Goal: Task Accomplishment & Management: Manage account settings

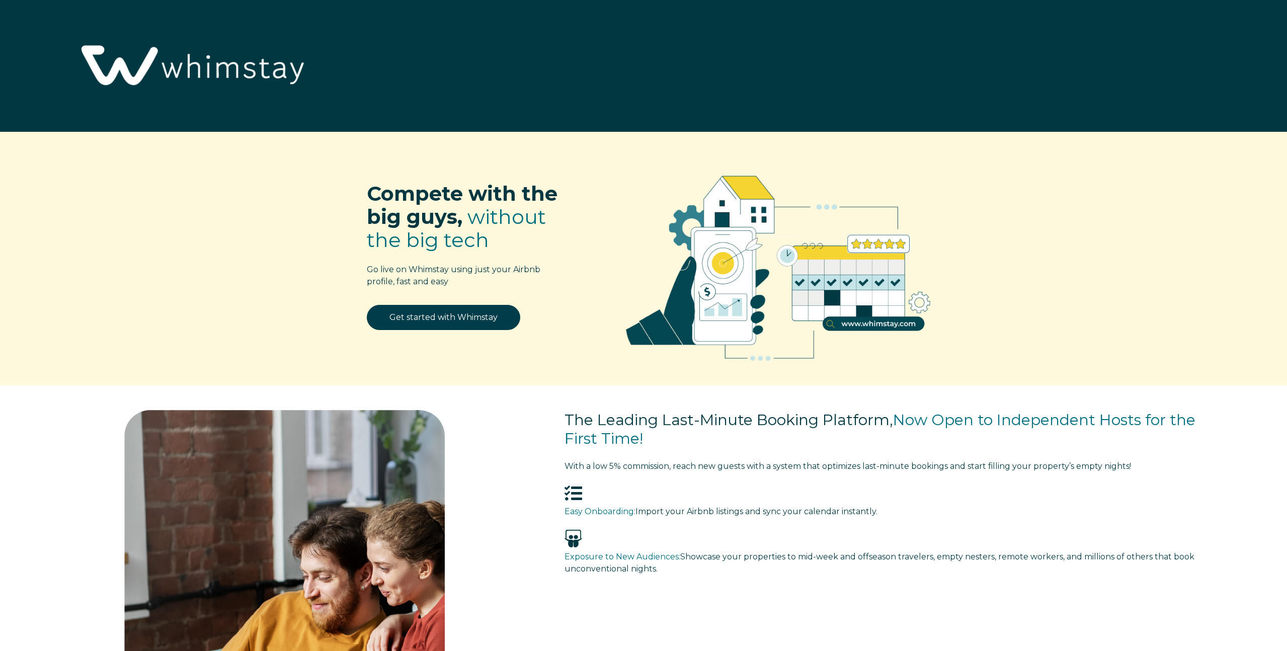
select select "US"
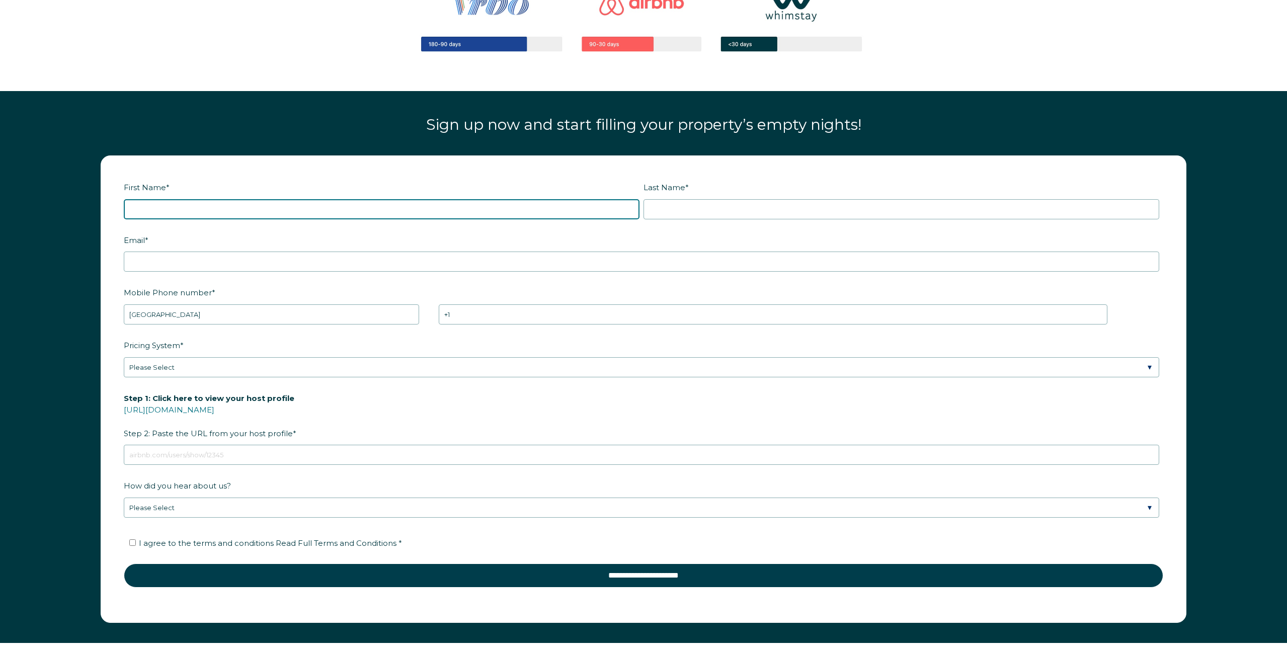
click at [520, 208] on input "First Name *" at bounding box center [382, 209] width 516 height 20
type input "[PERSON_NAME]"
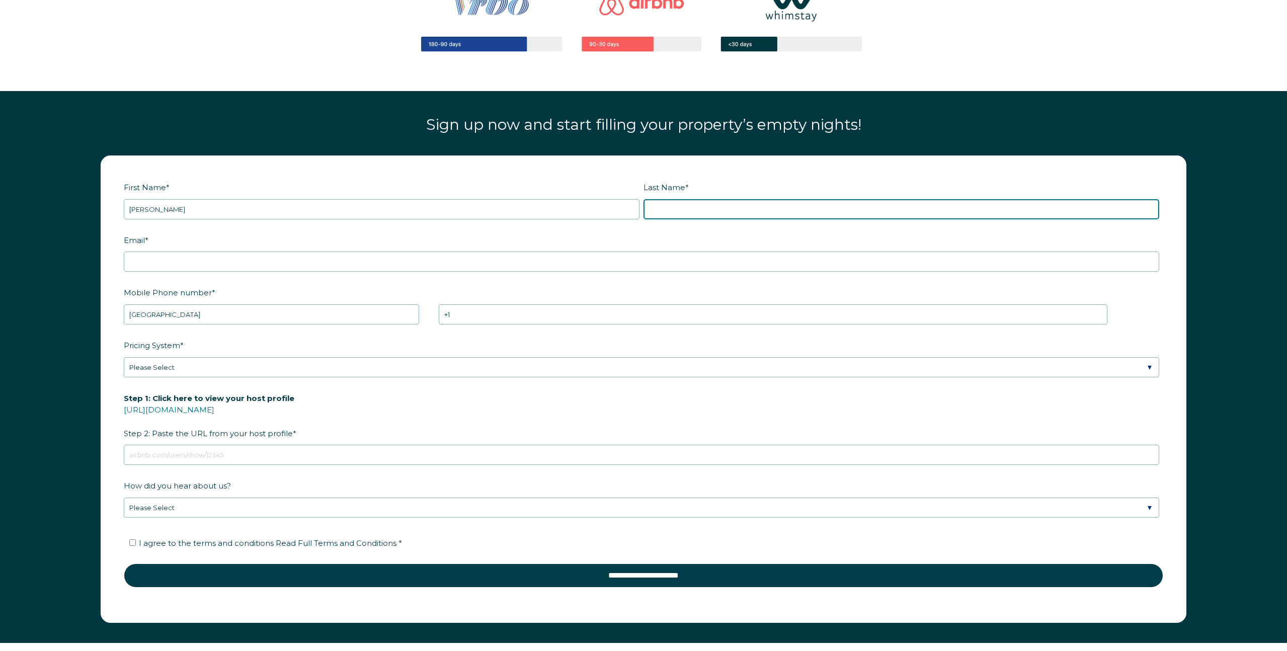
click at [680, 208] on input "Last Name *" at bounding box center [902, 209] width 516 height 20
type input "[PERSON_NAME]"
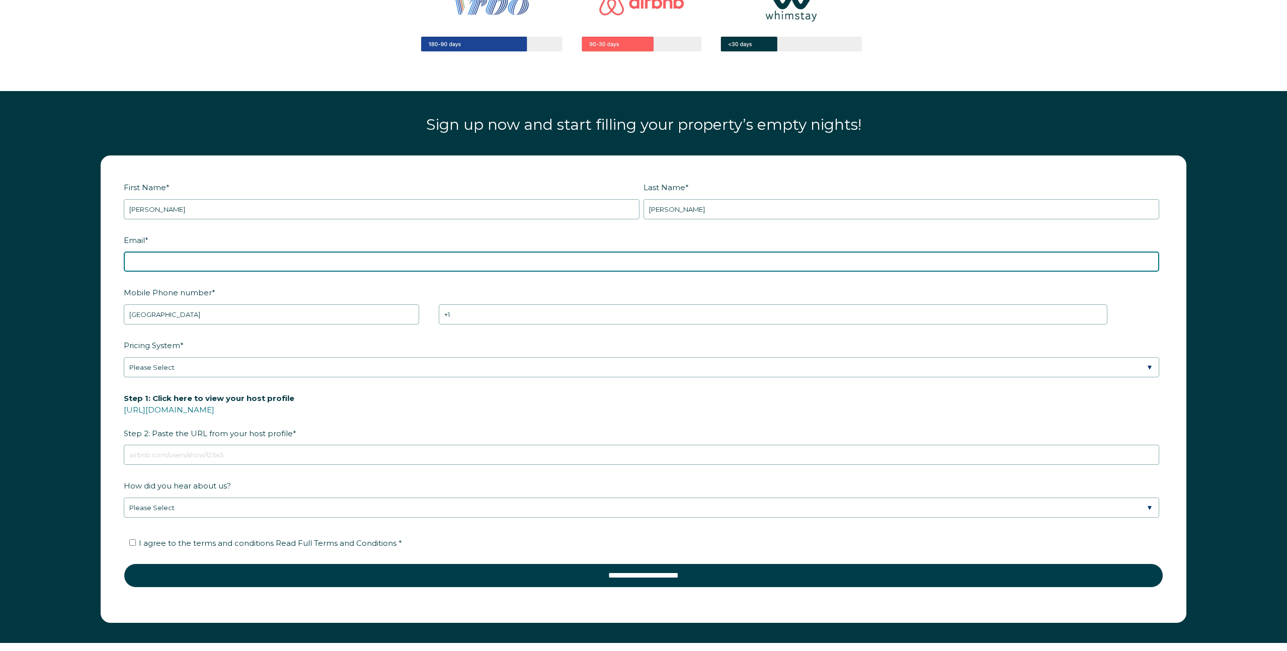
click at [417, 258] on input "Email *" at bounding box center [641, 262] width 1035 height 20
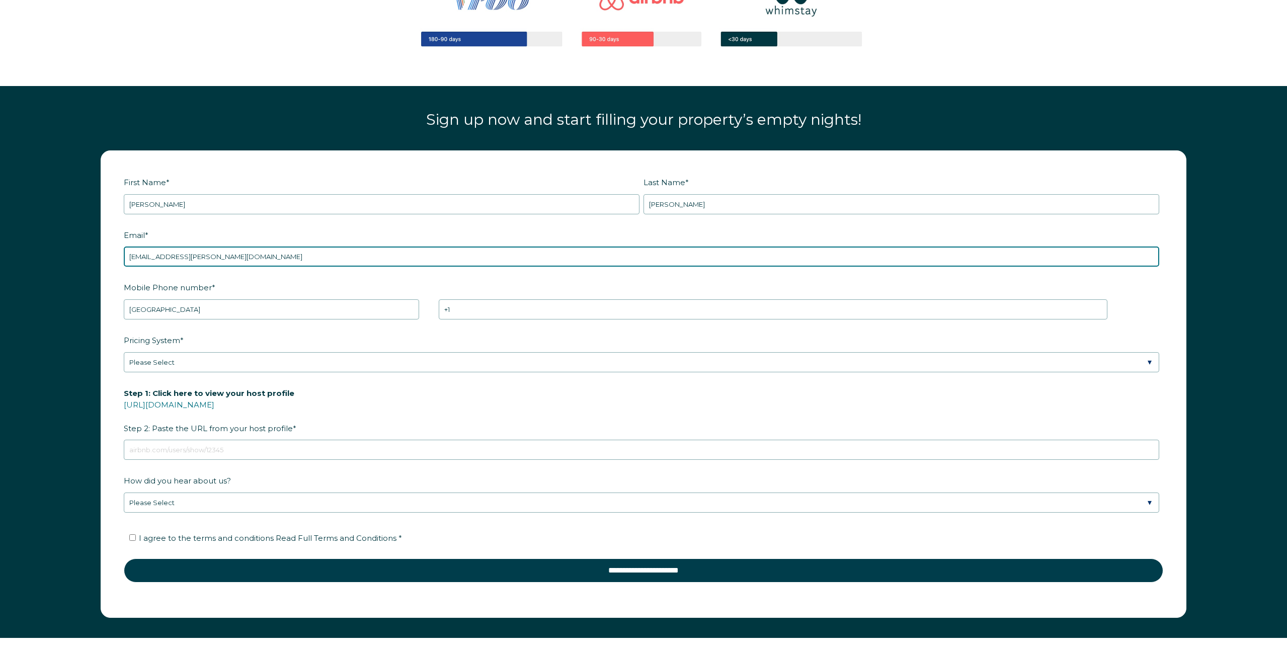
type input "[EMAIL_ADDRESS][PERSON_NAME][DOMAIN_NAME]"
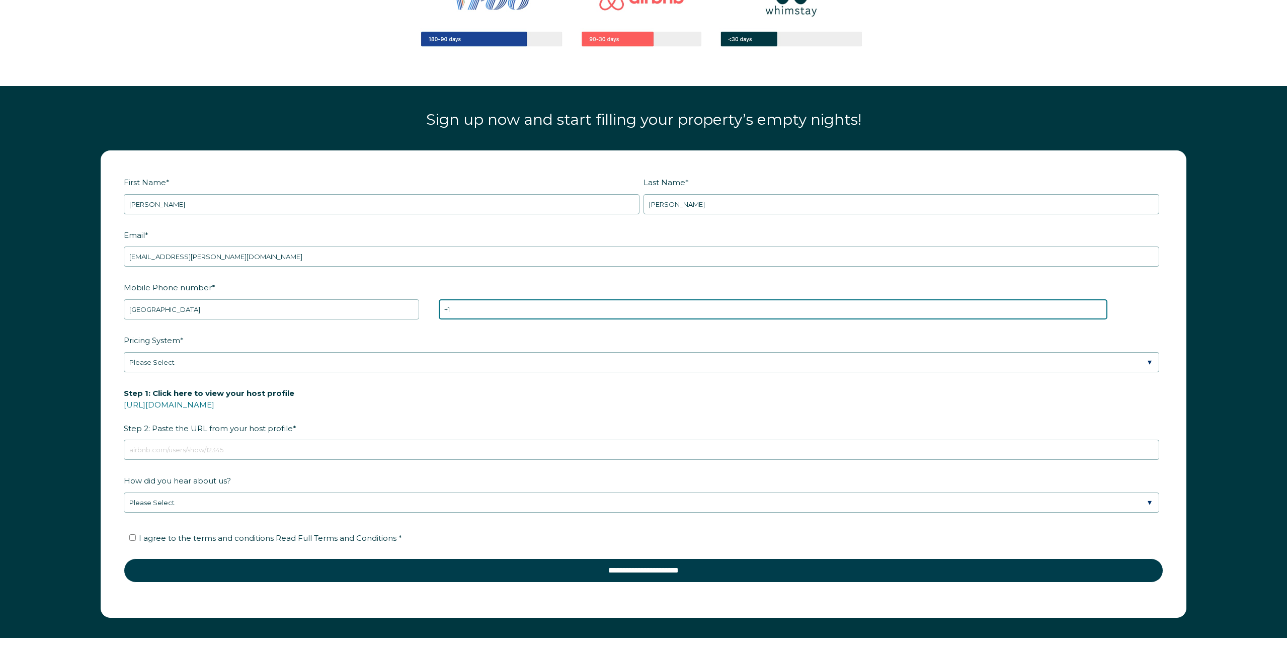
click at [498, 311] on input "+1" at bounding box center [773, 309] width 669 height 20
type input "[PHONE_NUMBER]"
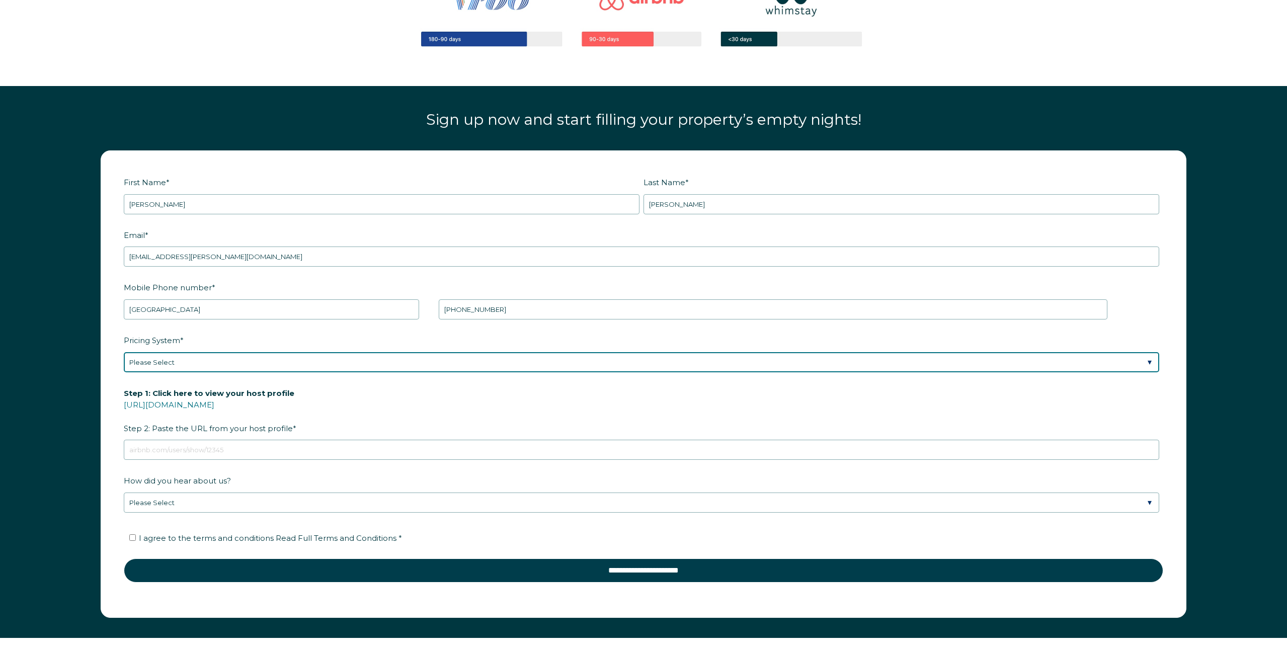
click at [407, 362] on select "Please Select Manual Airbnb Smart Pricing PriceLabs Wheelhouse Beyond Pricing 3…" at bounding box center [641, 362] width 1035 height 20
select select "Dynamic"
click at [124, 352] on select "Please Select Manual Airbnb Smart Pricing PriceLabs Wheelhouse Beyond Pricing 3…" at bounding box center [641, 362] width 1035 height 20
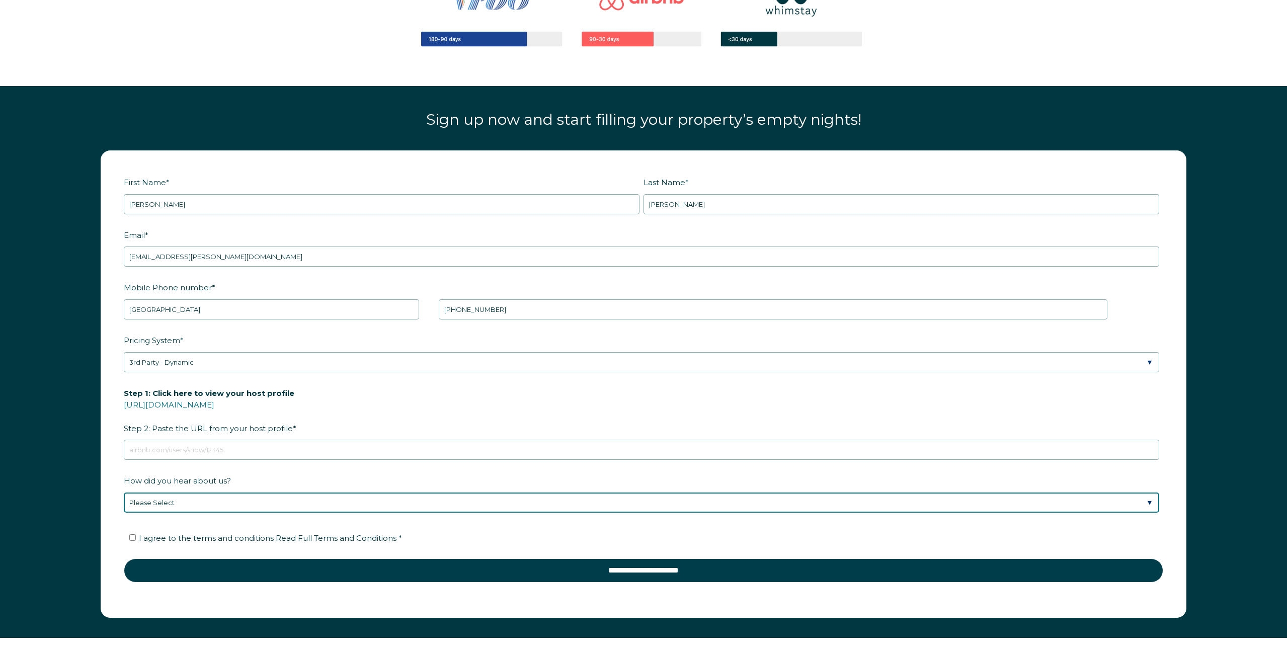
click at [337, 503] on select "Please Select Discovered Whimstay at an event or conference Found Whimstay thro…" at bounding box center [641, 503] width 1035 height 20
select select "Google Search"
click at [124, 493] on select "Please Select Discovered Whimstay at an event or conference Found Whimstay thro…" at bounding box center [641, 503] width 1035 height 20
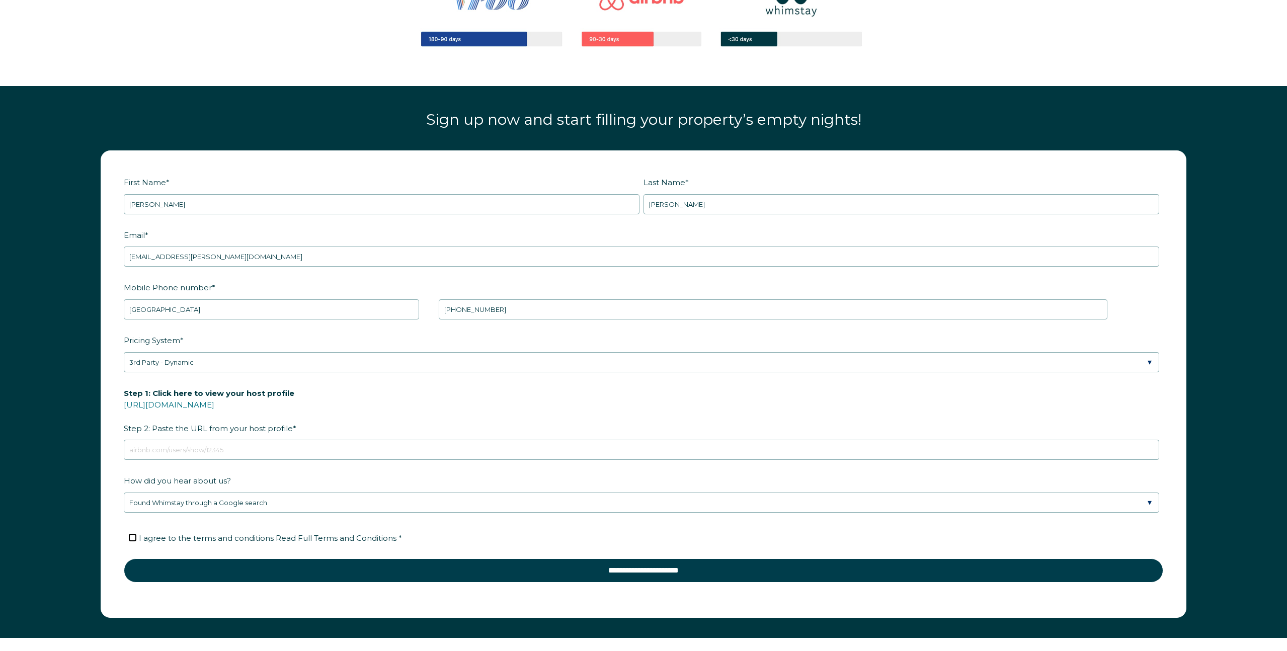
drag, startPoint x: 131, startPoint y: 538, endPoint x: 146, endPoint y: 540, distance: 15.2
click at [131, 538] on input "I agree to the terms and conditions Read Full Terms and Conditions *" at bounding box center [132, 537] width 7 height 7
checkbox input "true"
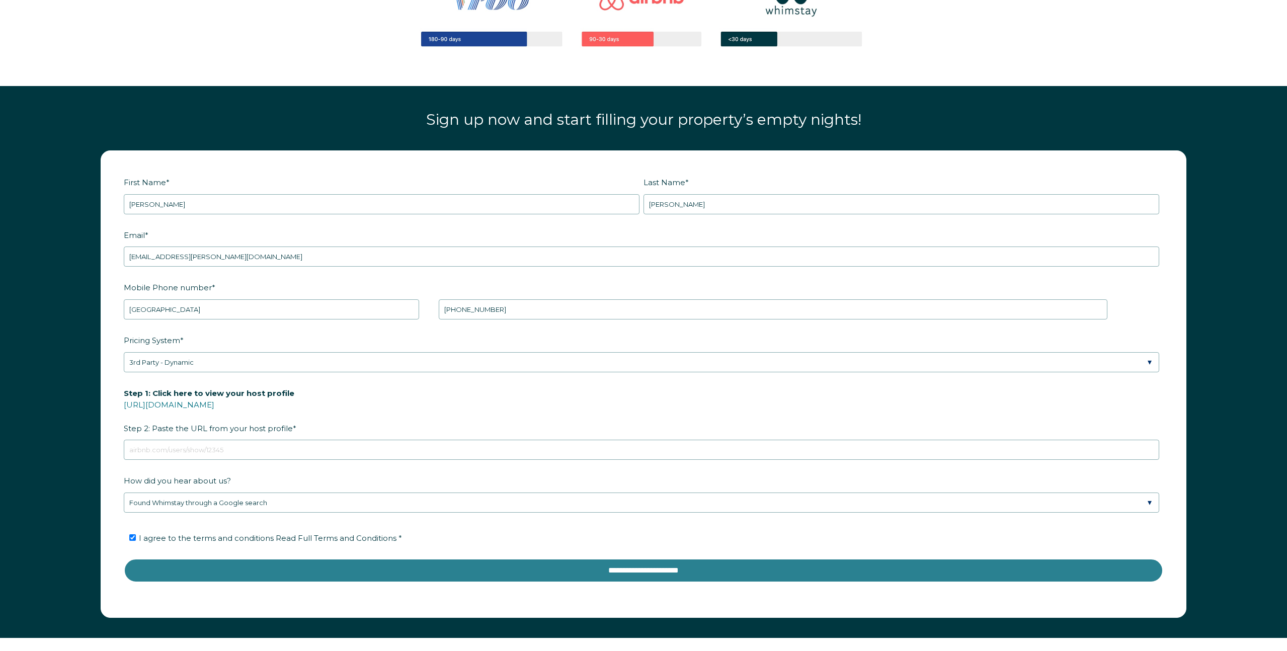
click at [342, 574] on input "**********" at bounding box center [643, 570] width 1039 height 24
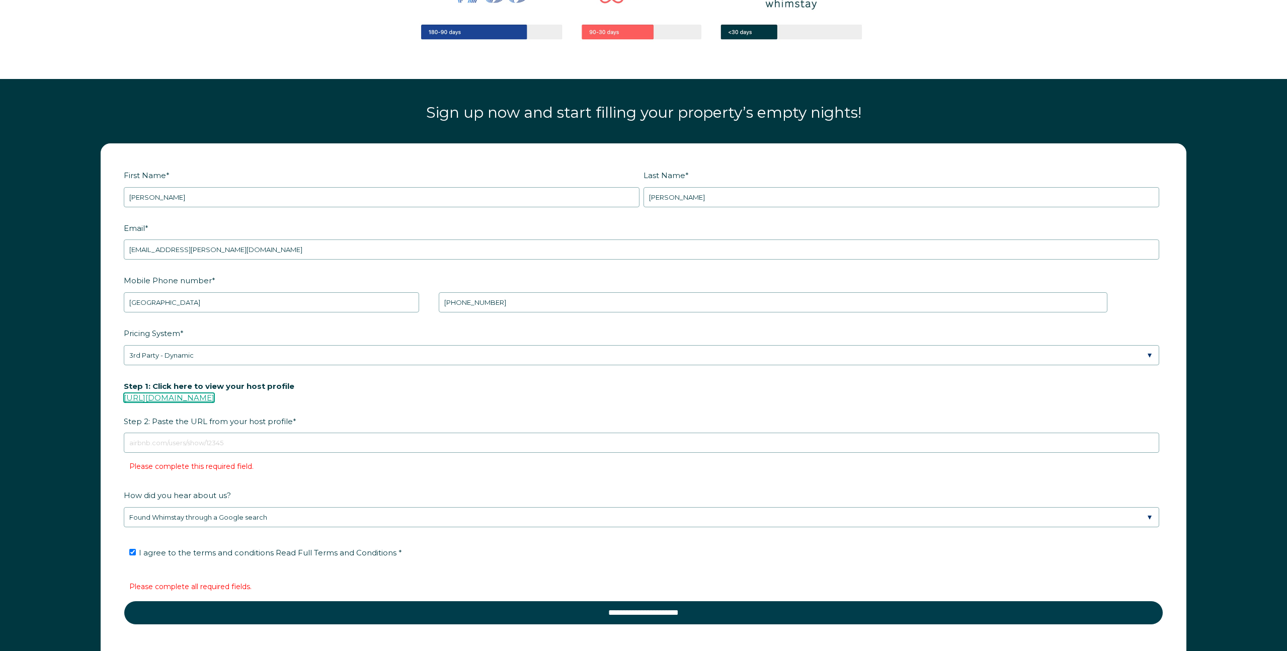
scroll to position [1514, 0]
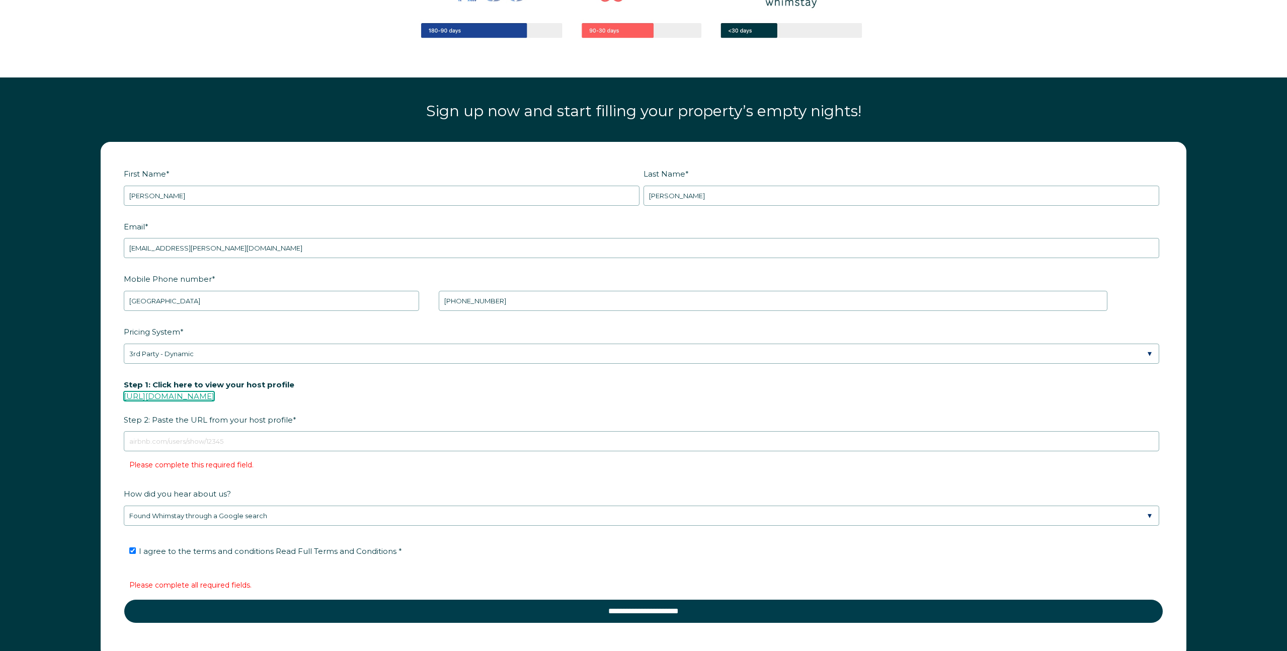
click at [214, 396] on link "[URL][DOMAIN_NAME]" at bounding box center [169, 396] width 91 height 10
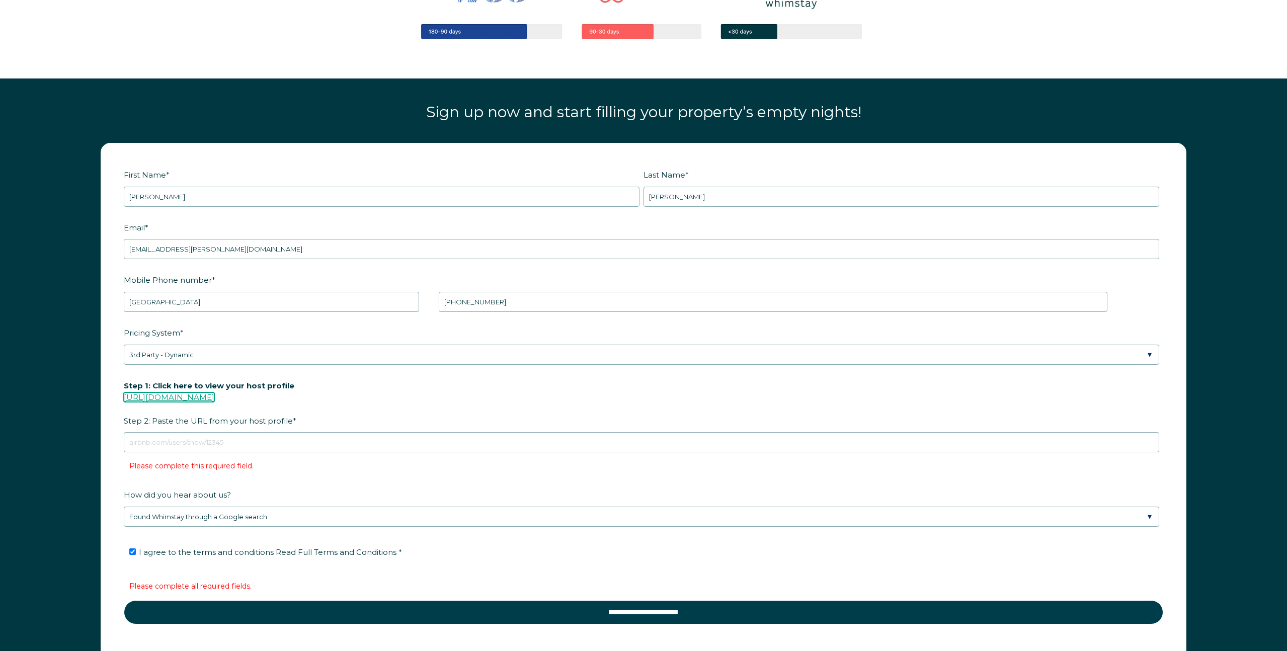
scroll to position [1512, 0]
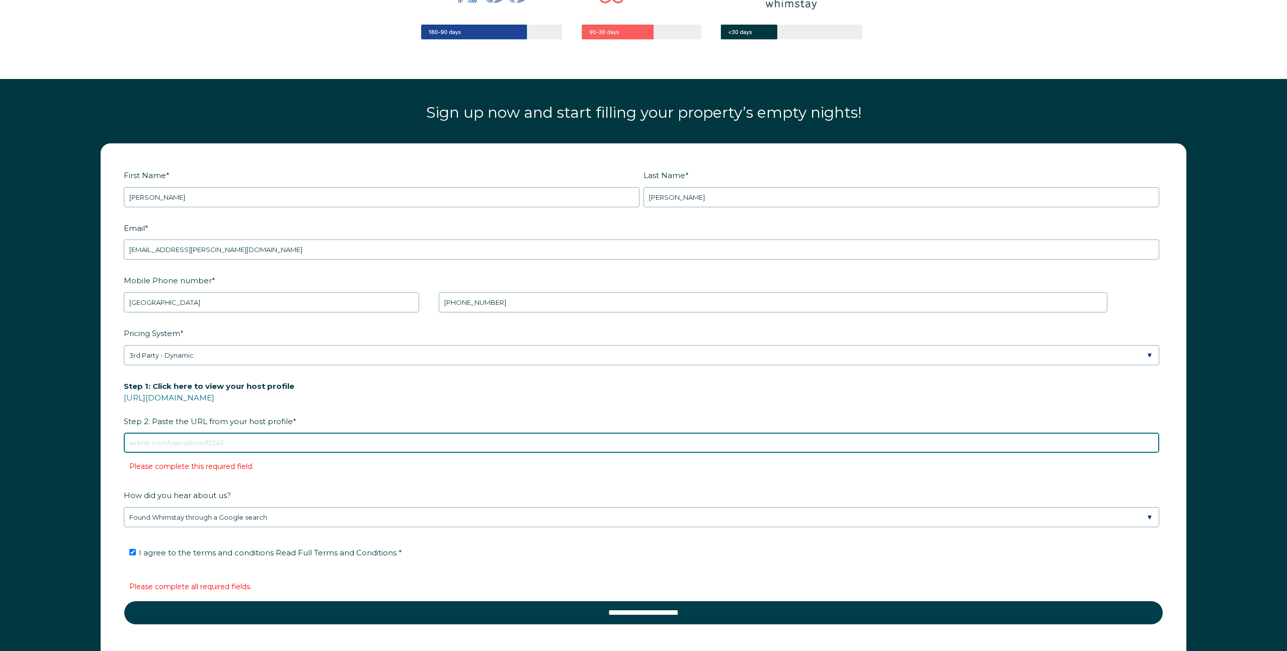
click at [202, 442] on input "Step 1: Click here to view your host profile [URL][DOMAIN_NAME] Step 2: Paste t…" at bounding box center [641, 443] width 1035 height 20
paste input "[URL][DOMAIN_NAME]"
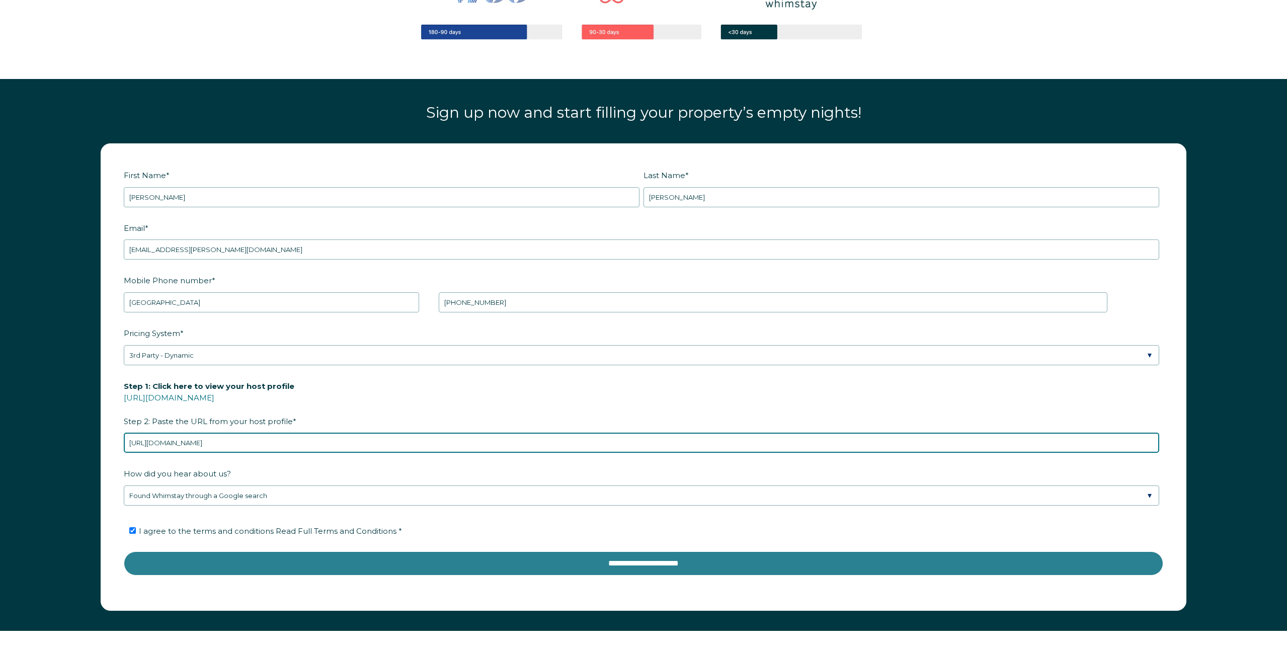
type input "[URL][DOMAIN_NAME]"
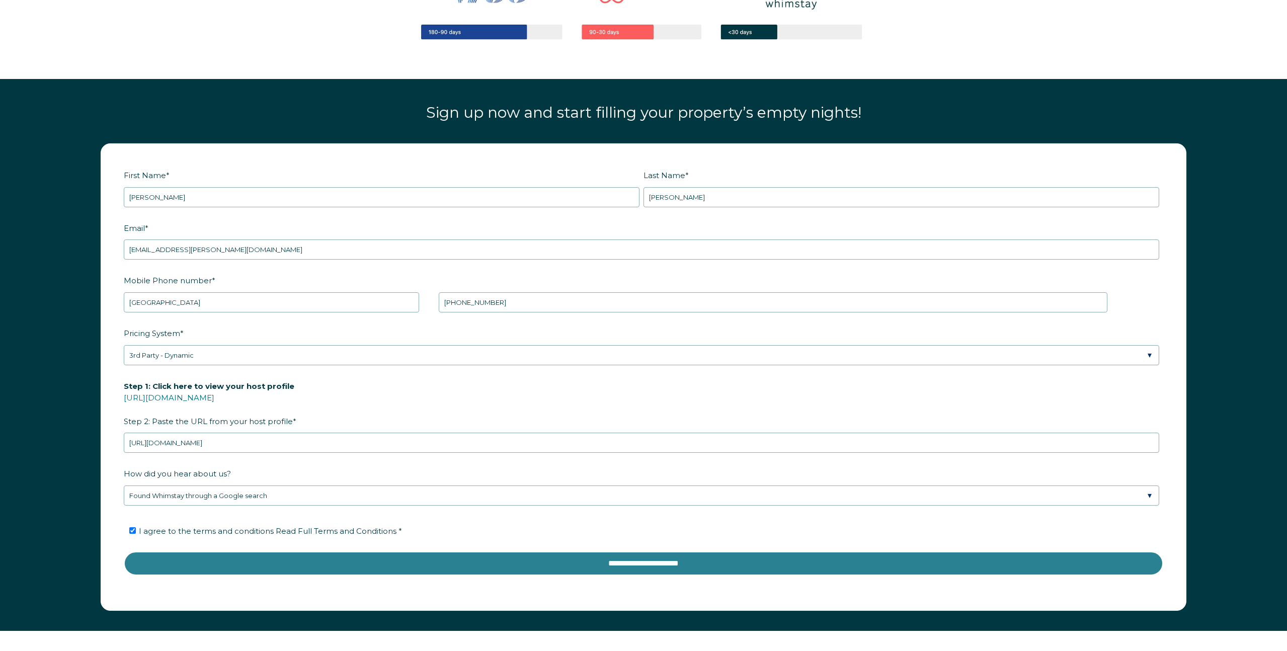
click at [462, 559] on input "**********" at bounding box center [643, 563] width 1039 height 24
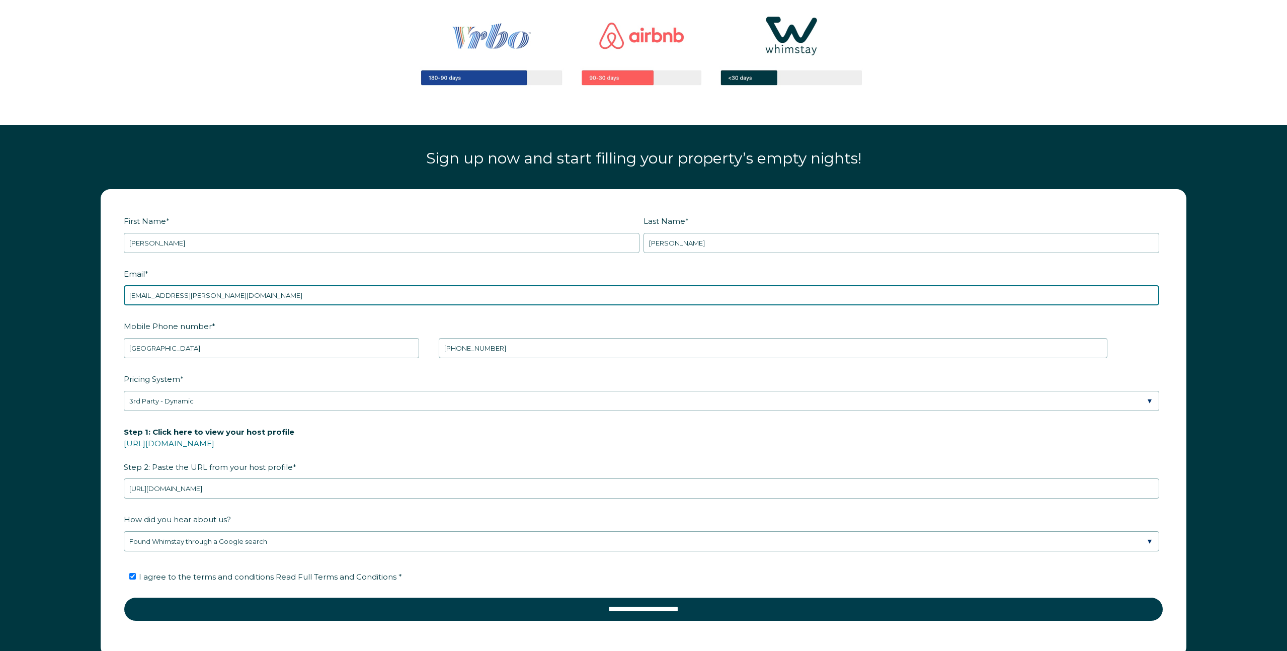
drag, startPoint x: 187, startPoint y: 295, endPoint x: 82, endPoint y: 296, distance: 104.7
click at [82, 296] on div "First Name * [PERSON_NAME] Last Name * [PERSON_NAME] RBO Token Company ID Refer…" at bounding box center [643, 428] width 1287 height 498
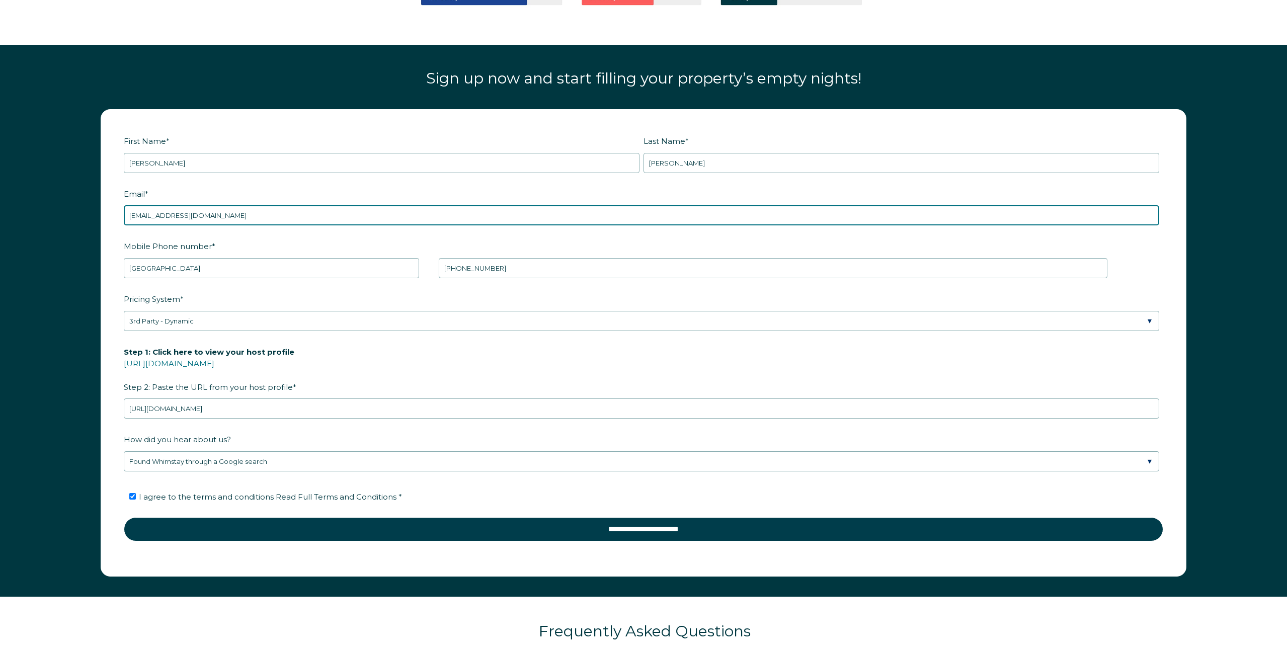
scroll to position [1553, 0]
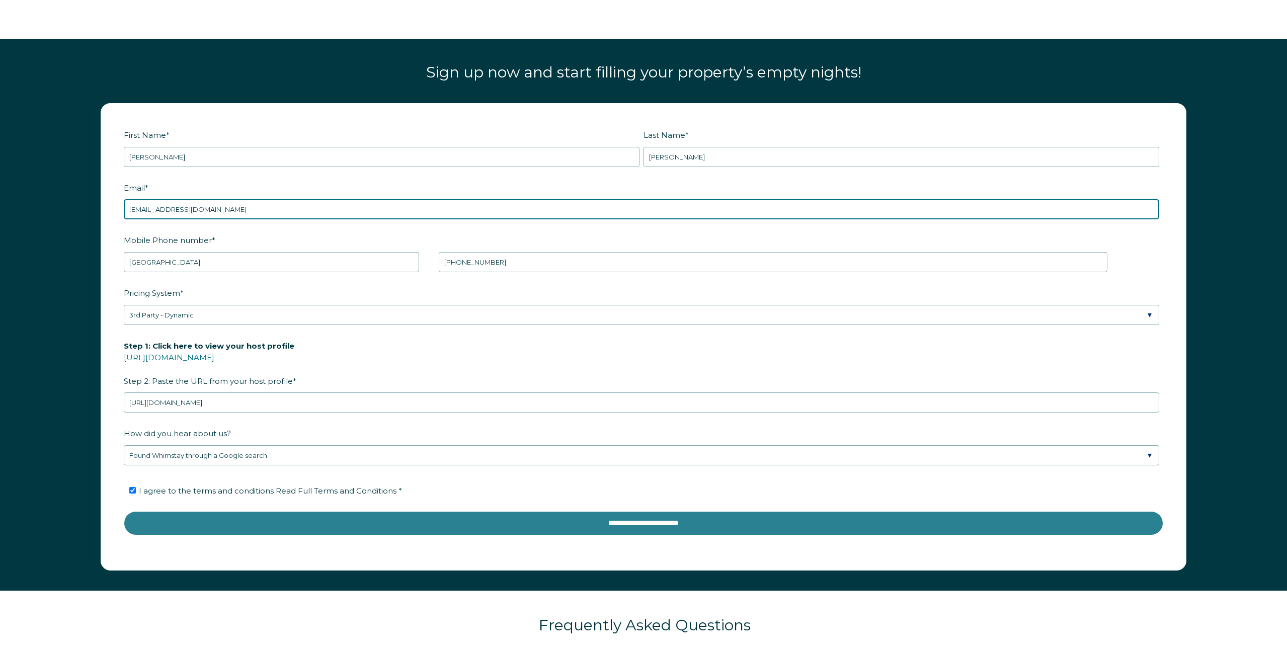
type input "[EMAIL_ADDRESS][DOMAIN_NAME]"
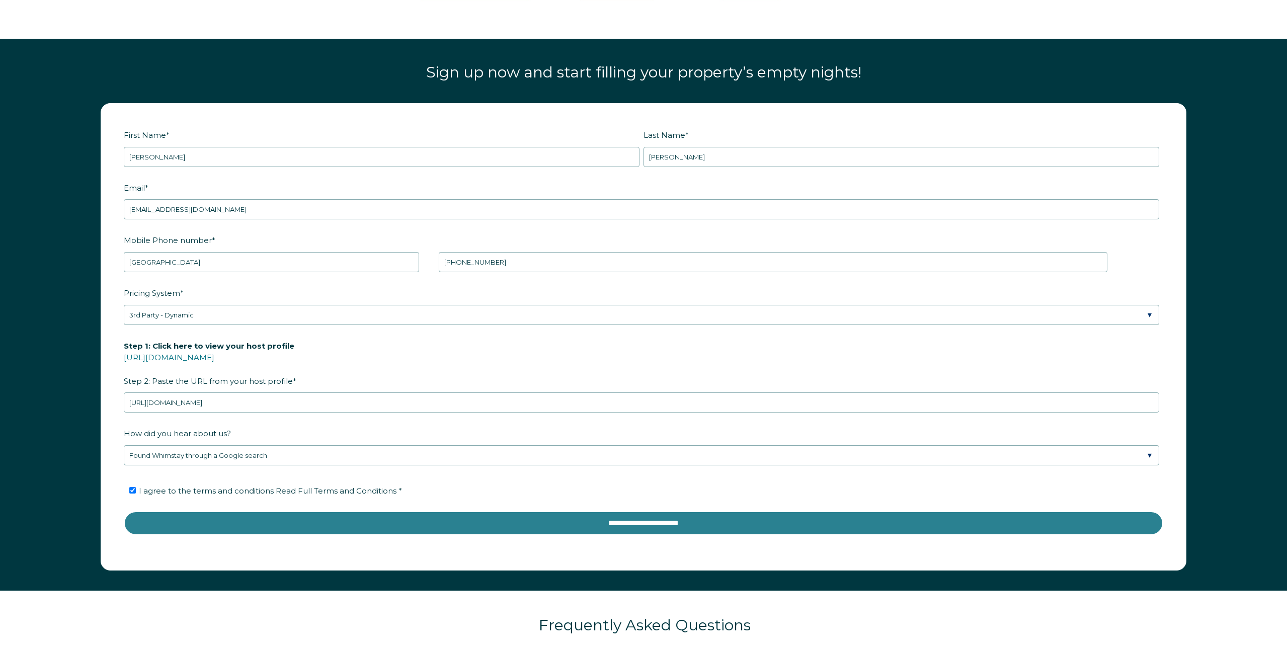
click at [373, 516] on input "**********" at bounding box center [643, 523] width 1039 height 24
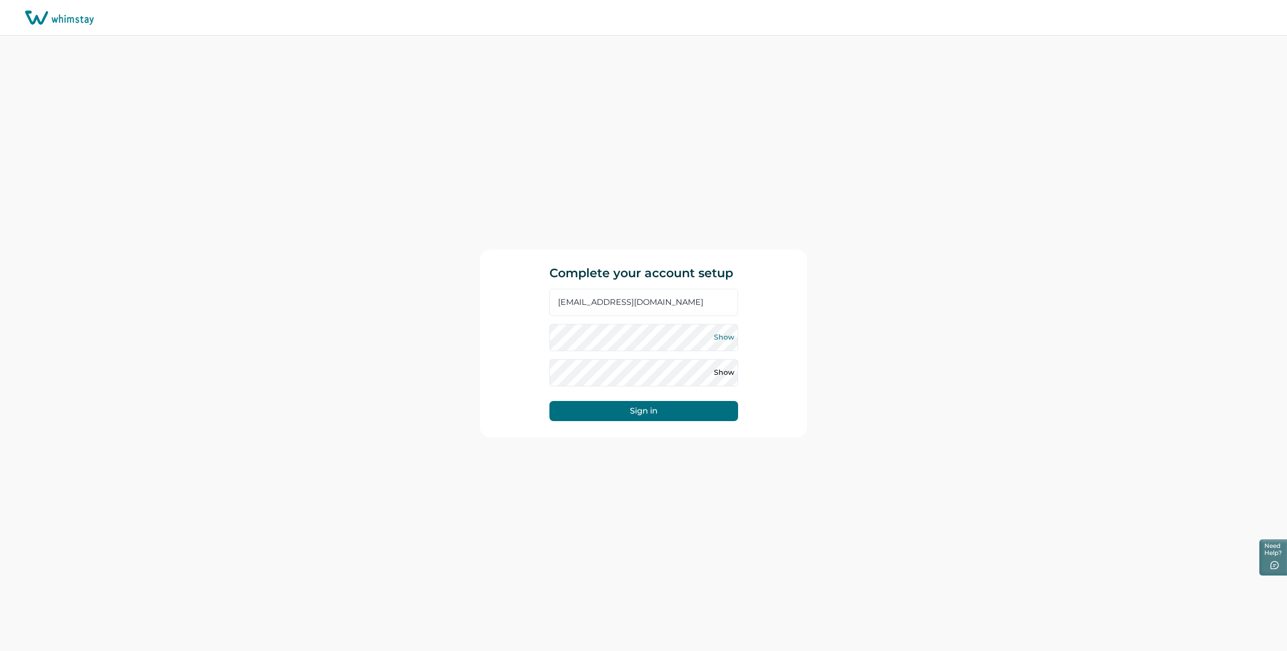
click at [727, 337] on button "Show" at bounding box center [724, 338] width 16 height 16
click at [724, 337] on button "Hide" at bounding box center [724, 338] width 16 height 16
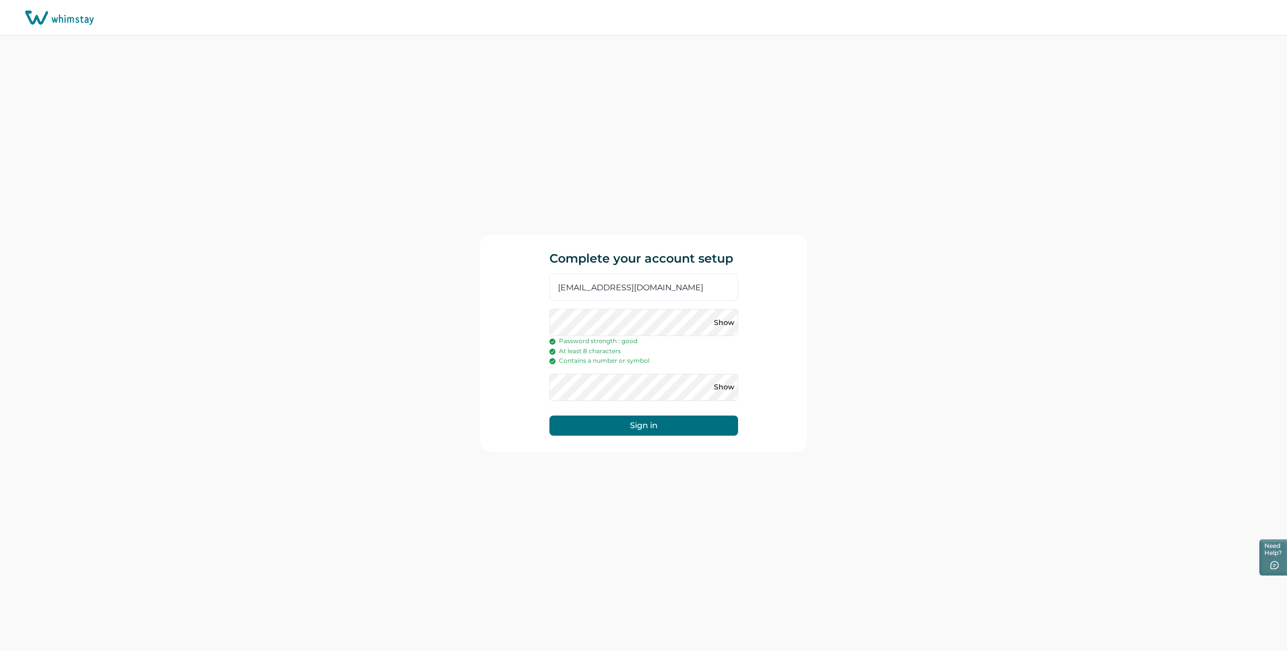
click at [678, 426] on button "Sign in" at bounding box center [643, 426] width 189 height 20
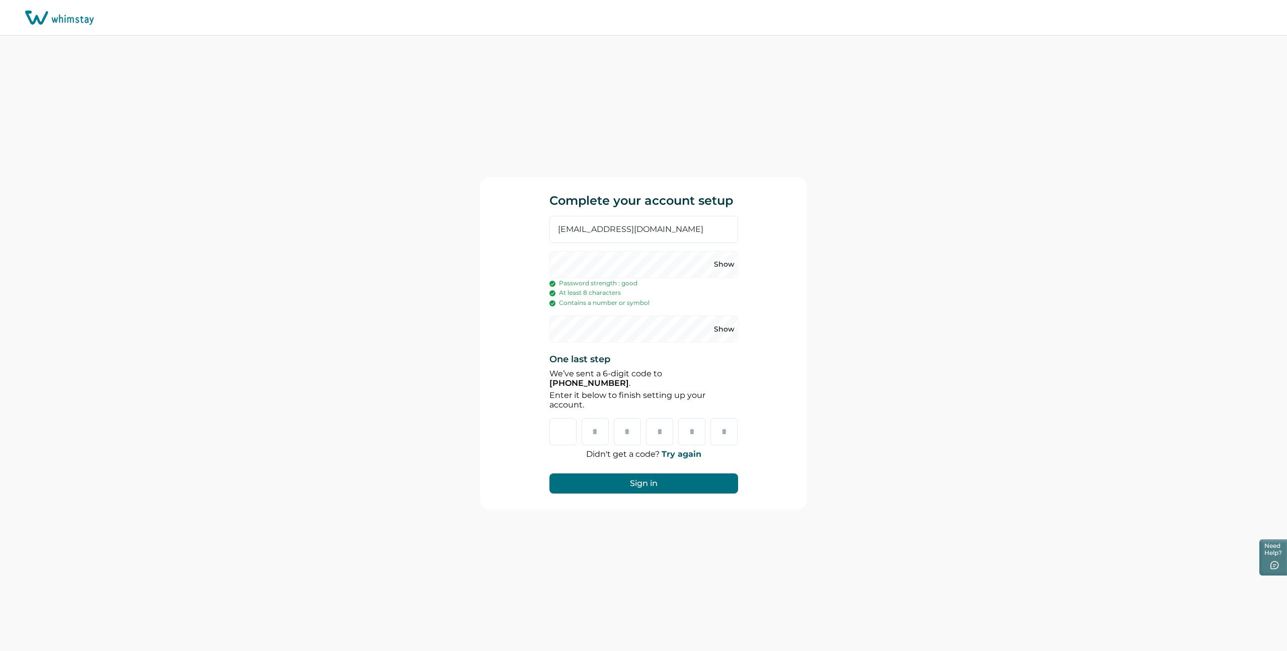
type input "*"
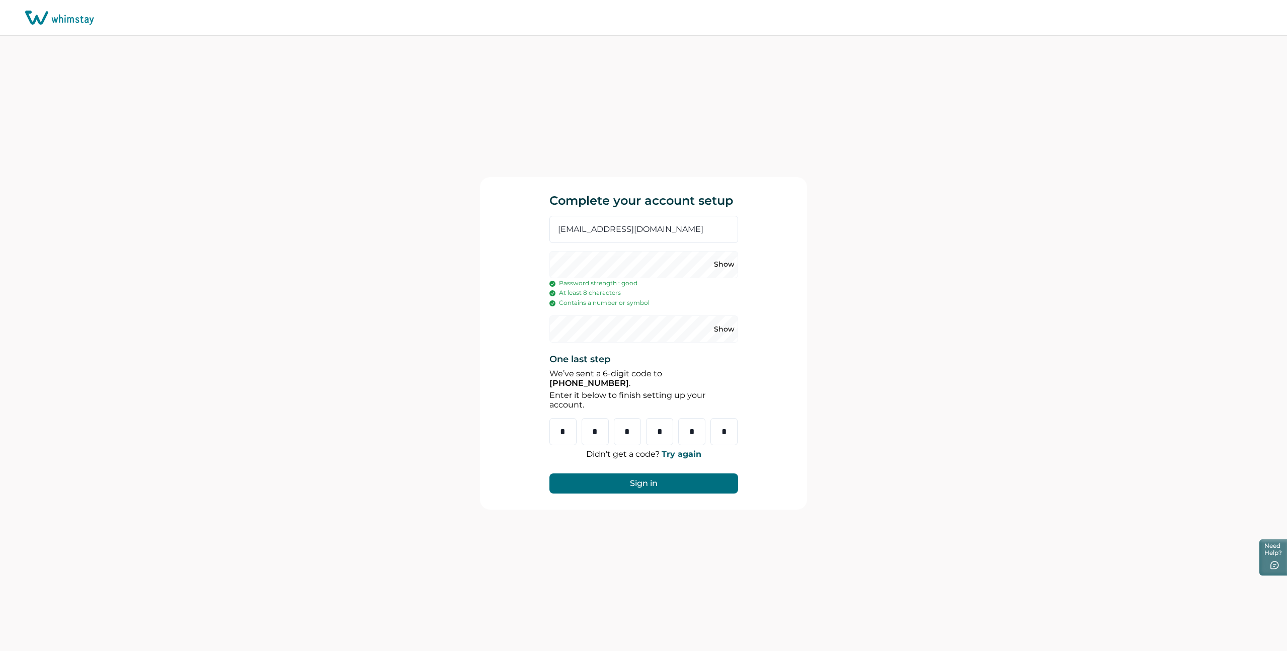
type input "*"
click at [674, 484] on button "Sign in" at bounding box center [643, 483] width 189 height 20
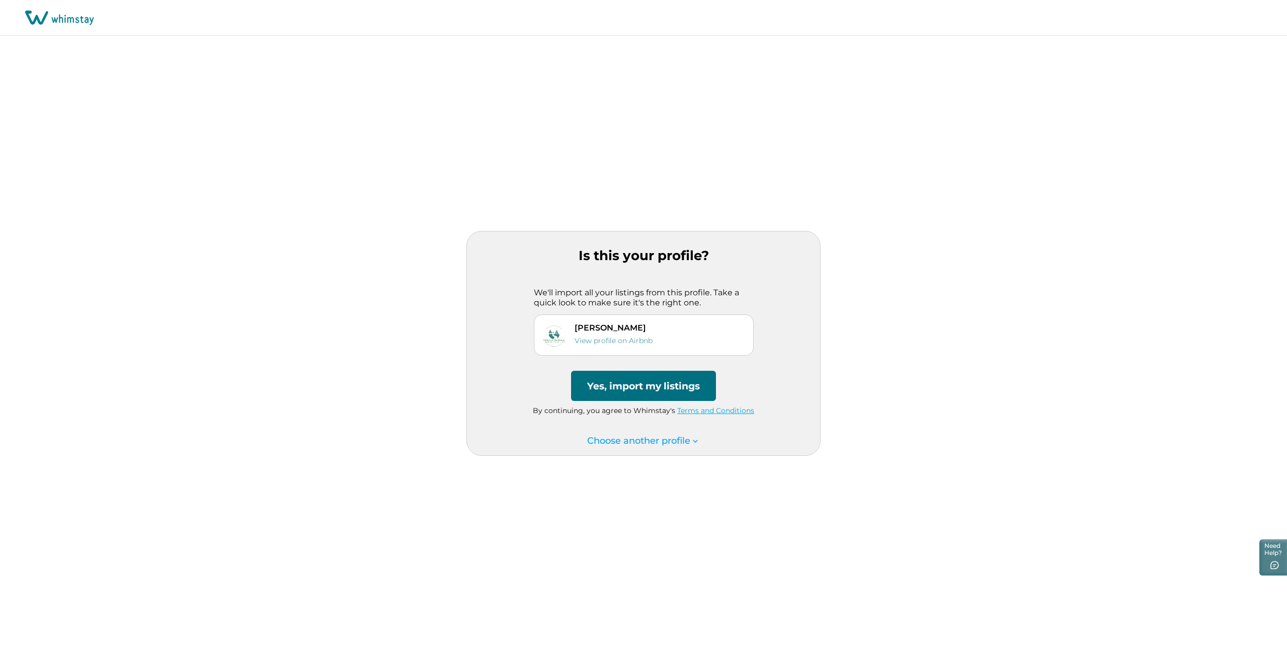
click at [651, 389] on button "Yes, import my listings" at bounding box center [643, 386] width 145 height 30
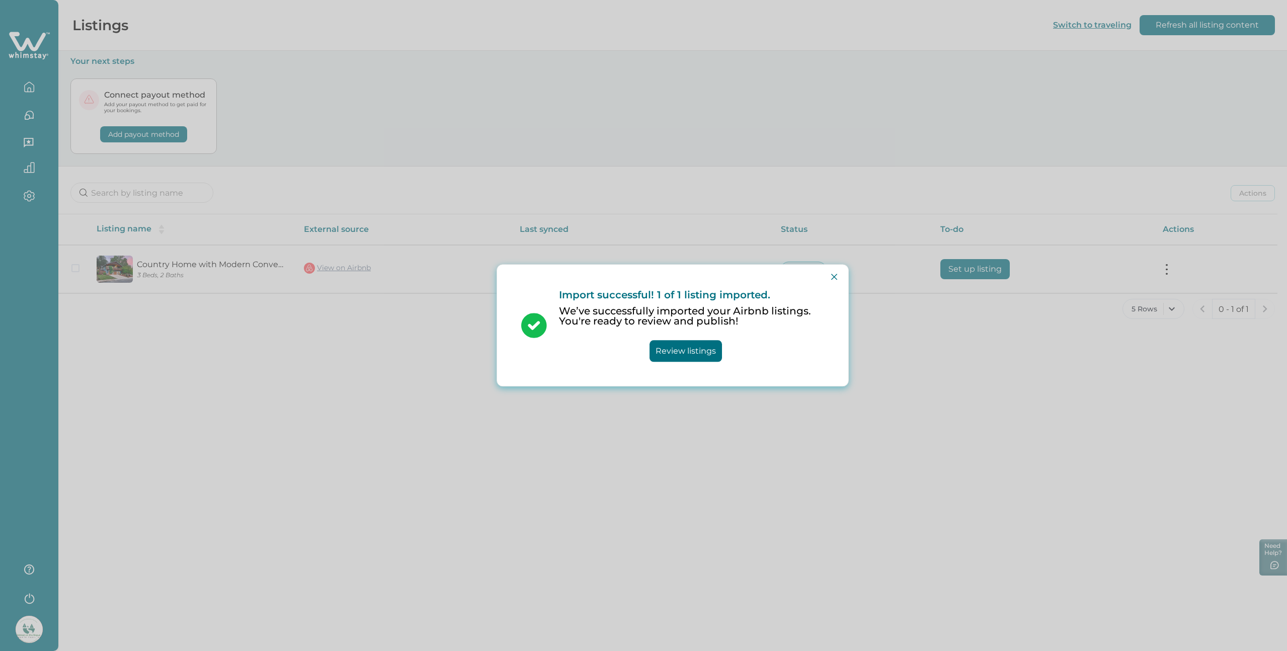
click at [692, 348] on button "Review listings" at bounding box center [686, 352] width 72 height 22
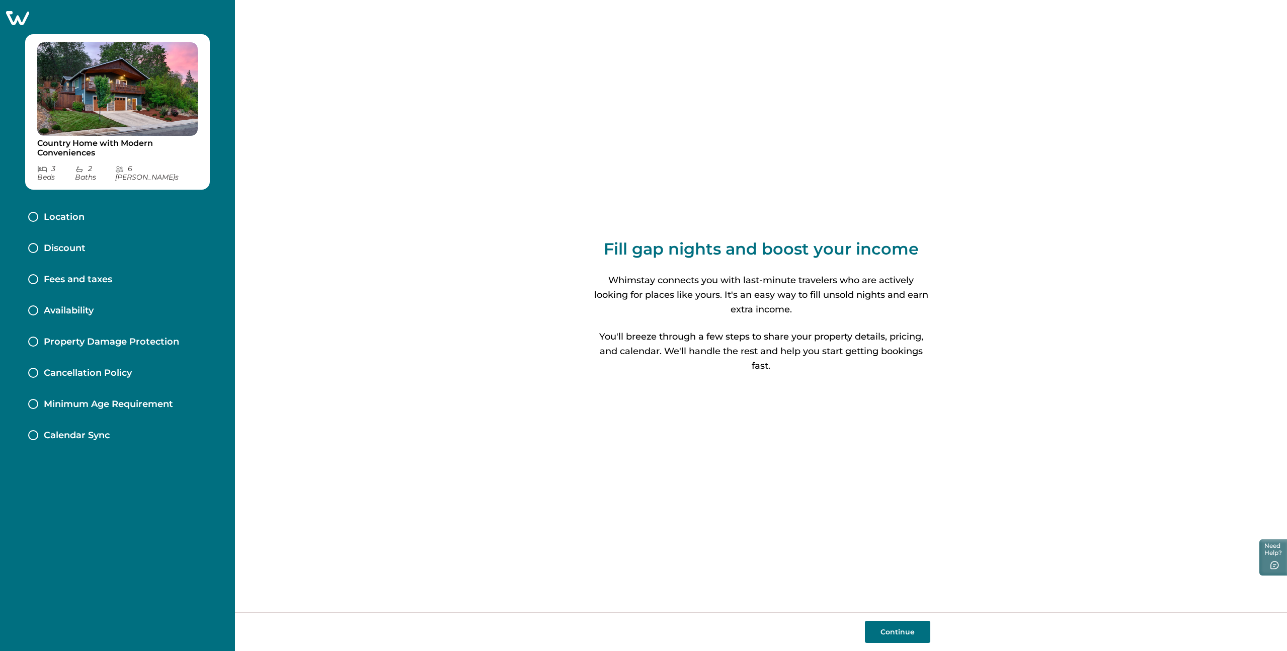
click at [893, 631] on button "Continue" at bounding box center [897, 632] width 65 height 22
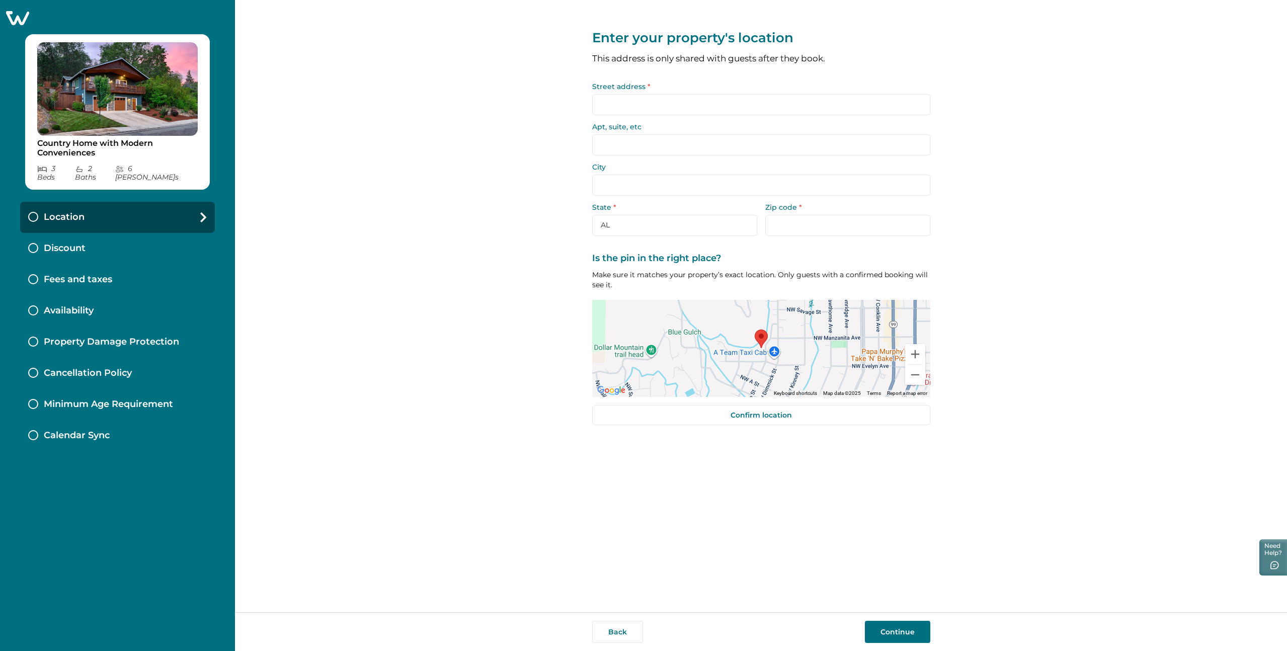
click at [756, 104] on input "Street address *" at bounding box center [761, 104] width 338 height 21
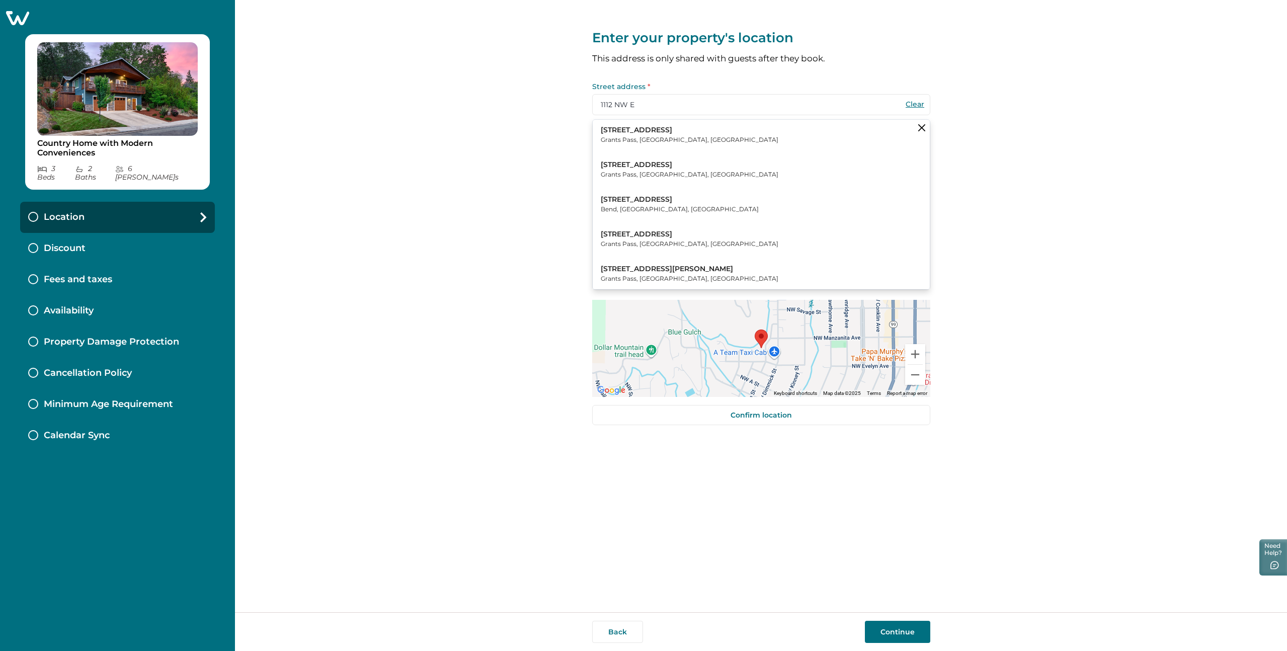
click at [744, 139] on button "1112 NW Elm St Grants Pass, OR, USA" at bounding box center [761, 135] width 337 height 31
type input "1112 NW Elm St"
type input "Grants Pass"
select select "OR"
type input "97526"
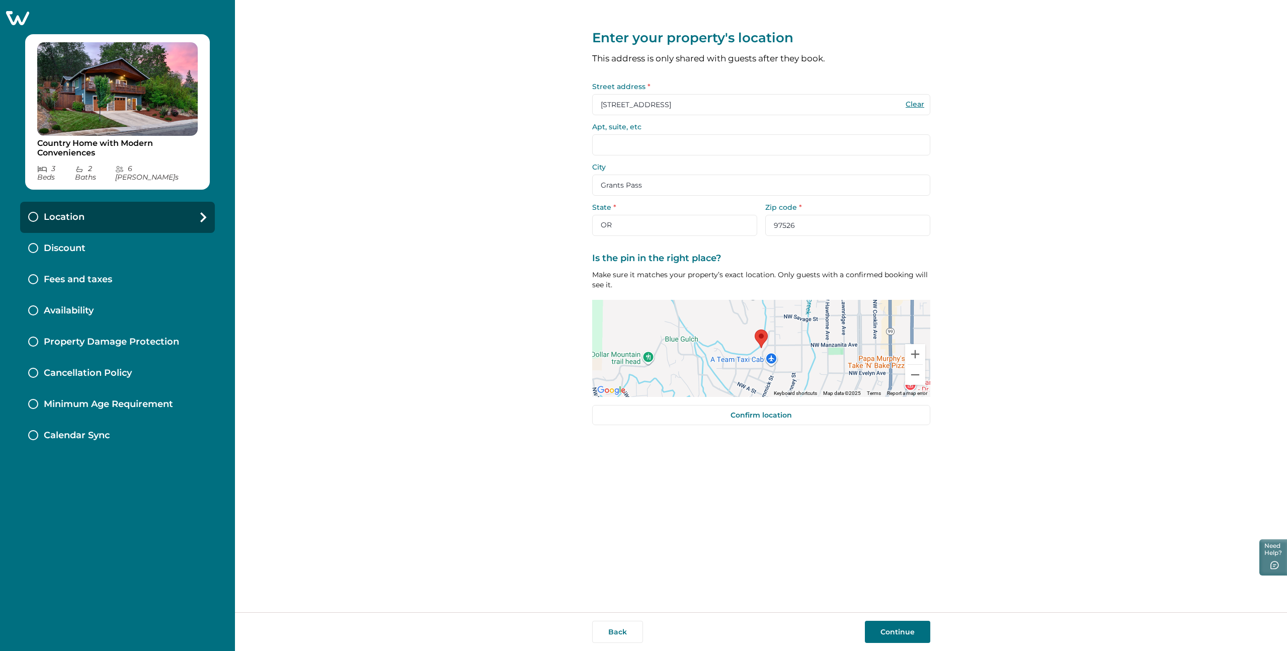
click at [910, 631] on button "Continue" at bounding box center [897, 632] width 65 height 22
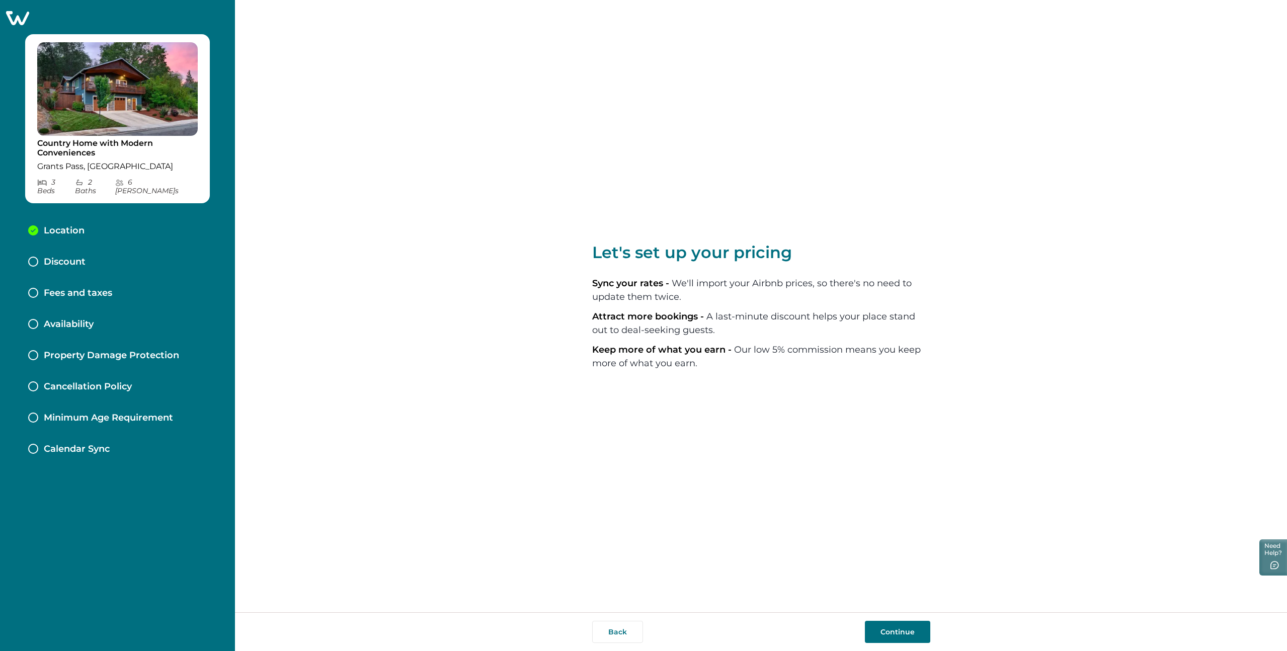
click at [891, 631] on button "Continue" at bounding box center [897, 632] width 65 height 22
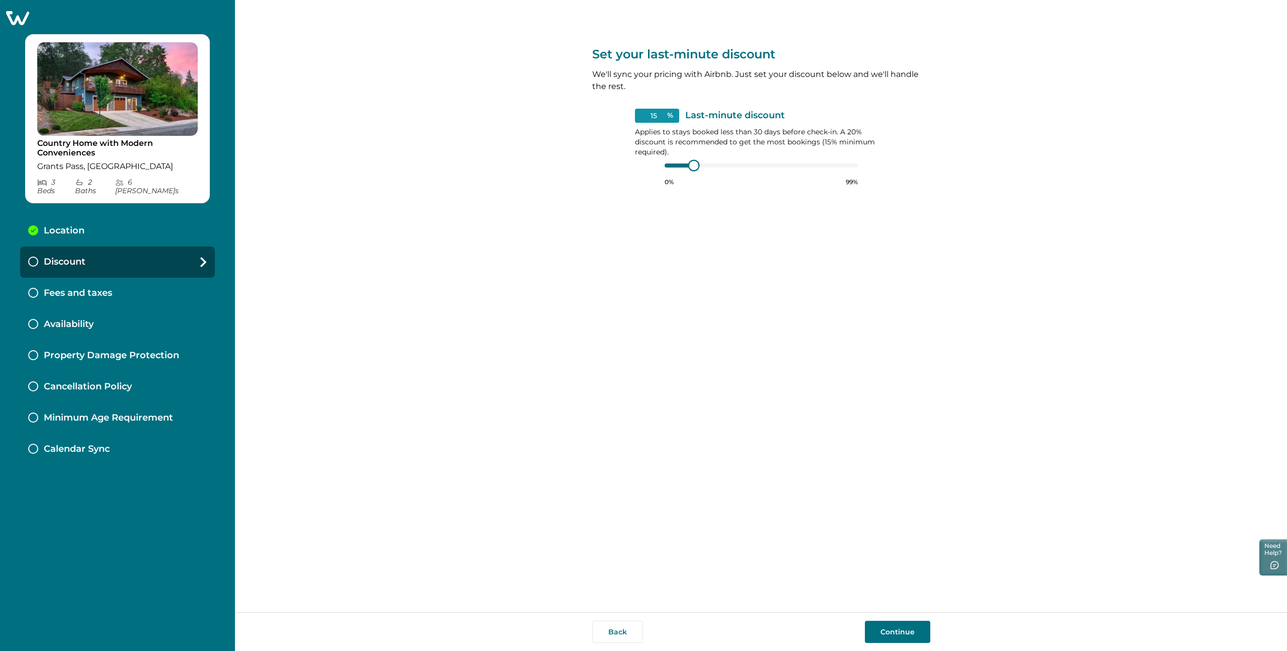
click at [663, 163] on div "15 % Last-minute discount Applies to stays booked less than 30 days before chec…" at bounding box center [761, 147] width 253 height 77
click at [665, 164] on div at bounding box center [761, 166] width 193 height 8
click at [669, 165] on div at bounding box center [679, 166] width 29 height 4
click at [676, 166] on div at bounding box center [761, 166] width 193 height 8
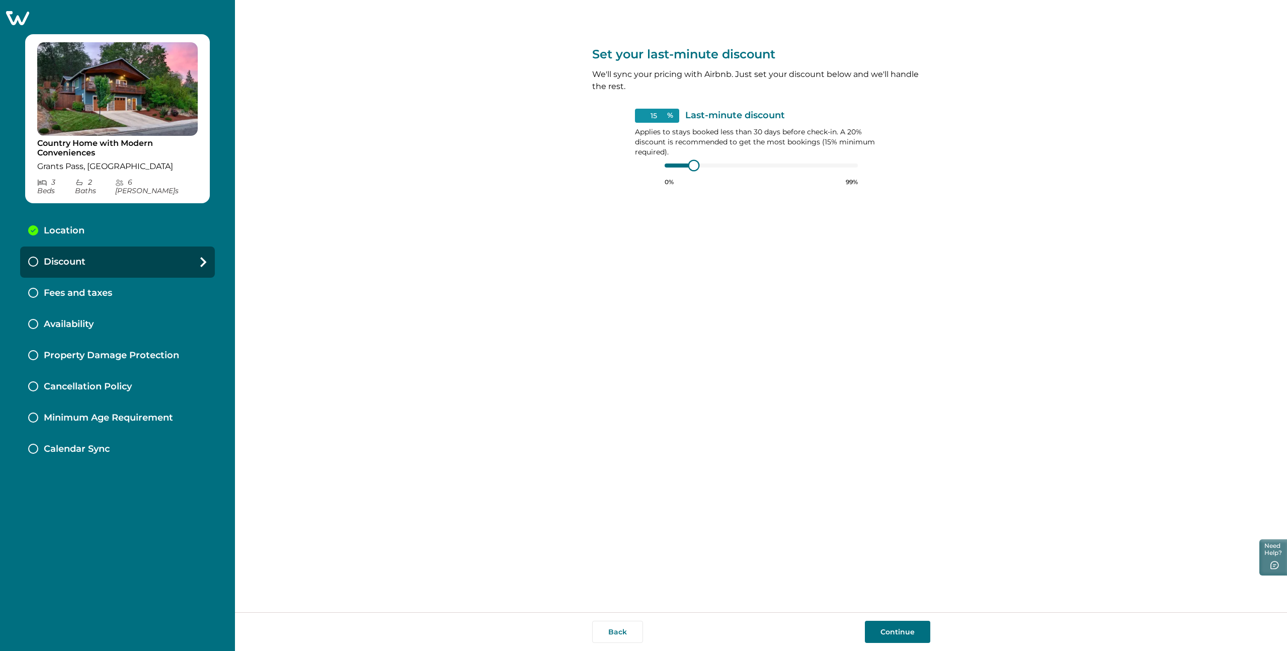
click at [681, 166] on div at bounding box center [761, 166] width 193 height 8
click at [660, 115] on input "15" at bounding box center [657, 116] width 44 height 14
type input "15"
click at [894, 631] on button "Continue" at bounding box center [897, 632] width 65 height 22
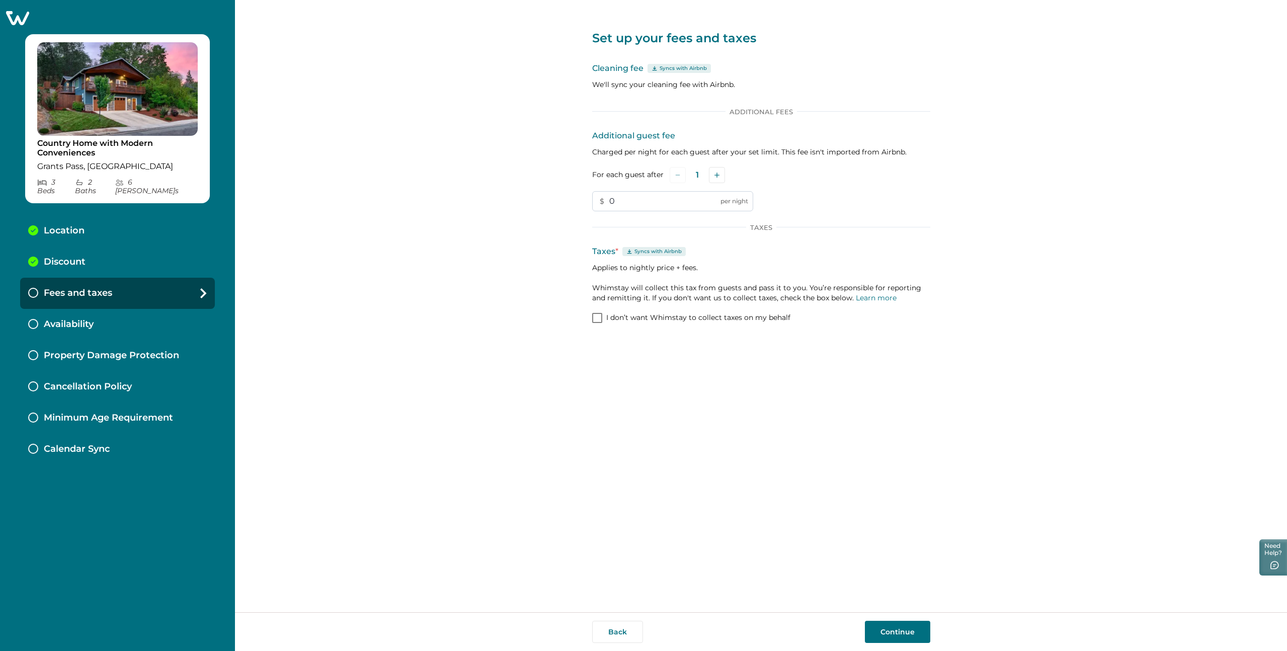
drag, startPoint x: 633, startPoint y: 202, endPoint x: 613, endPoint y: 203, distance: 20.2
click at [608, 202] on input "0" at bounding box center [672, 201] width 161 height 20
type input "45"
click at [900, 630] on button "Continue" at bounding box center [897, 632] width 65 height 22
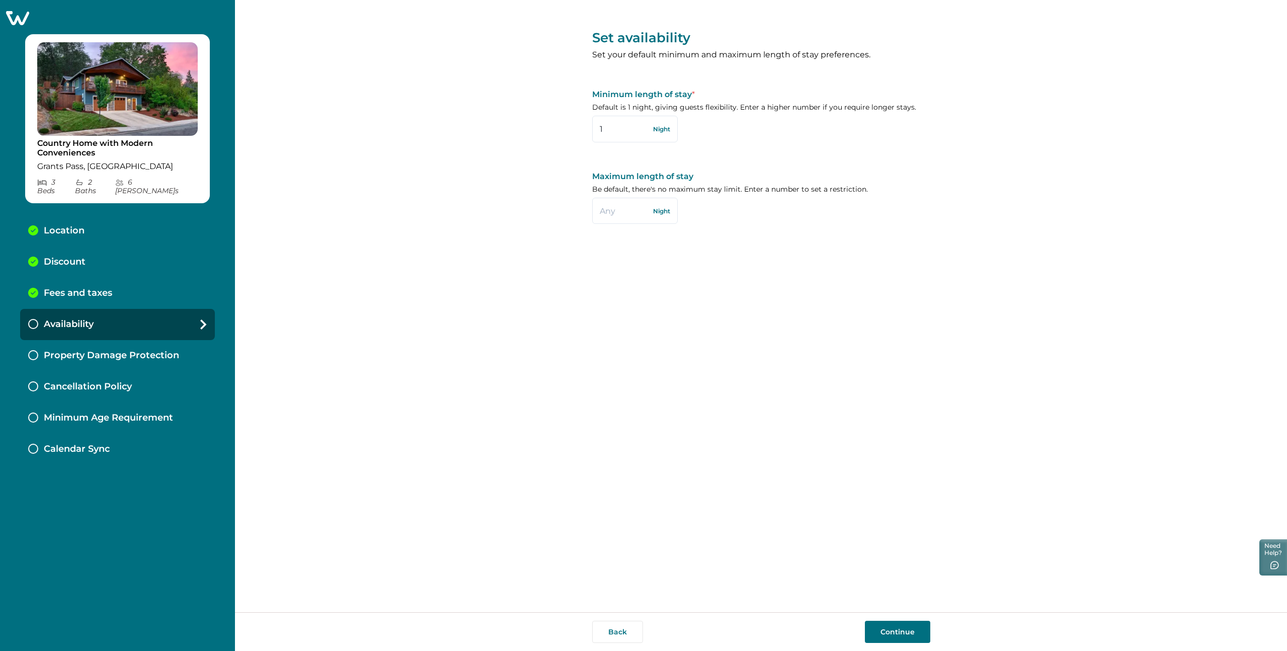
drag, startPoint x: 609, startPoint y: 129, endPoint x: 579, endPoint y: 127, distance: 29.8
click at [579, 127] on div "Set availability Set your default minimum and maximum length of stay preference…" at bounding box center [761, 306] width 1052 height 612
type input "3"
click at [617, 211] on input "text" at bounding box center [635, 211] width 86 height 26
type input "28"
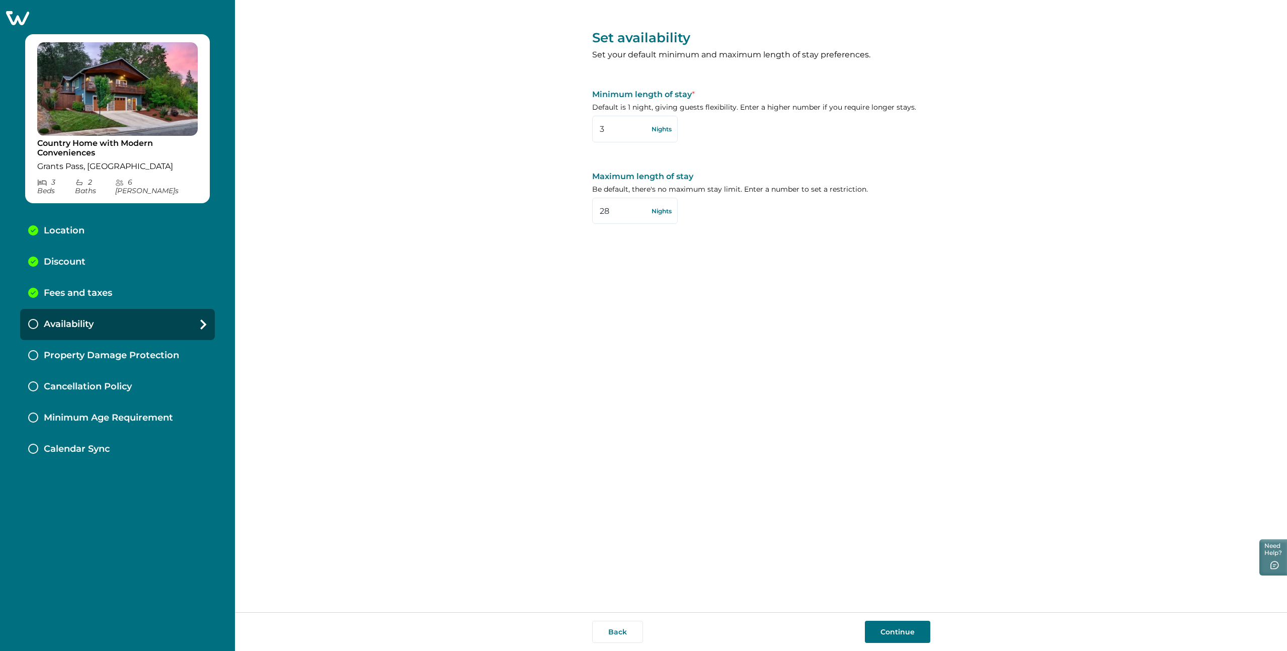
click at [783, 261] on div "Set availability Set your default minimum and maximum length of stay preference…" at bounding box center [761, 306] width 338 height 612
click at [904, 631] on button "Continue" at bounding box center [897, 632] width 65 height 22
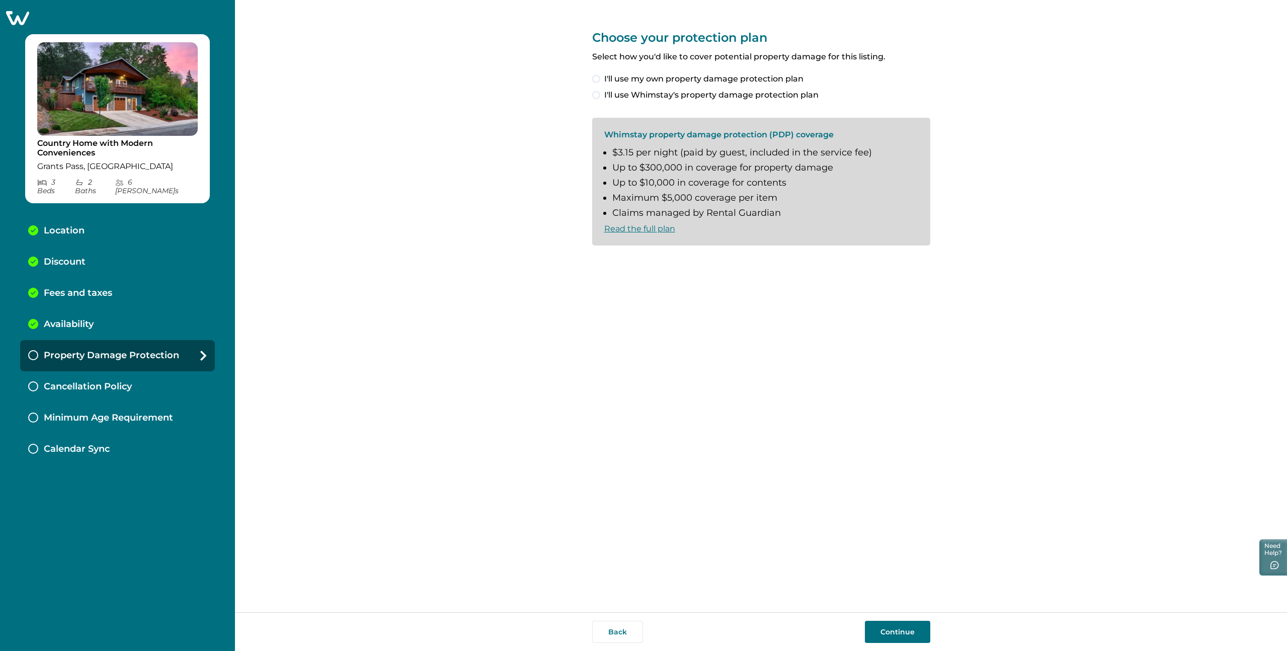
click at [595, 96] on span at bounding box center [596, 95] width 8 height 8
click at [598, 263] on span at bounding box center [596, 262] width 8 height 8
click at [892, 632] on button "Continue" at bounding box center [897, 632] width 65 height 22
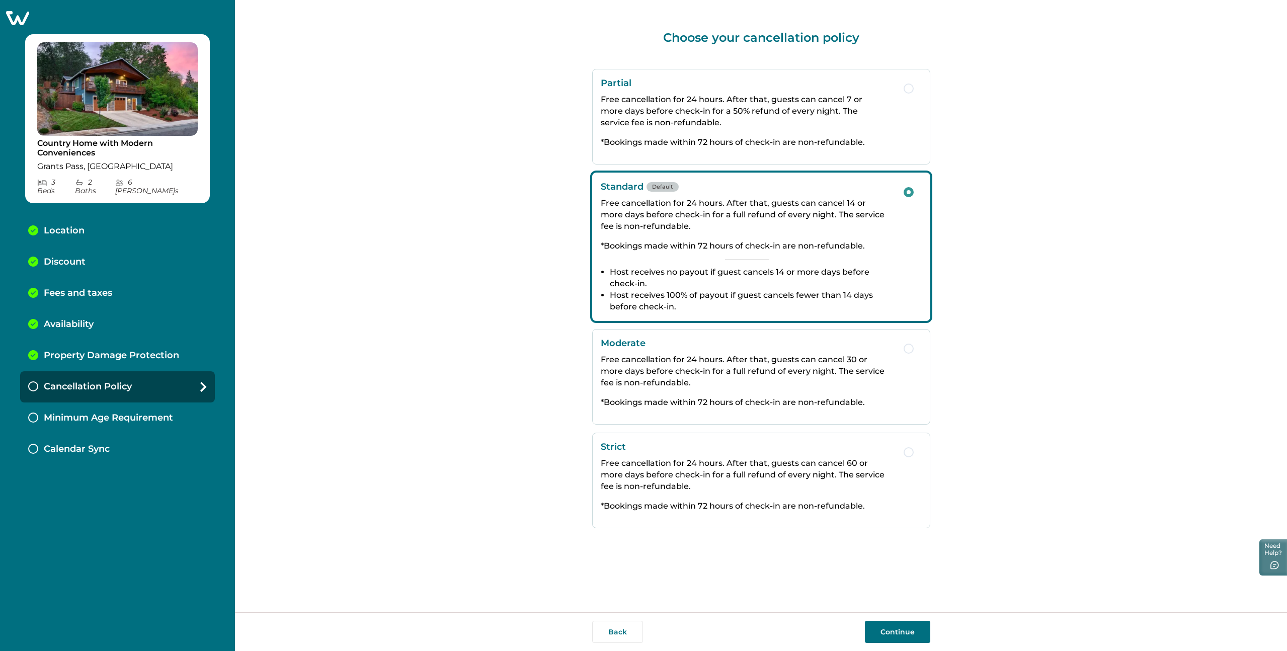
click at [908, 458] on button "Strict Free cancellation for 24 hours. After that, guests can cancel 60 or more…" at bounding box center [761, 481] width 338 height 96
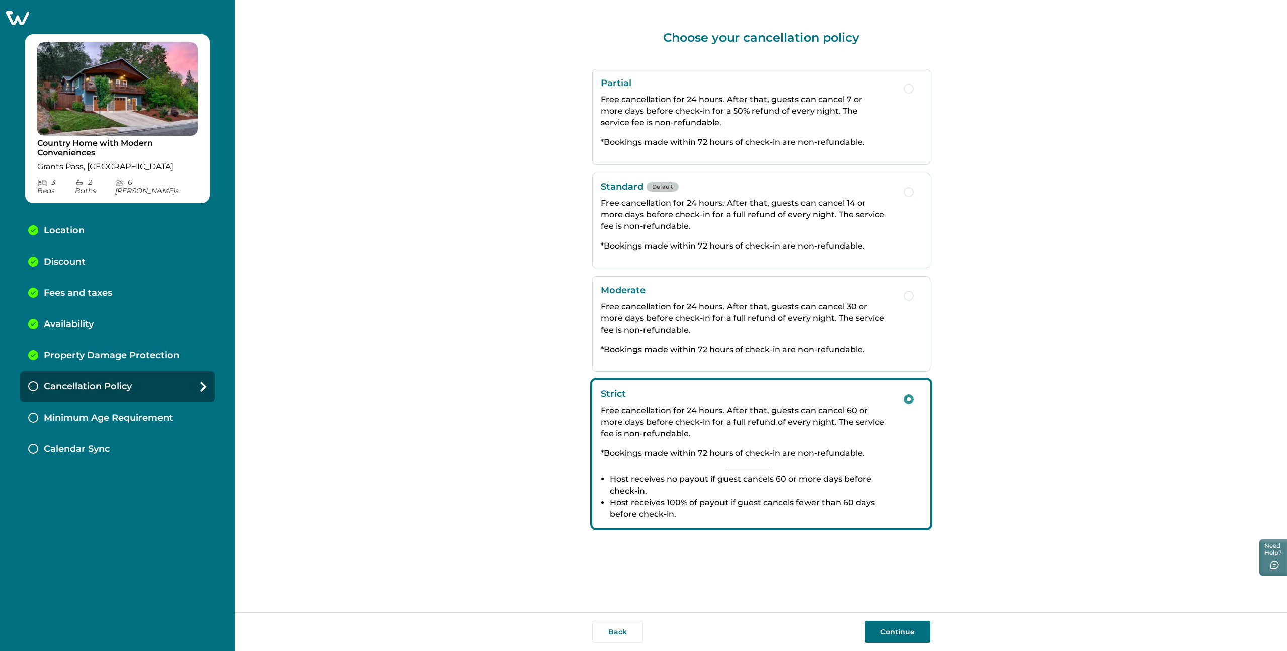
click at [899, 634] on button "Continue" at bounding box center [897, 632] width 65 height 22
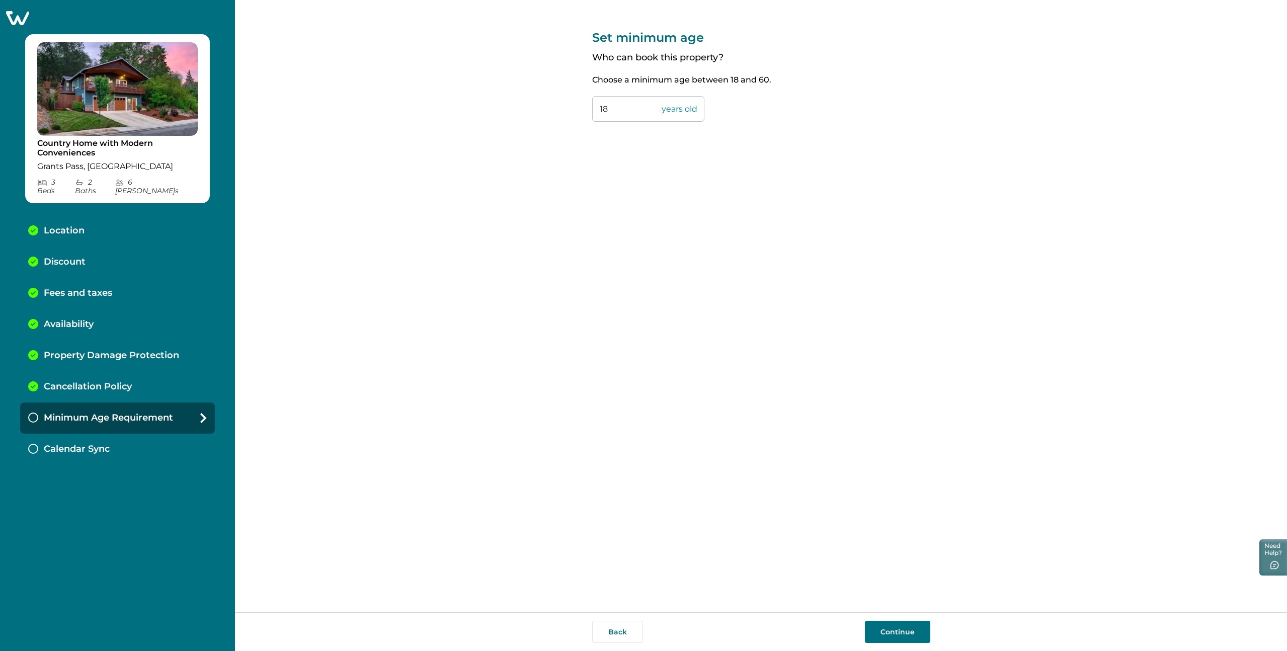
drag, startPoint x: 620, startPoint y: 109, endPoint x: 591, endPoint y: 109, distance: 29.7
click at [591, 109] on div "Set minimum age Who can book this property? Choose a minimum age between 18 and…" at bounding box center [761, 306] width 1052 height 612
type input "25"
click at [905, 630] on button "Continue" at bounding box center [897, 632] width 65 height 22
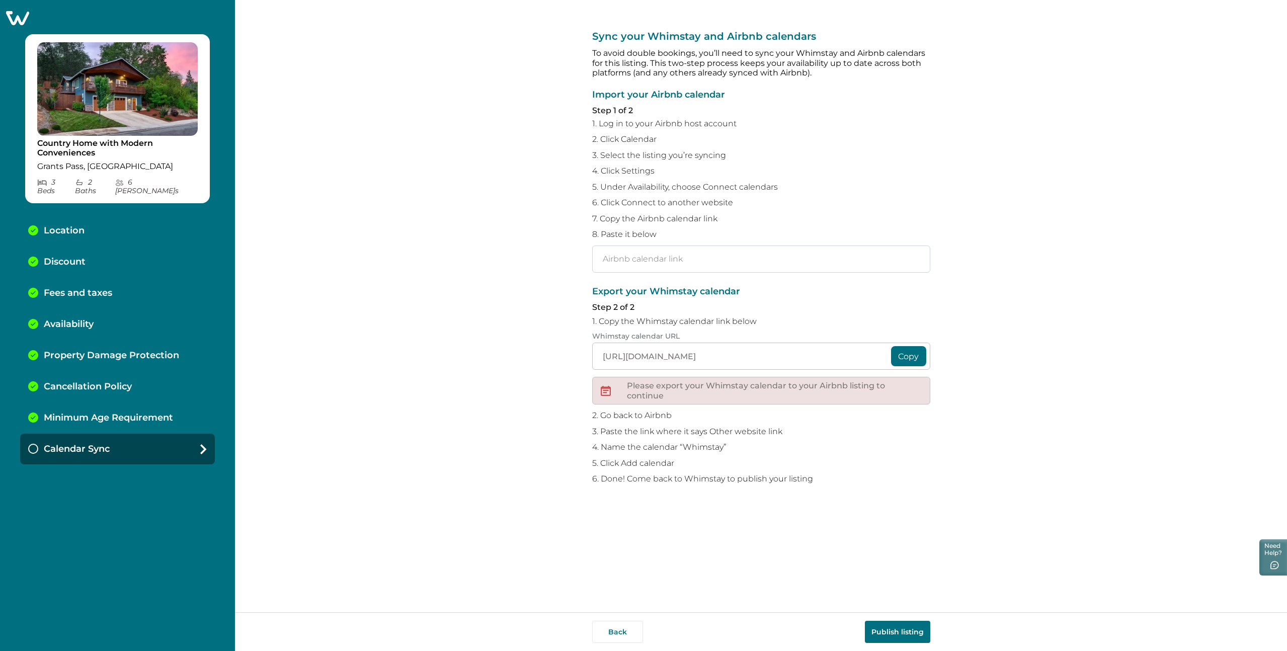
click at [657, 259] on input "text" at bounding box center [761, 259] width 338 height 27
paste input "https://www.airbnb.com/calendar/ical/665473199865655034.ics?s=709b9d3b45e1fdbd7…"
type input "https://www.airbnb.com/calendar/ical/665473199865655034.ics?s=709b9d3b45e1fdbd7…"
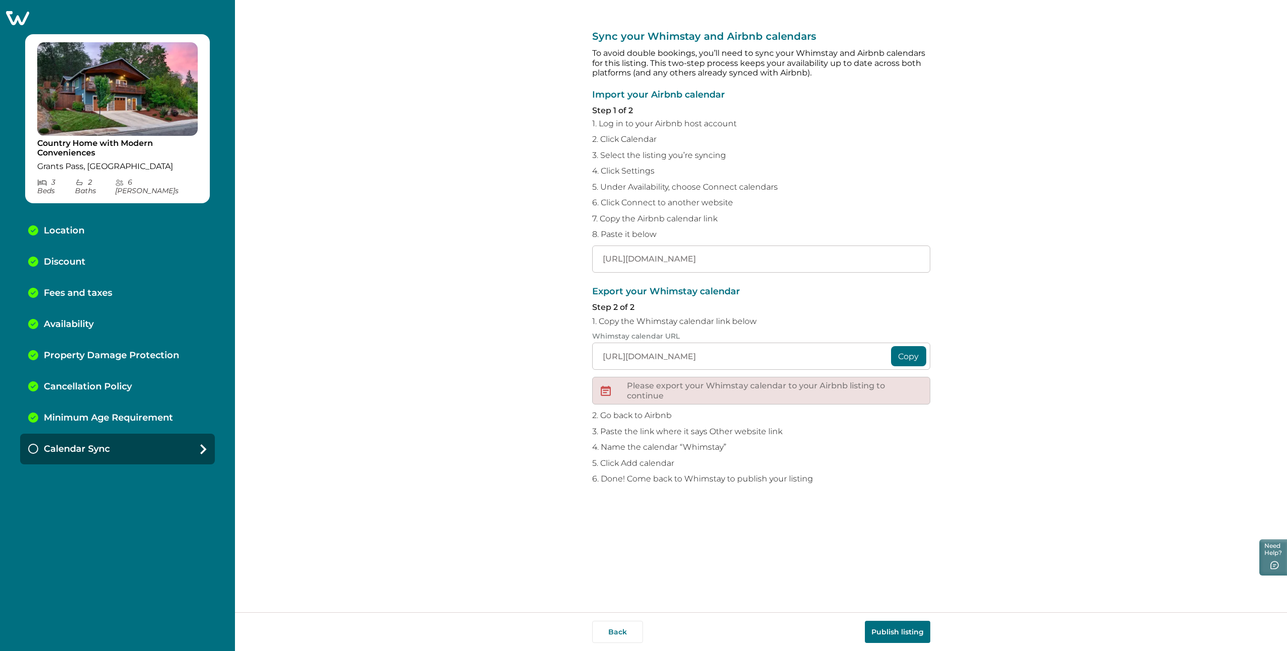
click at [910, 356] on button "Copy" at bounding box center [908, 356] width 35 height 20
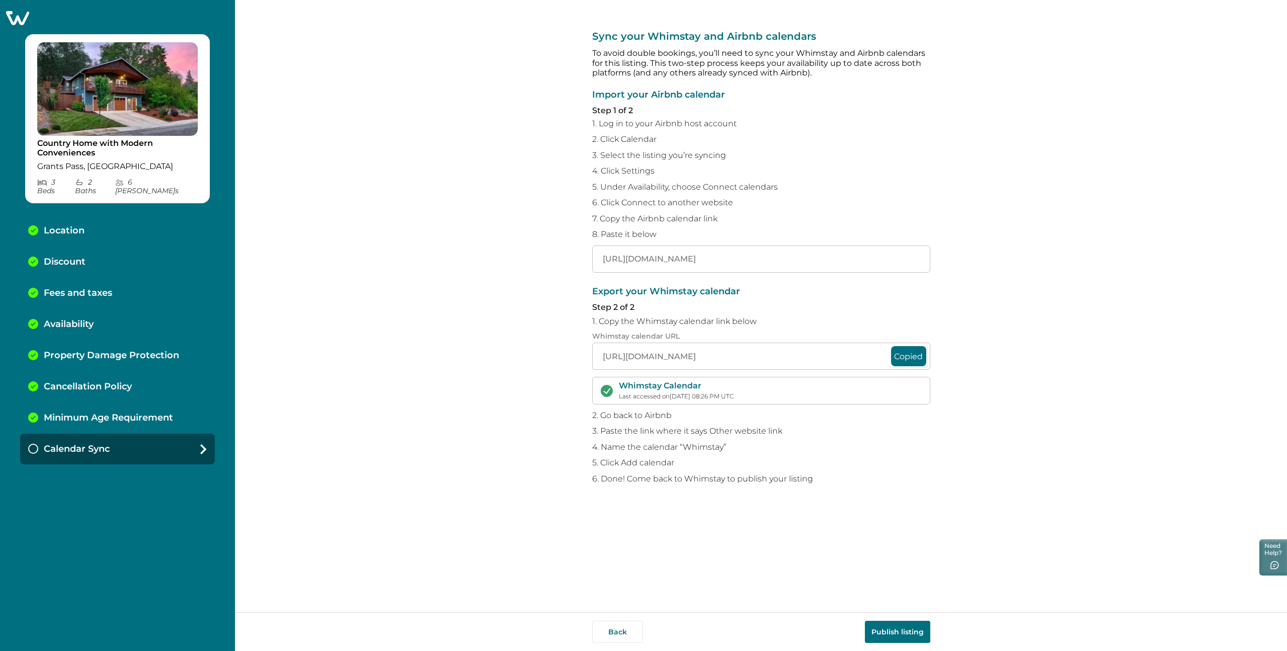
click at [907, 633] on button "Publish listing" at bounding box center [897, 632] width 65 height 22
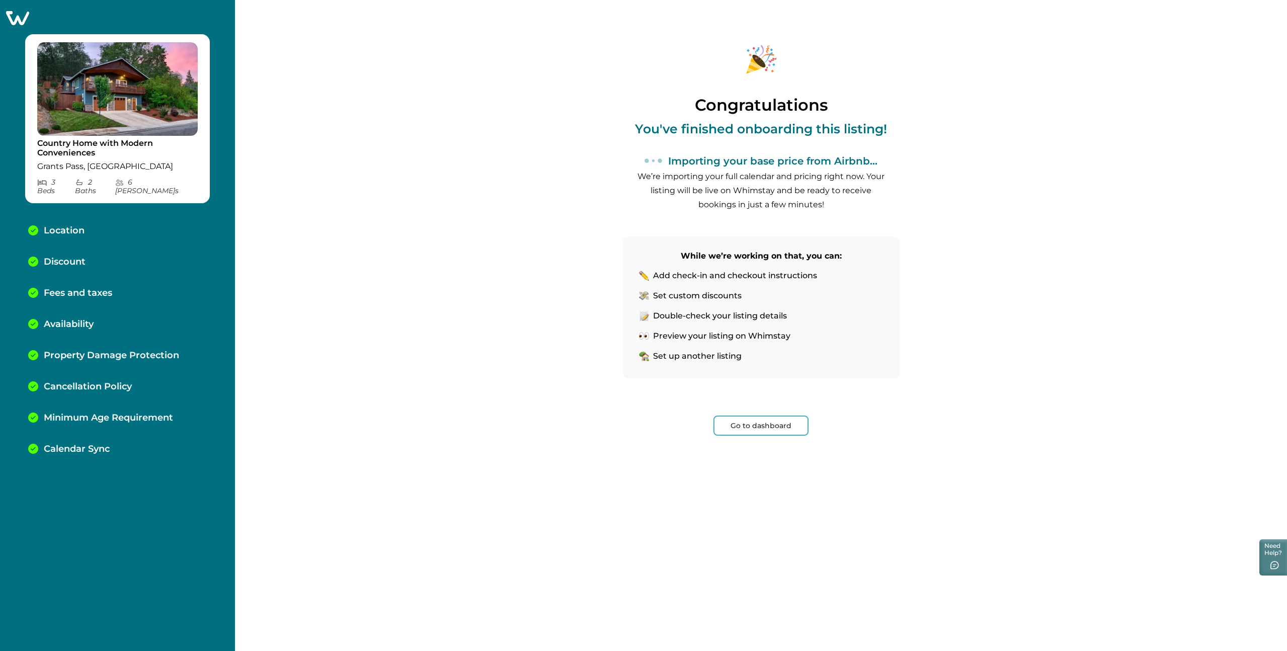
click at [772, 423] on button "Go to dashboard" at bounding box center [760, 426] width 95 height 20
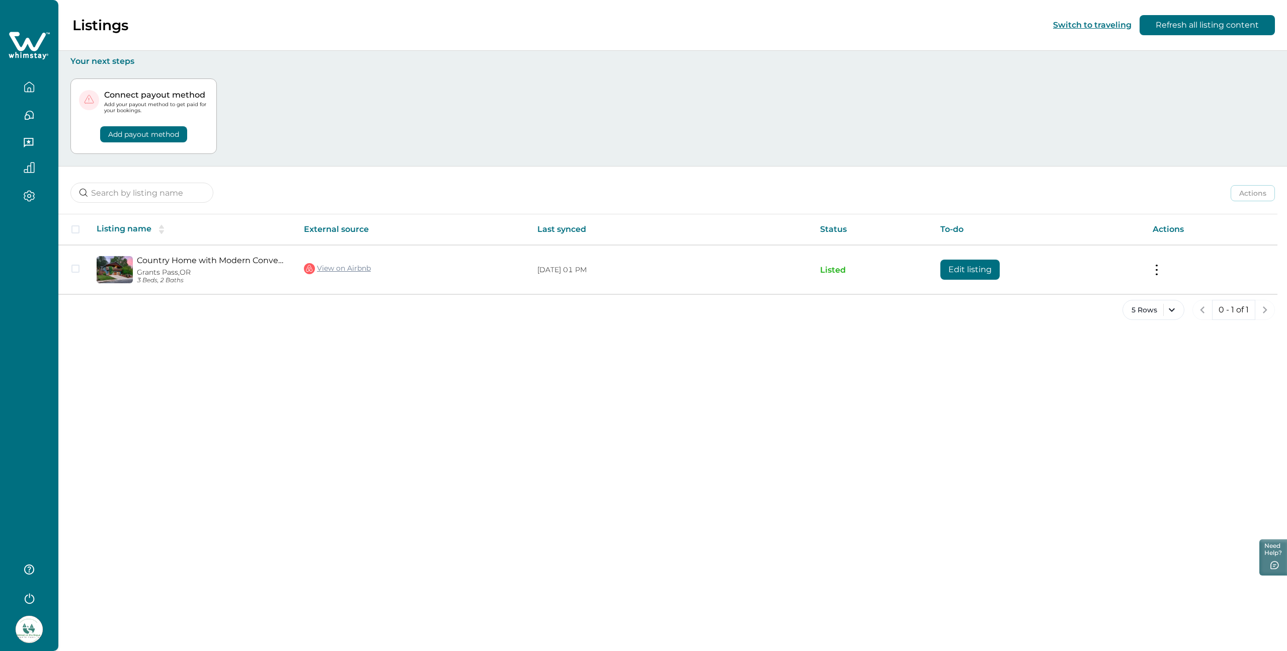
click at [132, 133] on button "Add payout method" at bounding box center [143, 134] width 87 height 16
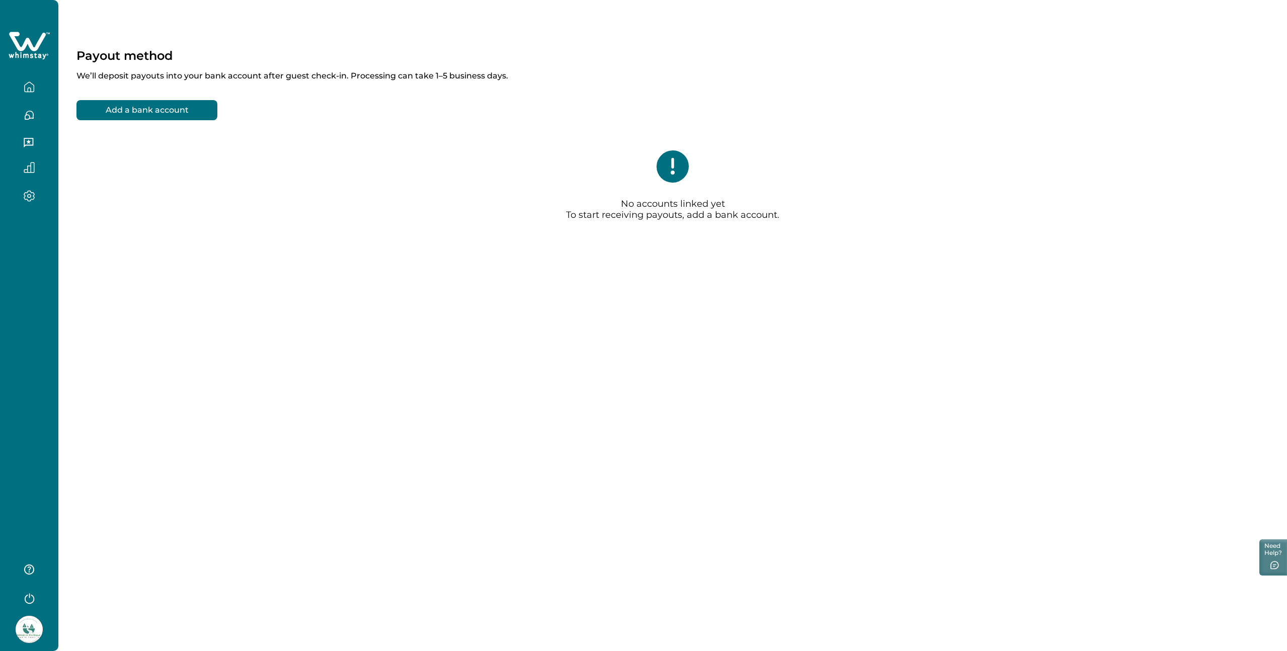
click at [152, 109] on button "Add a bank account" at bounding box center [146, 110] width 141 height 20
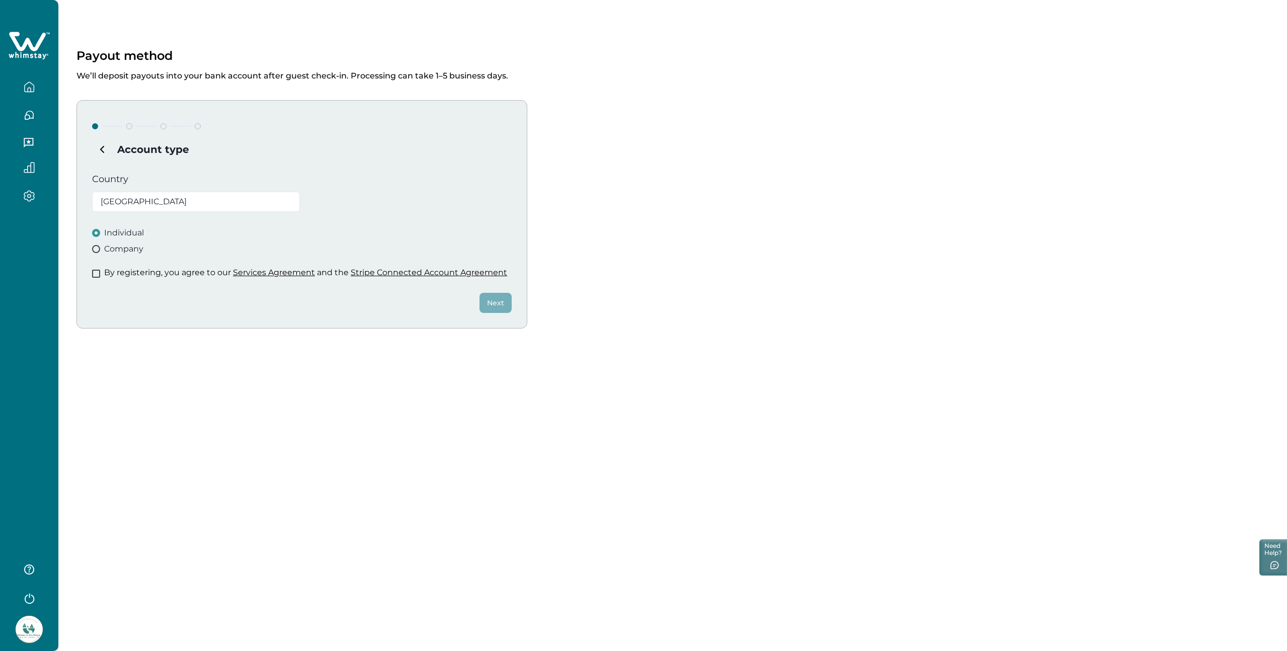
click at [93, 271] on span at bounding box center [96, 274] width 8 height 8
click at [493, 301] on button "Next" at bounding box center [495, 303] width 32 height 20
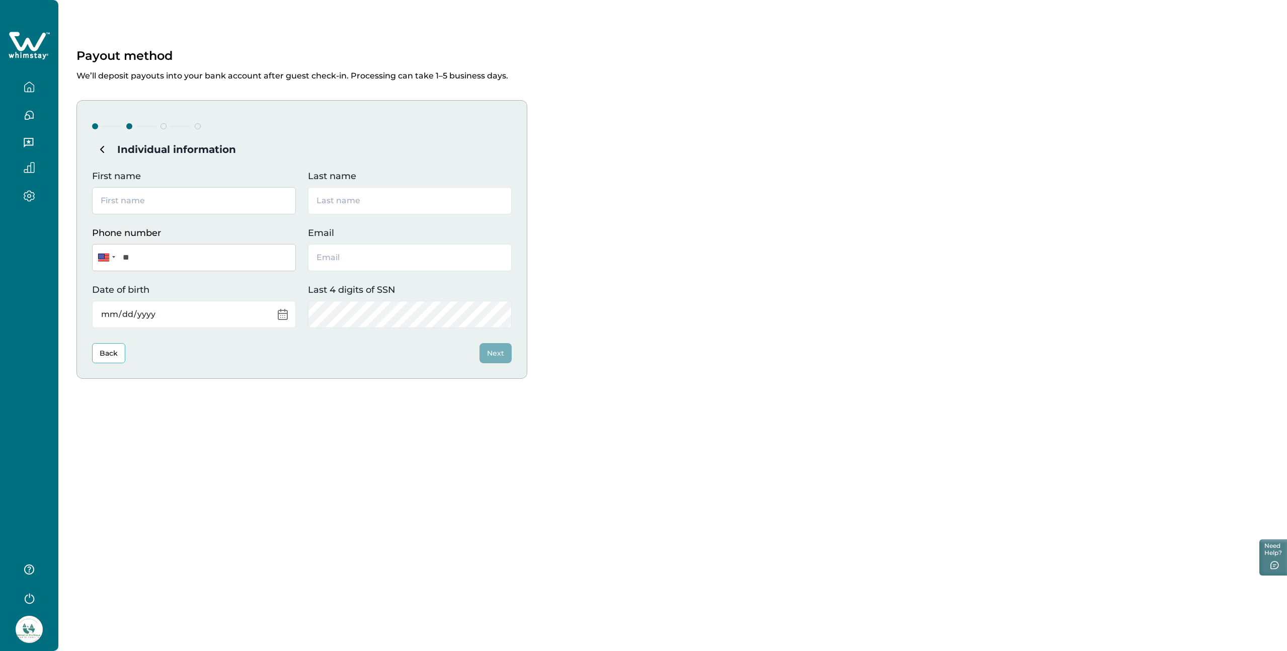
click at [267, 203] on input "First name" at bounding box center [194, 200] width 204 height 27
type input "[PERSON_NAME]"
click at [396, 203] on input "Last name" at bounding box center [410, 200] width 204 height 27
type input "[PERSON_NAME]"
click at [266, 257] on input "**" at bounding box center [194, 257] width 204 height 27
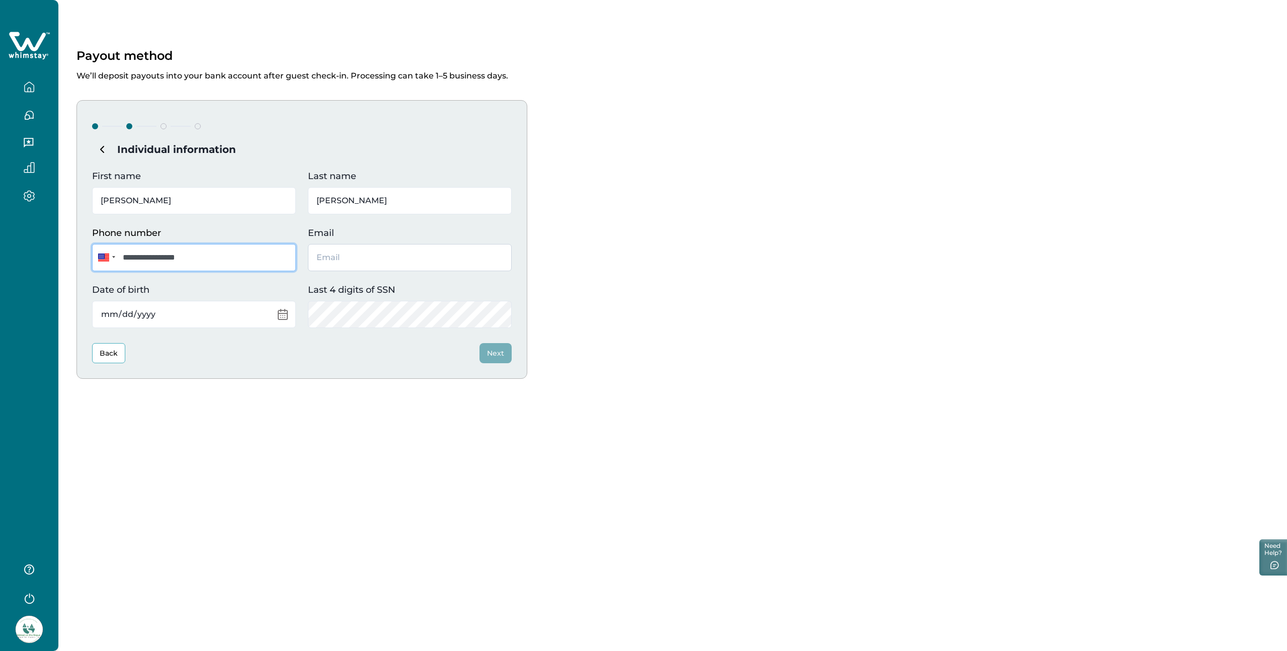
type input "**********"
click at [363, 256] on input "Email" at bounding box center [410, 257] width 204 height 27
type input "[EMAIL_ADDRESS][DOMAIN_NAME]"
click at [284, 316] on input "Date of birth" at bounding box center [194, 314] width 204 height 27
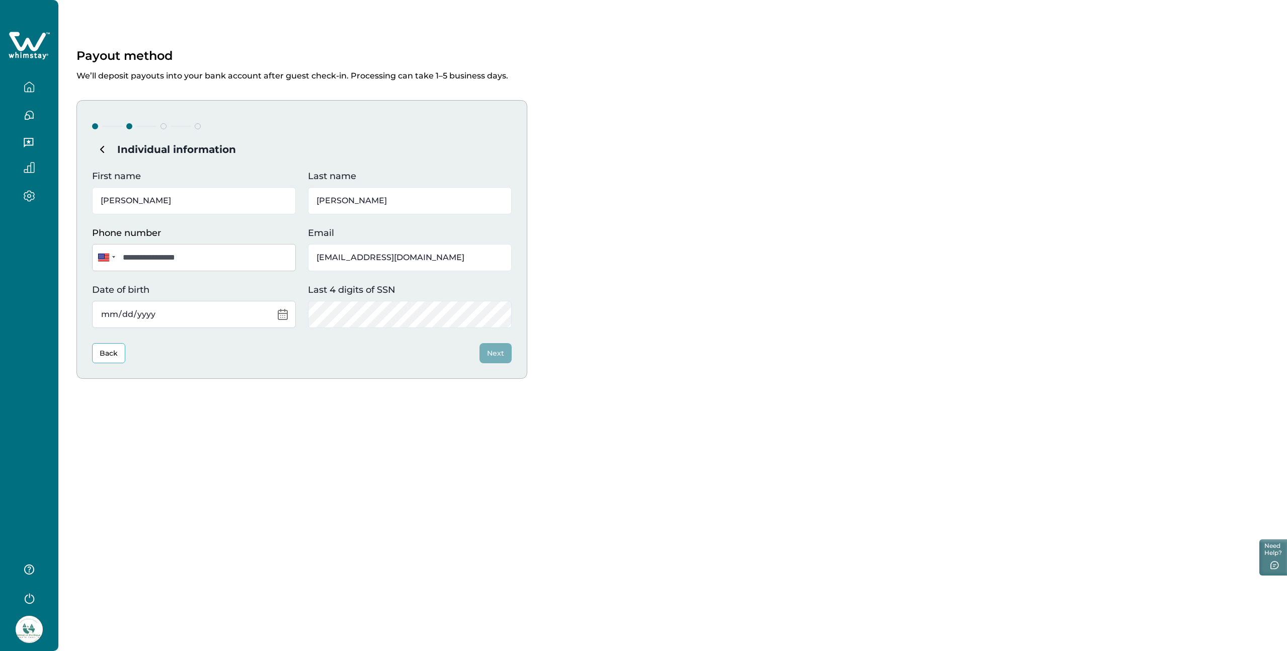
click at [231, 312] on input "Date of birth" at bounding box center [194, 314] width 204 height 27
type input "1966-02-06"
click at [638, 307] on div "**********" at bounding box center [672, 239] width 1192 height 279
click at [501, 354] on button "Next" at bounding box center [495, 353] width 32 height 20
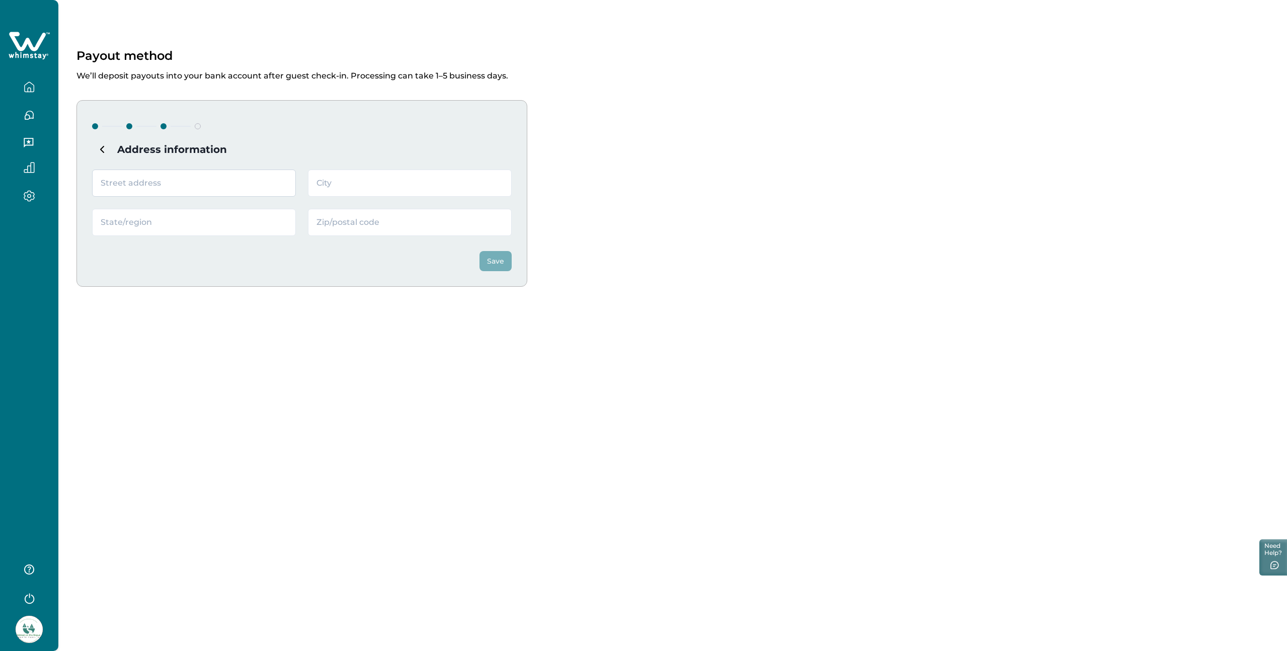
click at [245, 187] on input "text" at bounding box center [194, 183] width 204 height 27
type input "1112 NW Elm St."
click at [376, 183] on input "text" at bounding box center [410, 183] width 204 height 27
type input "Grants Pass"
click at [213, 224] on input "text" at bounding box center [194, 222] width 204 height 27
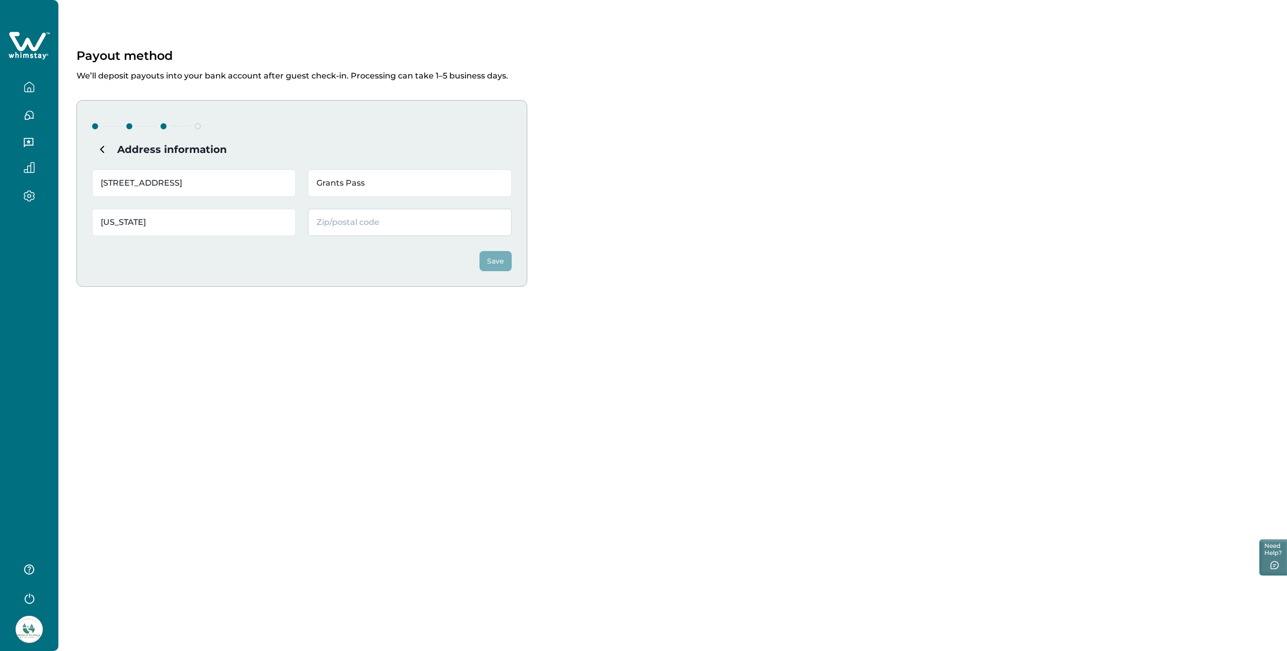
type input "Oregon"
click at [376, 227] on input "text" at bounding box center [410, 222] width 204 height 27
type input "97526"
click at [493, 261] on button "Save" at bounding box center [495, 261] width 32 height 20
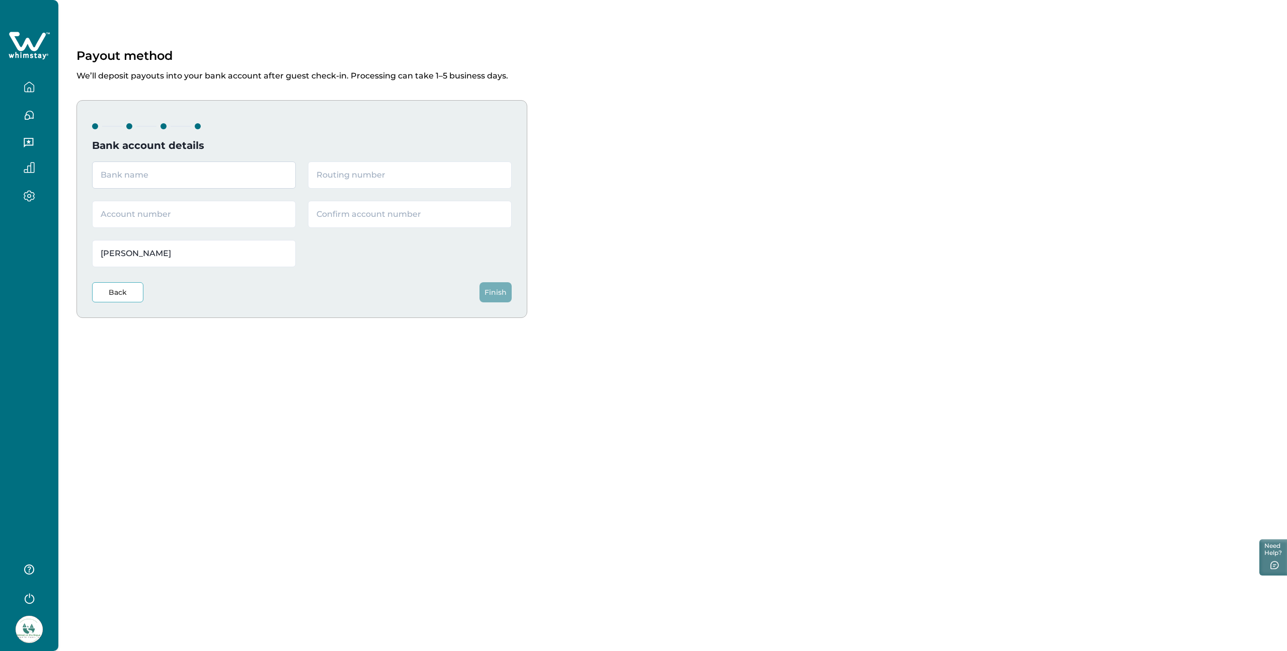
click at [216, 166] on input "text" at bounding box center [194, 175] width 204 height 27
type input "Capital One"
click at [350, 173] on input "text" at bounding box center [410, 175] width 204 height 27
type input "031176110"
click at [261, 216] on input "text" at bounding box center [194, 214] width 204 height 27
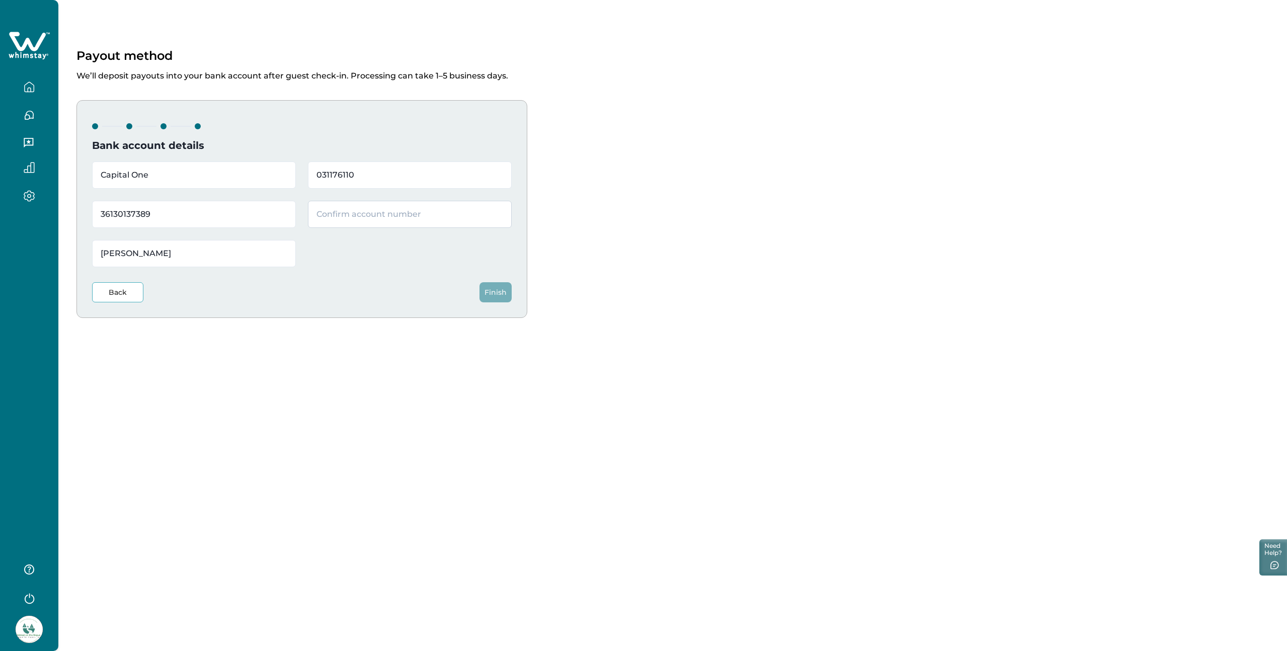
type input "36130137389"
click at [369, 220] on input "text" at bounding box center [410, 214] width 204 height 27
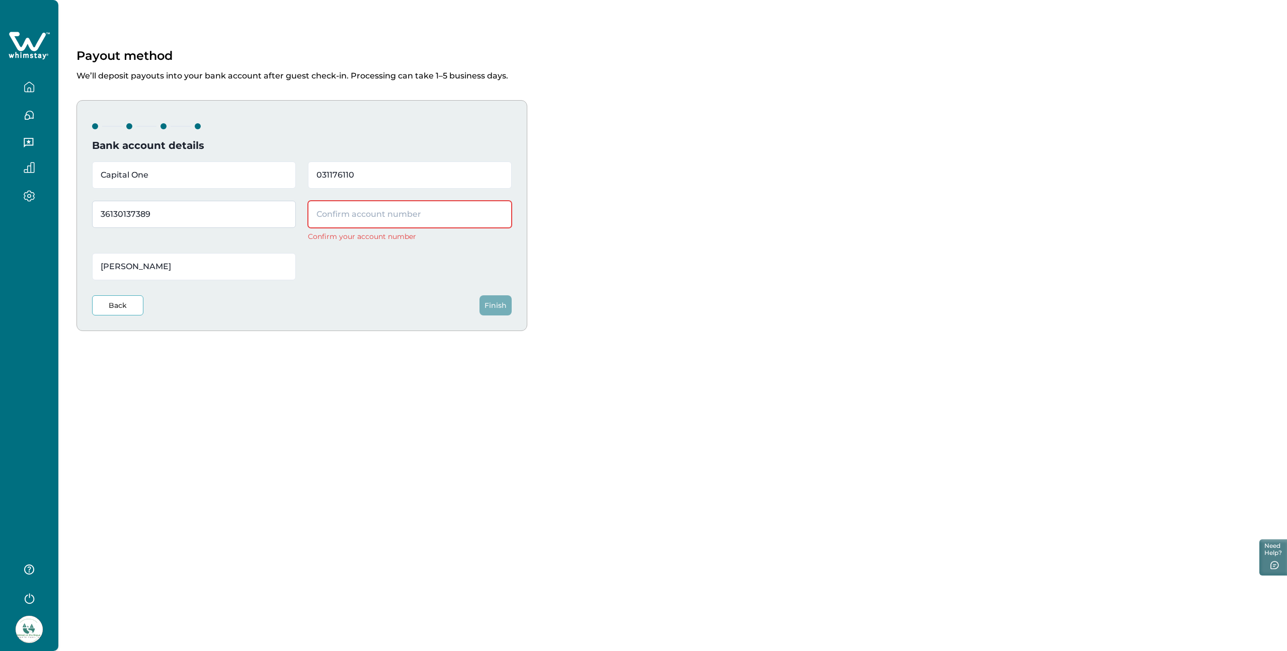
drag, startPoint x: 170, startPoint y: 214, endPoint x: 100, endPoint y: 212, distance: 70.0
click at [92, 211] on input "36130137389" at bounding box center [194, 214] width 204 height 27
click at [328, 218] on input "text" at bounding box center [410, 214] width 204 height 27
paste input "36130137389"
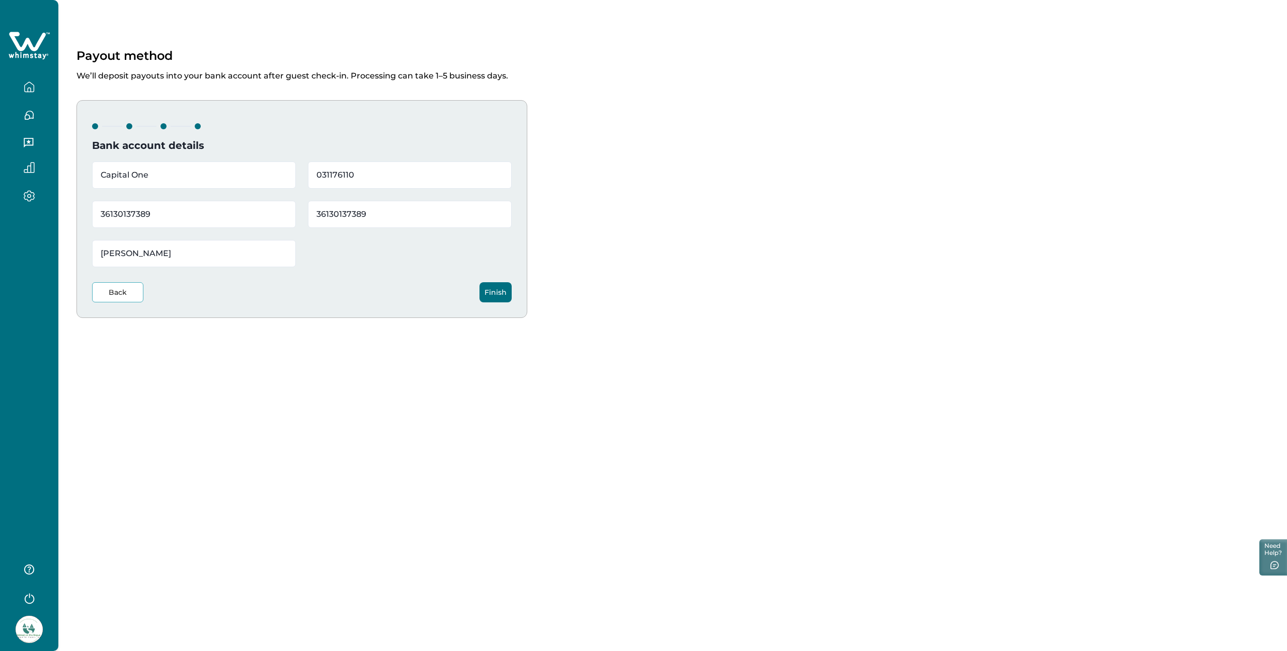
type input "36130137389"
click at [497, 291] on button "Finish" at bounding box center [495, 292] width 32 height 20
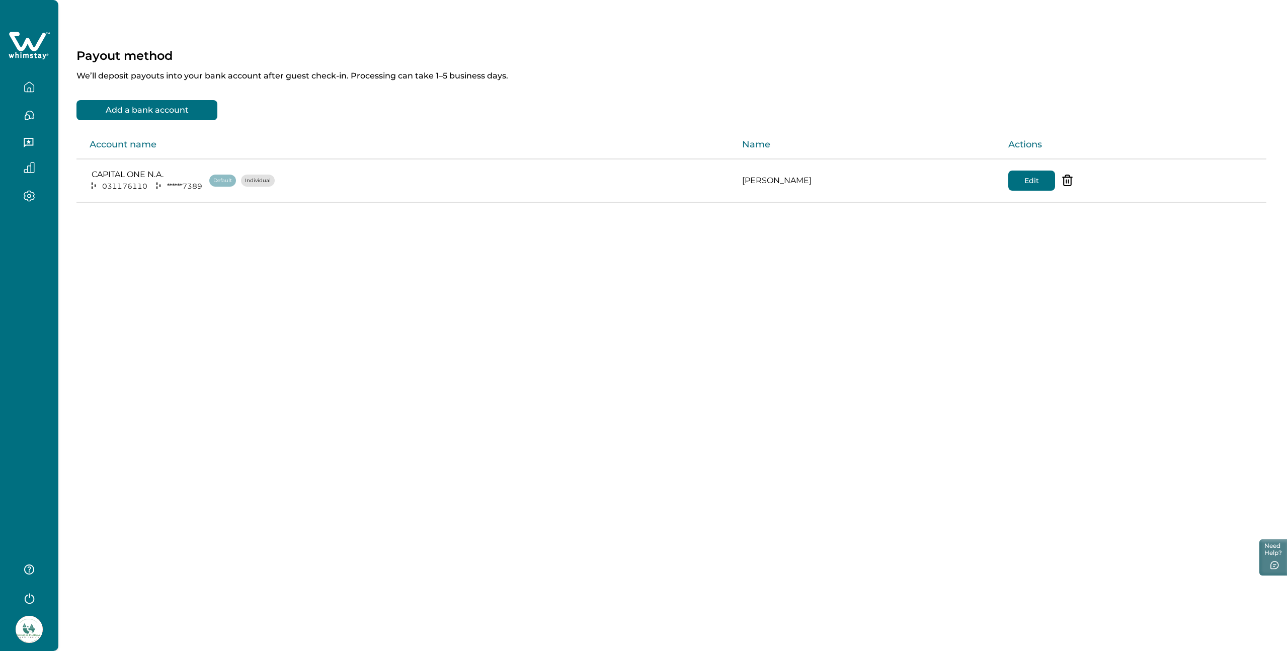
click at [32, 87] on icon "button" at bounding box center [29, 87] width 11 height 11
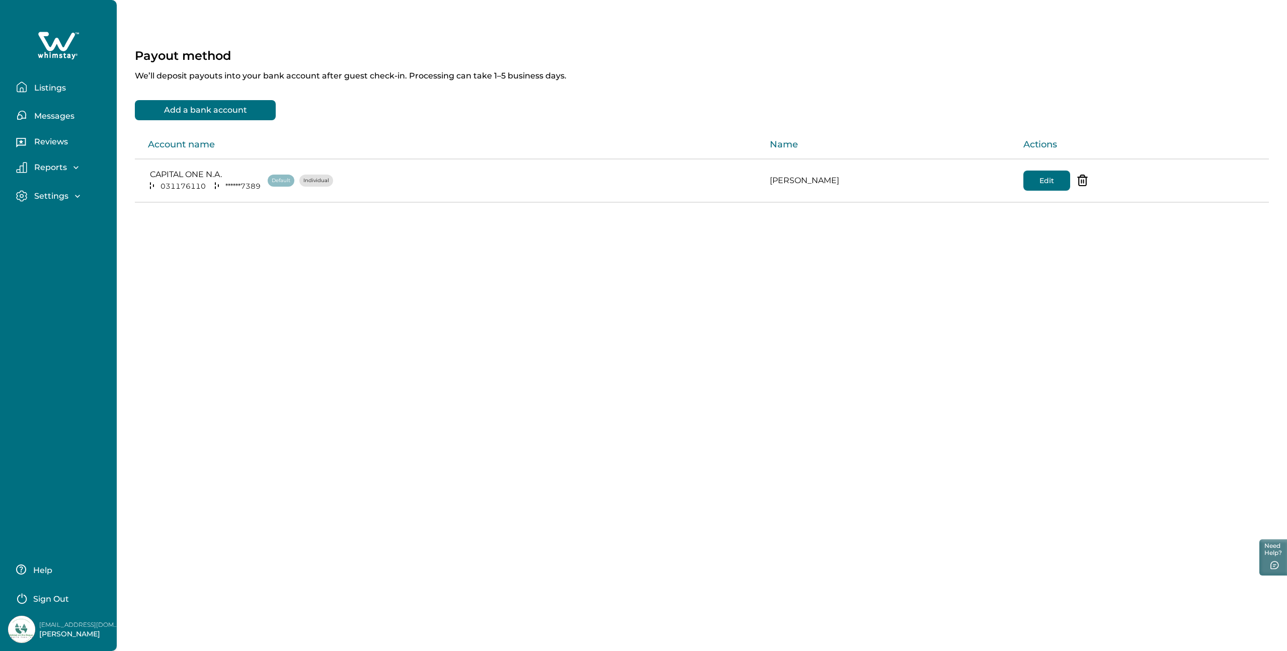
click at [47, 89] on p "Listings" at bounding box center [48, 88] width 35 height 10
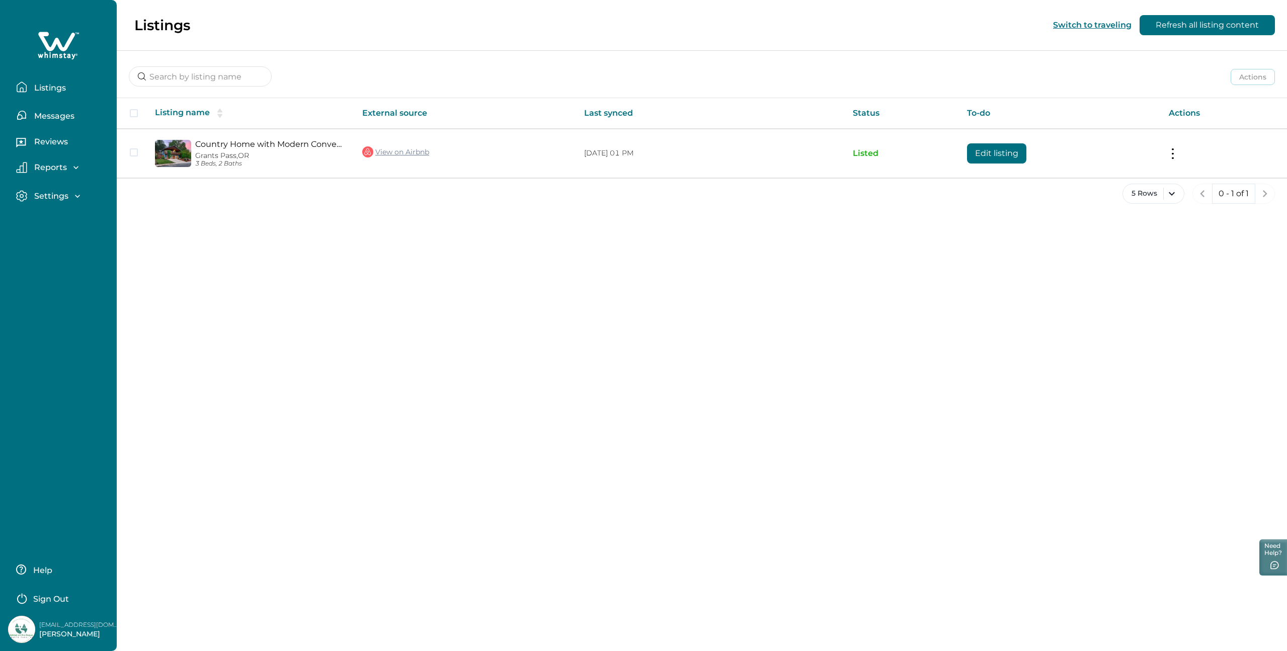
click at [65, 117] on p "Messages" at bounding box center [52, 116] width 43 height 10
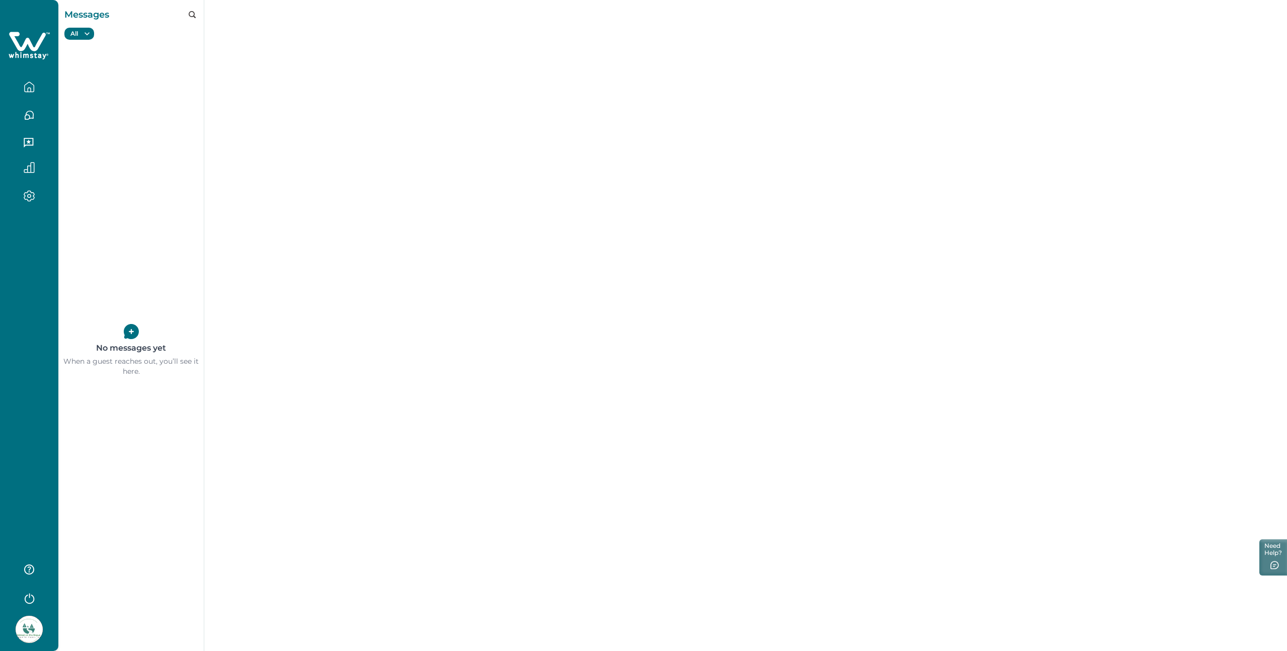
click at [31, 195] on icon "button" at bounding box center [29, 196] width 11 height 12
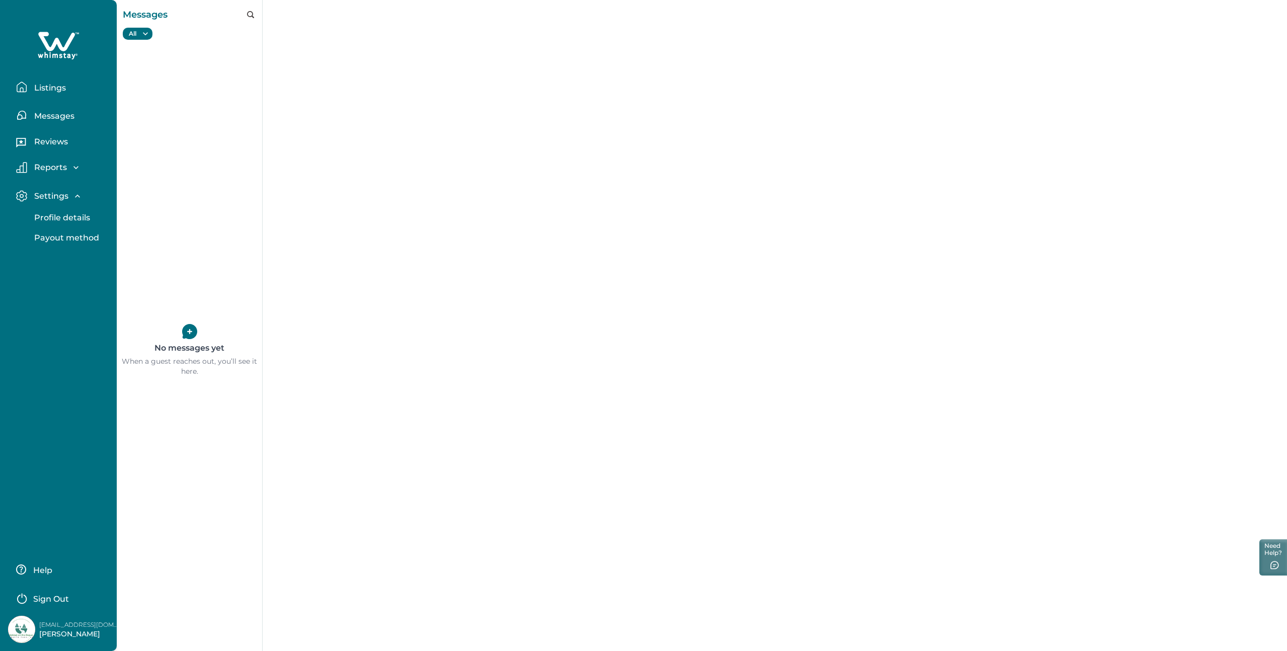
click at [54, 219] on p "Profile details" at bounding box center [60, 218] width 59 height 10
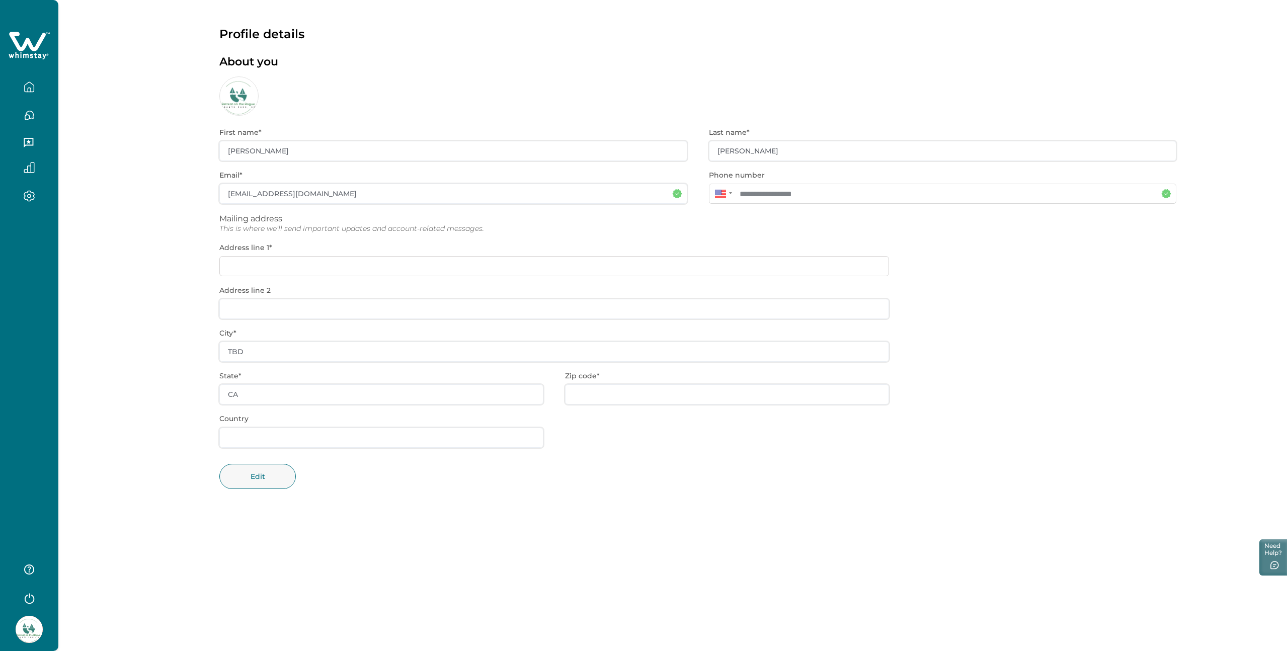
click at [376, 264] on div "**********" at bounding box center [697, 315] width 957 height 399
click at [375, 264] on div "**********" at bounding box center [697, 315] width 957 height 399
click at [374, 269] on div "**********" at bounding box center [697, 315] width 957 height 399
click at [244, 261] on div "**********" at bounding box center [697, 315] width 957 height 399
click at [243, 268] on div "**********" at bounding box center [697, 315] width 957 height 399
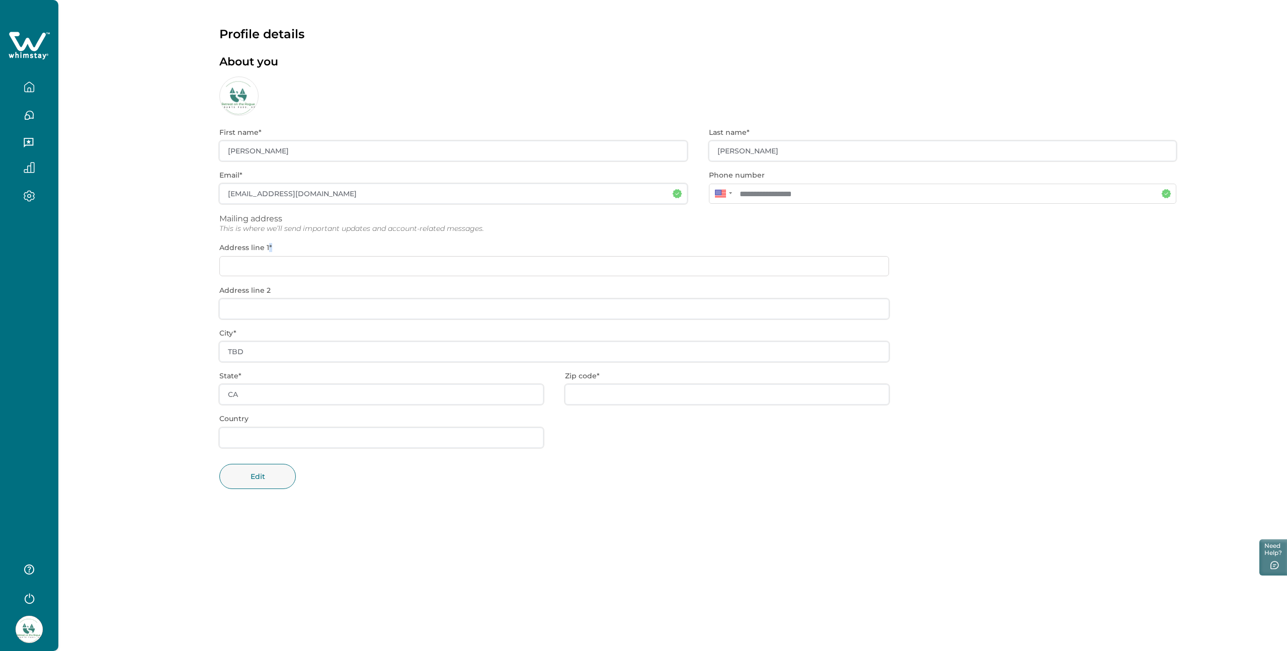
click at [243, 268] on div "**********" at bounding box center [697, 315] width 957 height 399
click at [257, 482] on button "Edit" at bounding box center [257, 476] width 76 height 25
click at [289, 267] on input at bounding box center [554, 266] width 670 height 20
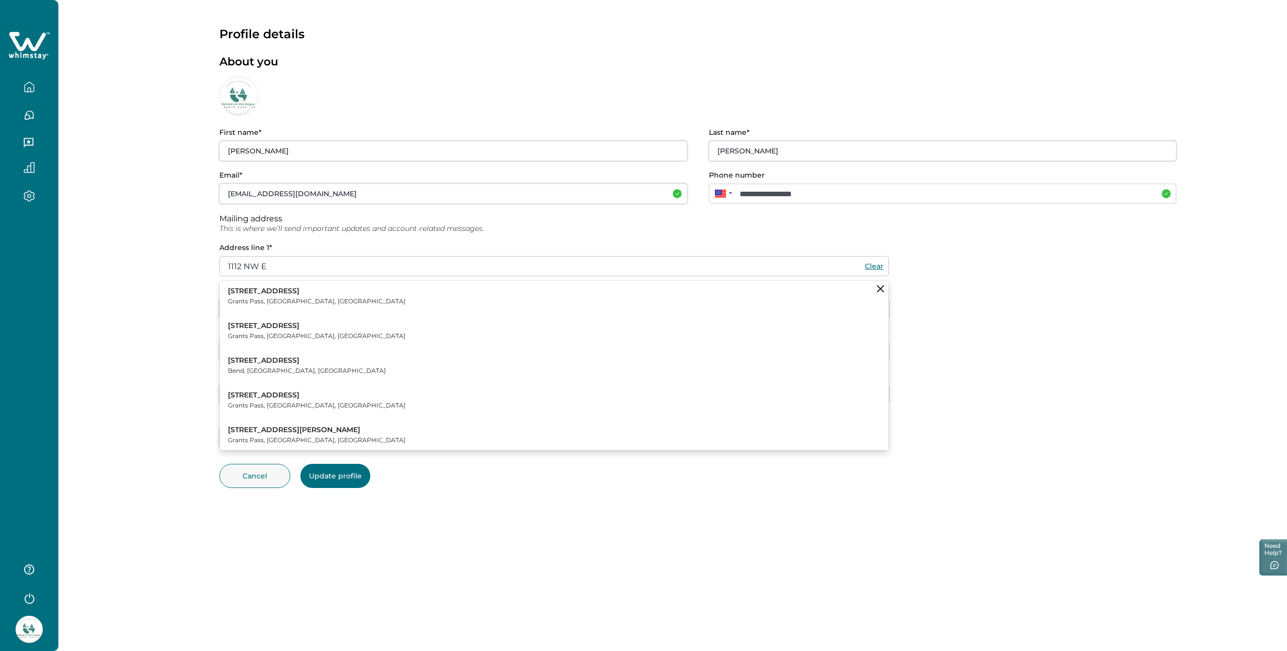
click at [291, 295] on p "1112 NW Elm St" at bounding box center [317, 291] width 178 height 10
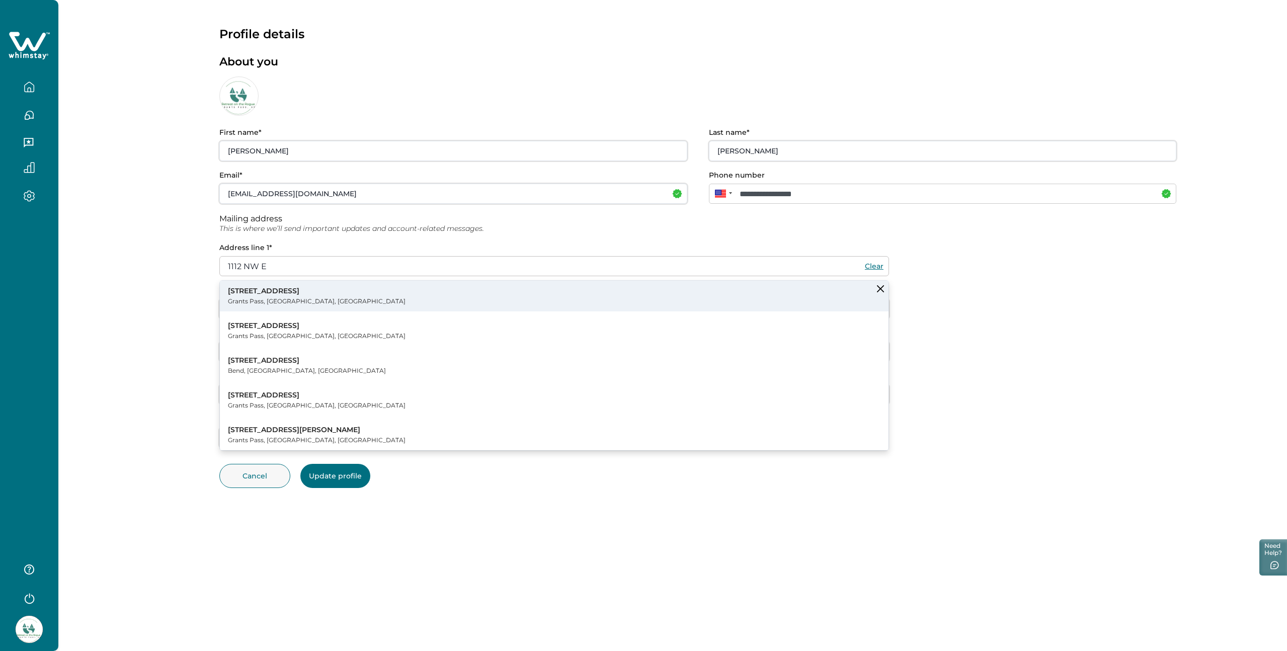
type input "1112 NW Elm St"
type input "Grants Pass"
type input "OR"
type input "97526"
type input "USA"
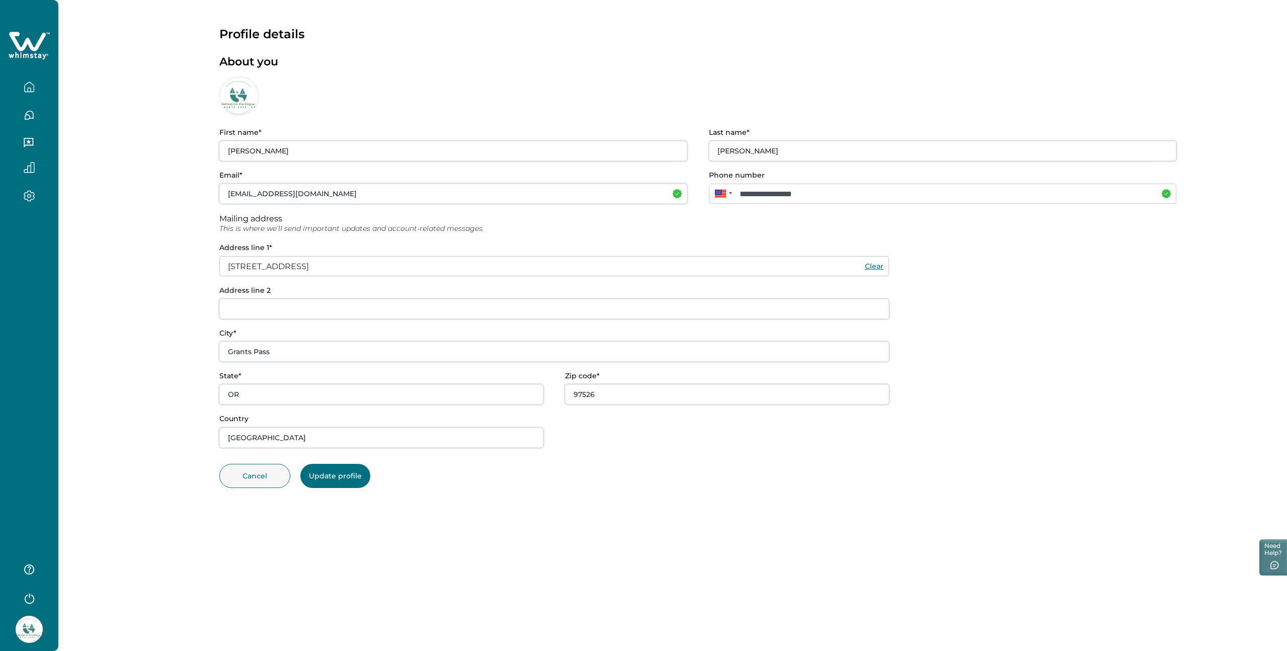
click at [352, 475] on button "Update profile" at bounding box center [335, 476] width 70 height 24
click at [32, 141] on icon "button" at bounding box center [29, 143] width 10 height 10
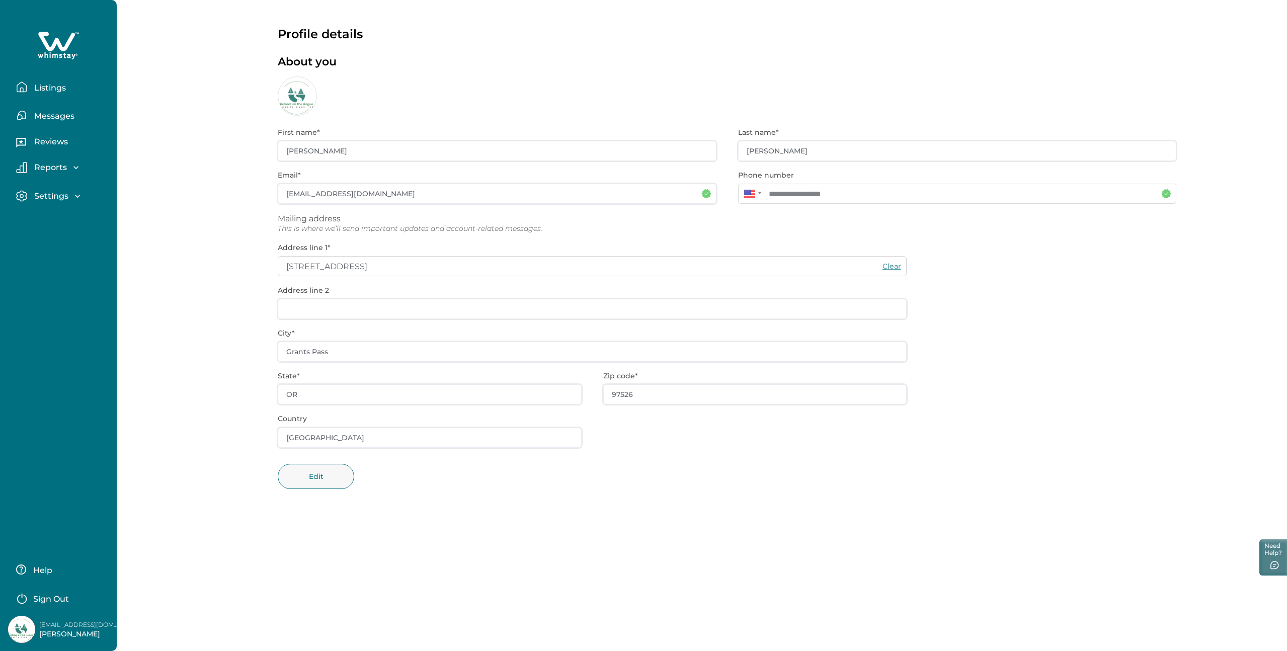
click at [53, 140] on p "Reviews" at bounding box center [49, 142] width 37 height 10
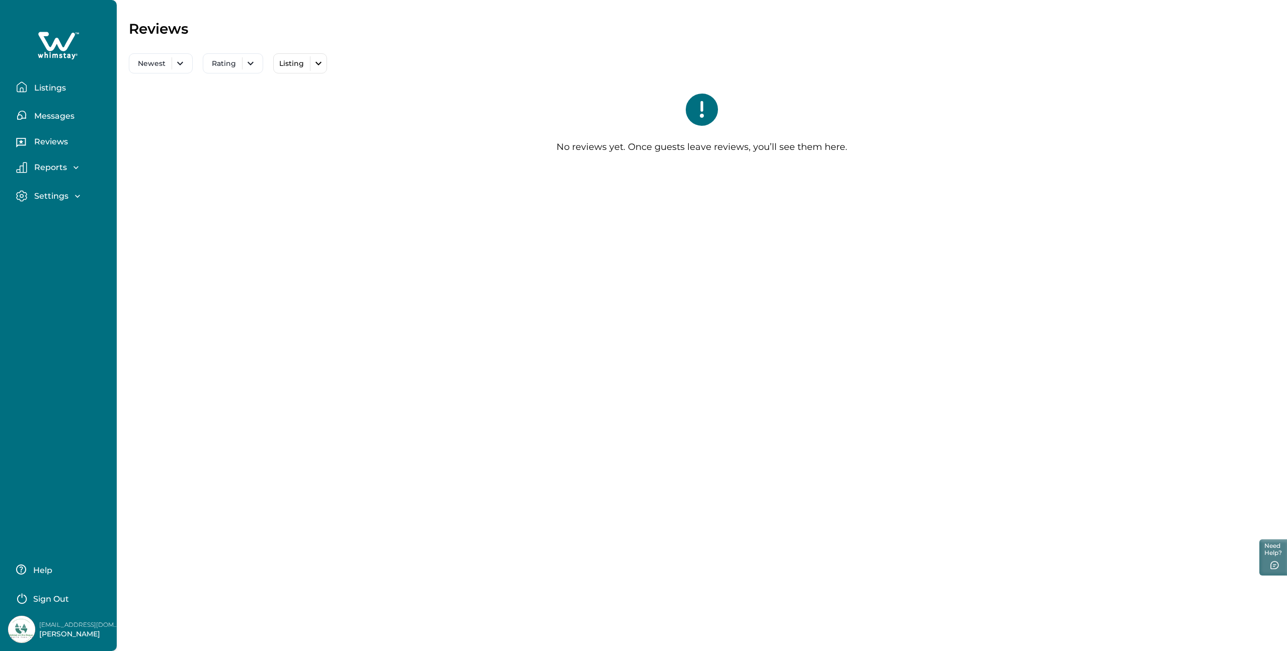
click at [52, 168] on p "Reports" at bounding box center [49, 168] width 36 height 10
click at [66, 204] on p "Reservations" at bounding box center [59, 209] width 56 height 10
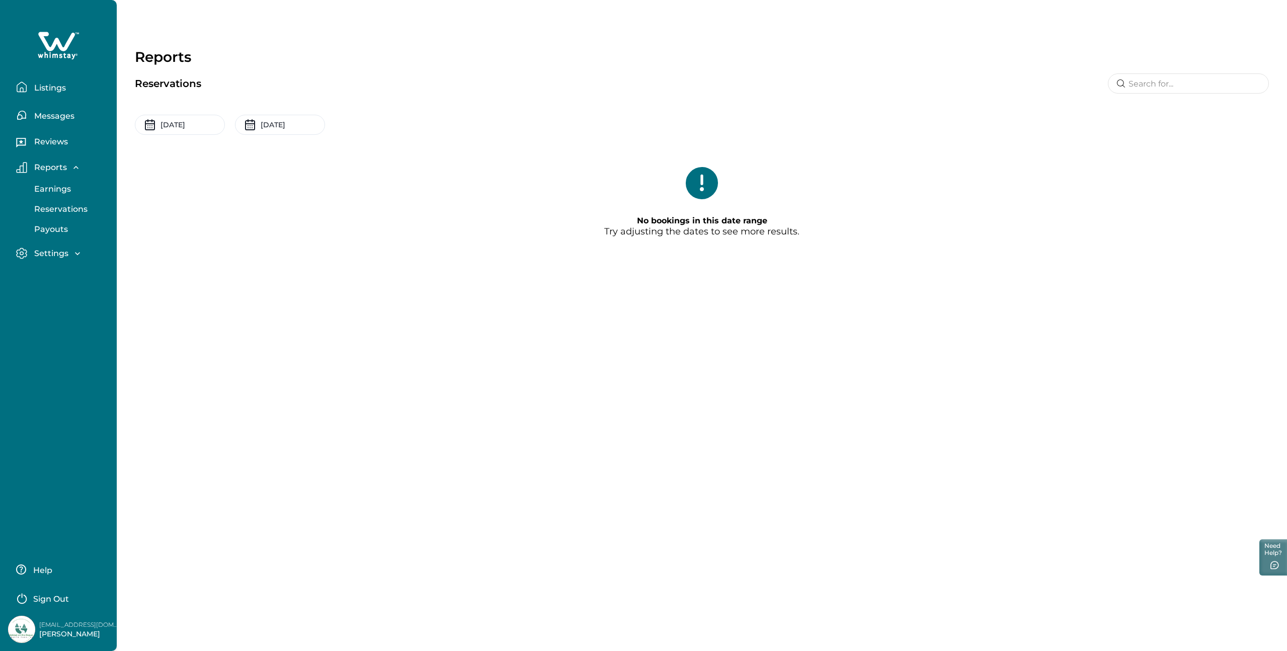
click at [52, 84] on p "Listings" at bounding box center [48, 88] width 35 height 10
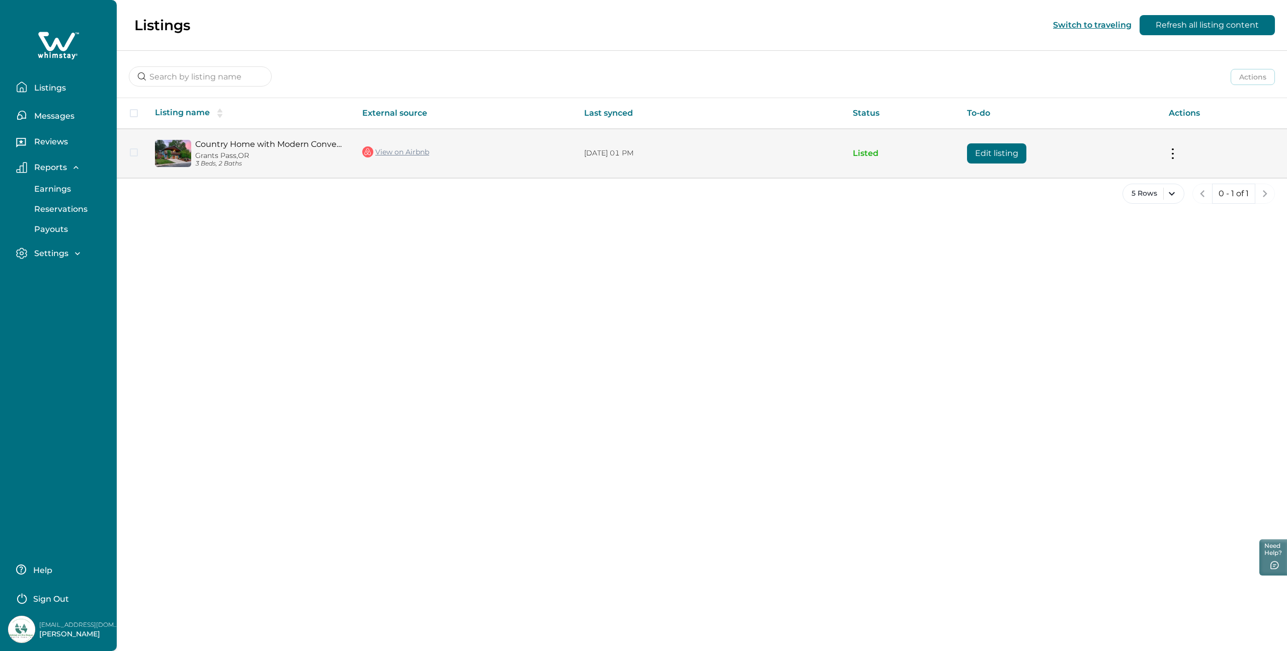
click at [244, 144] on link "Country Home with Modern Conveniences" at bounding box center [270, 144] width 151 height 10
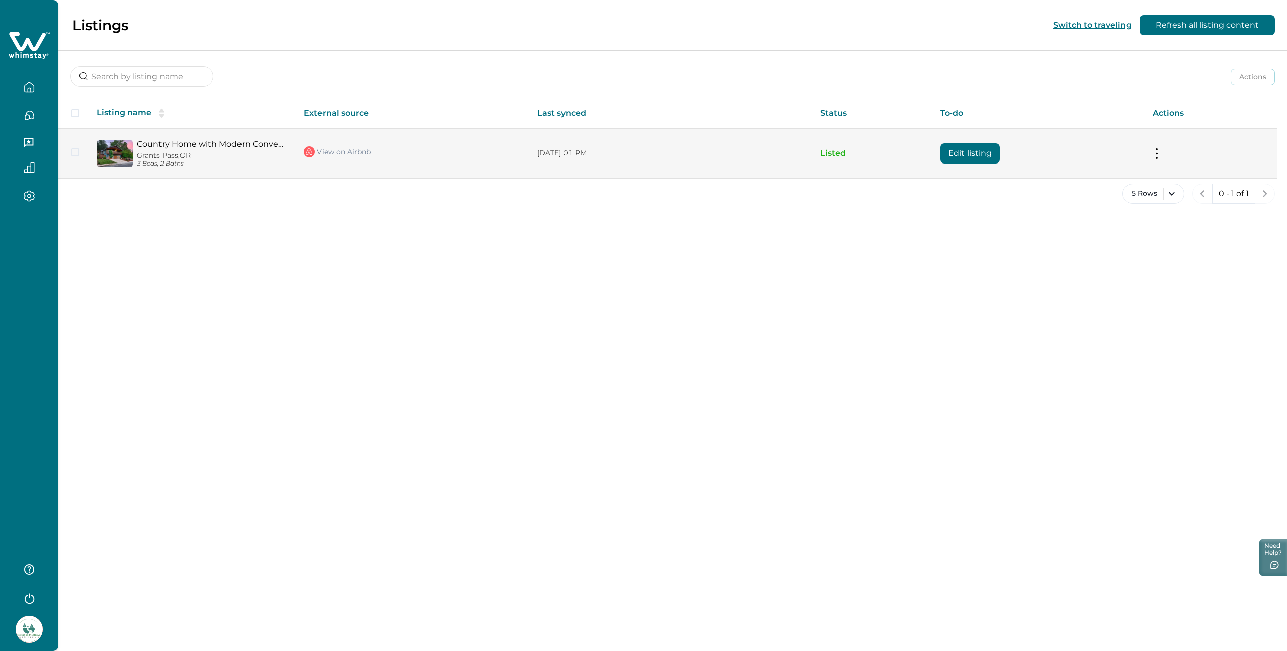
click at [833, 151] on p "Listed" at bounding box center [872, 153] width 104 height 10
click at [1158, 150] on button at bounding box center [1157, 153] width 8 height 11
click at [1195, 237] on button "View listing details" at bounding box center [1214, 236] width 115 height 19
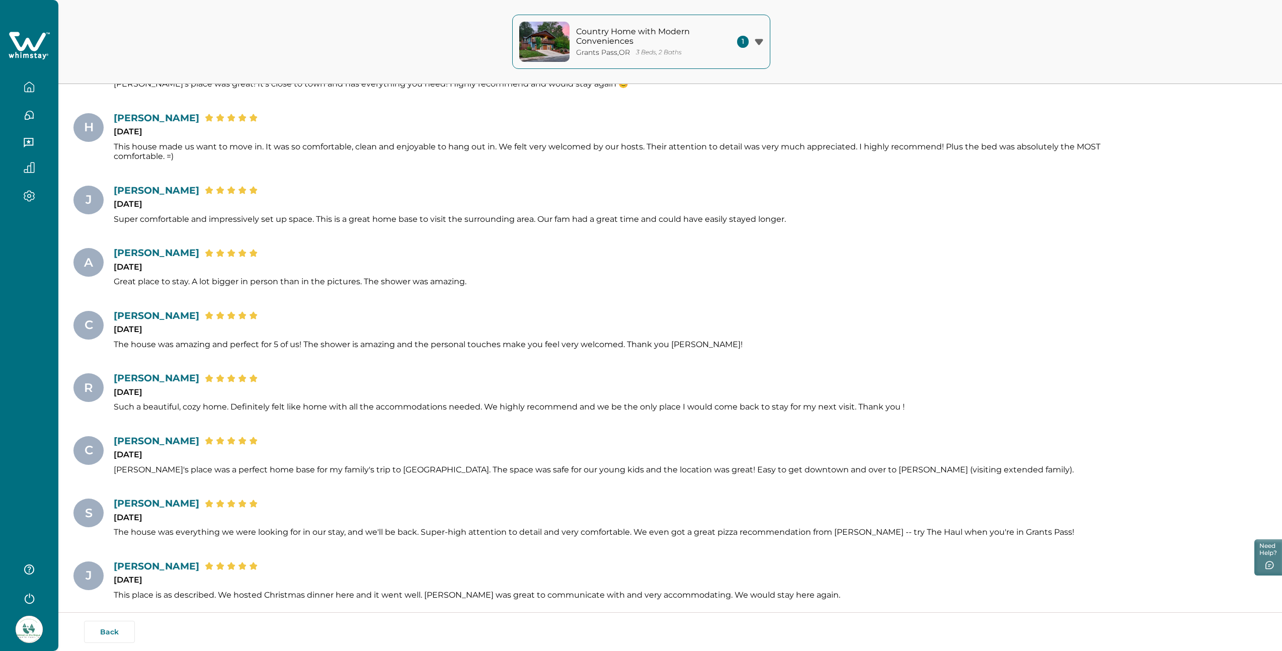
scroll to position [1554, 0]
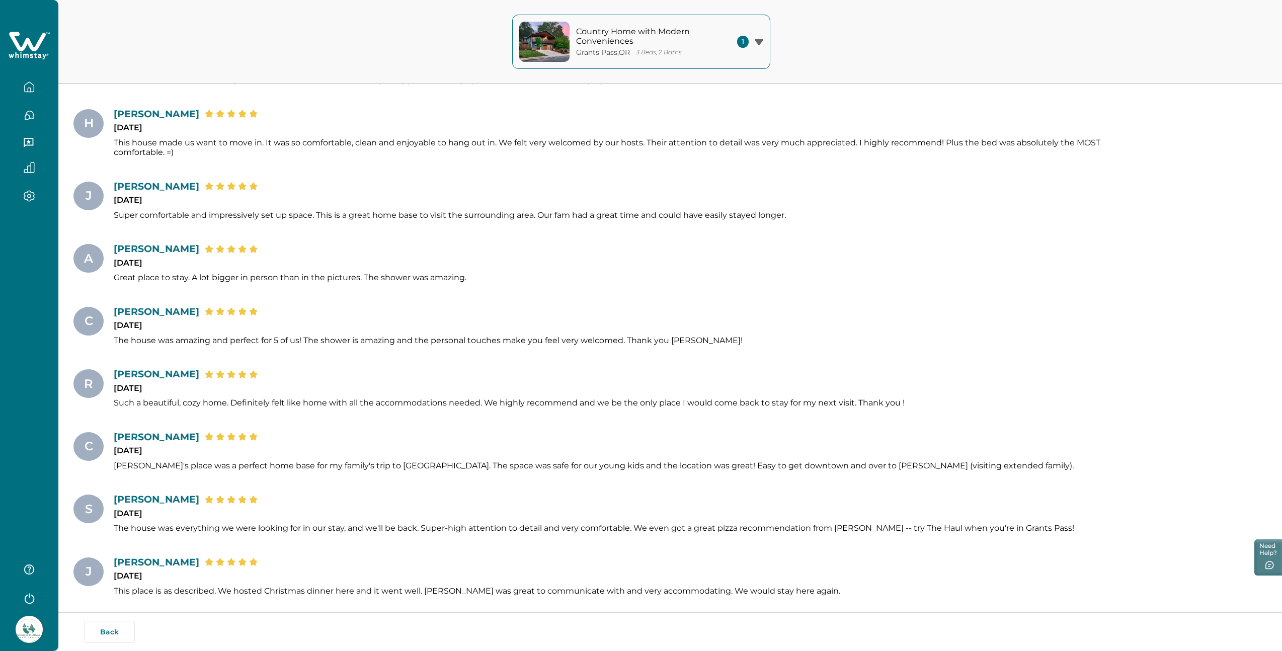
click at [762, 42] on icon "button" at bounding box center [759, 42] width 9 height 7
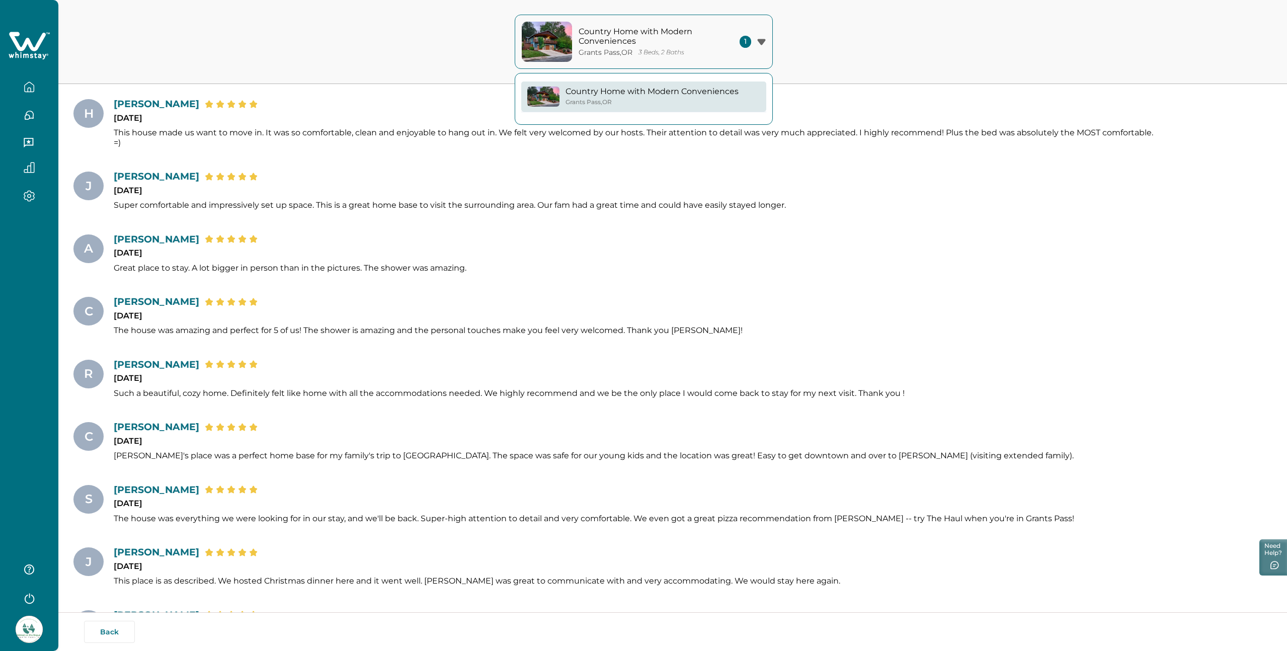
click at [762, 42] on icon "button" at bounding box center [761, 42] width 8 height 6
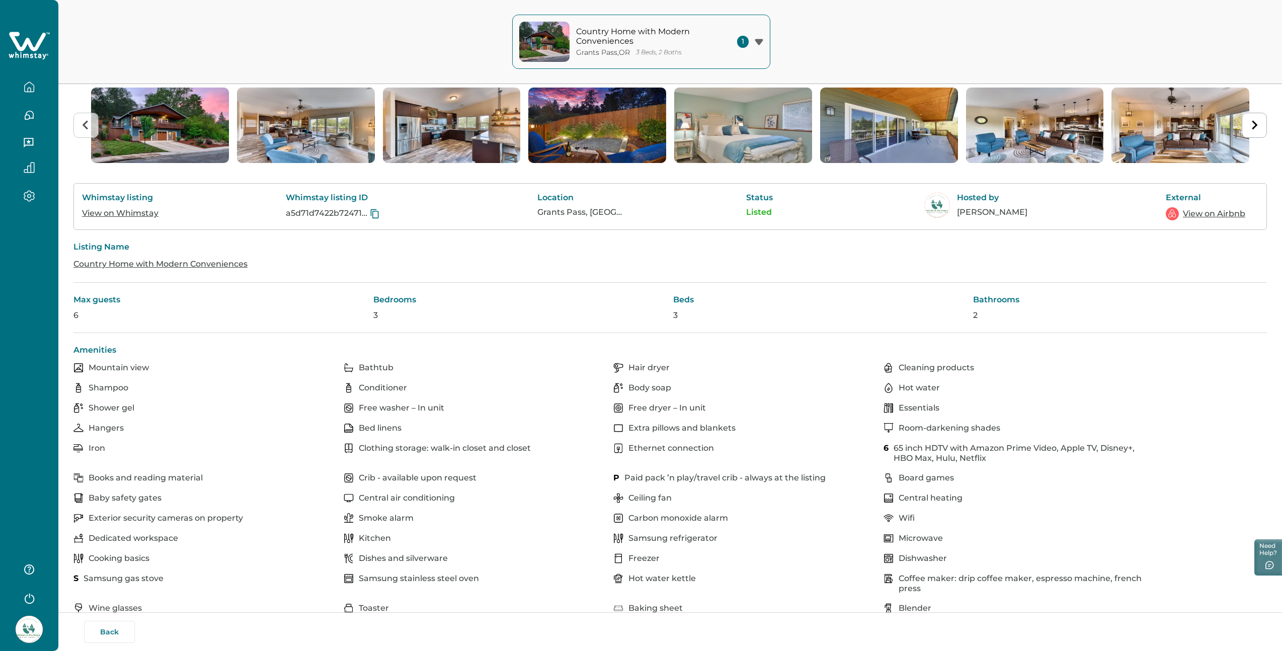
scroll to position [0, 0]
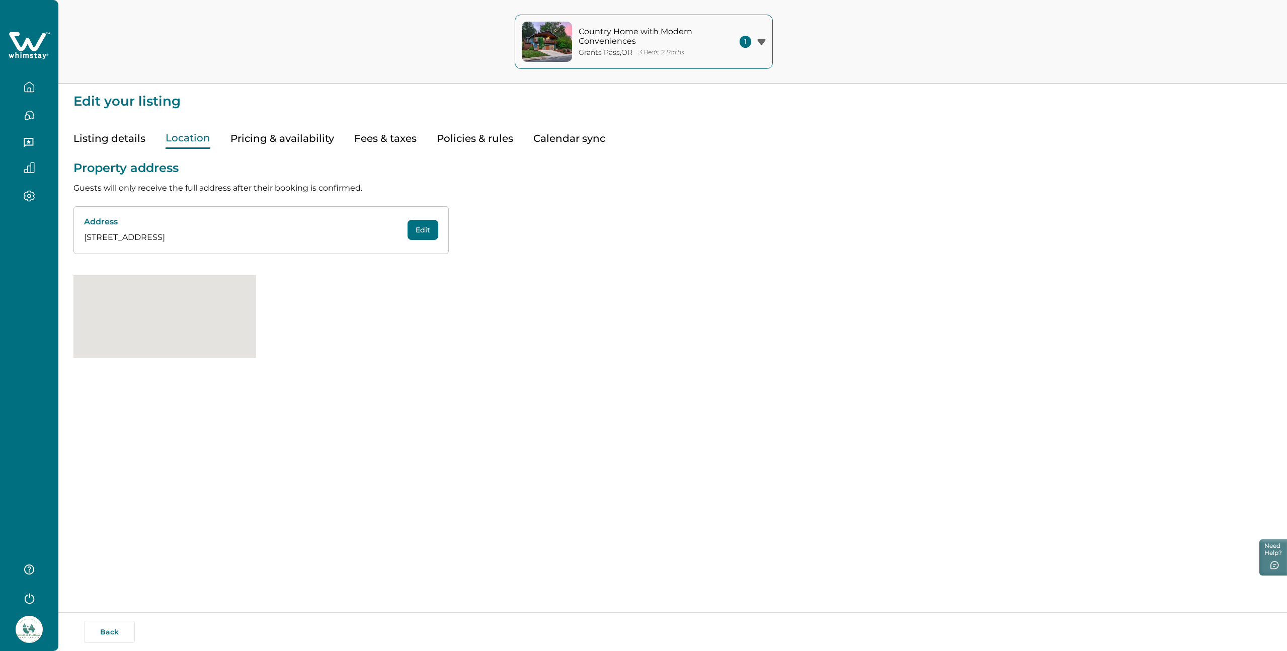
click at [196, 135] on button "Location" at bounding box center [188, 138] width 45 height 21
click at [270, 136] on button "Pricing & availability" at bounding box center [282, 138] width 104 height 21
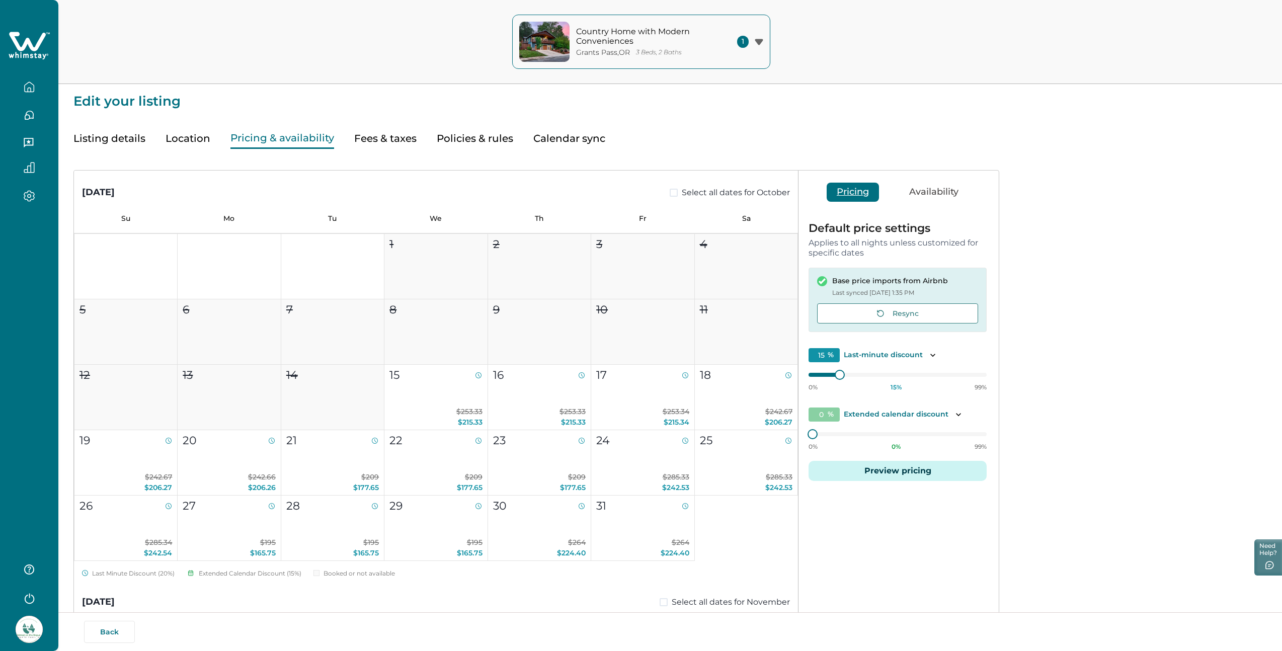
click at [378, 138] on button "Fees & taxes" at bounding box center [385, 138] width 62 height 21
type input "45"
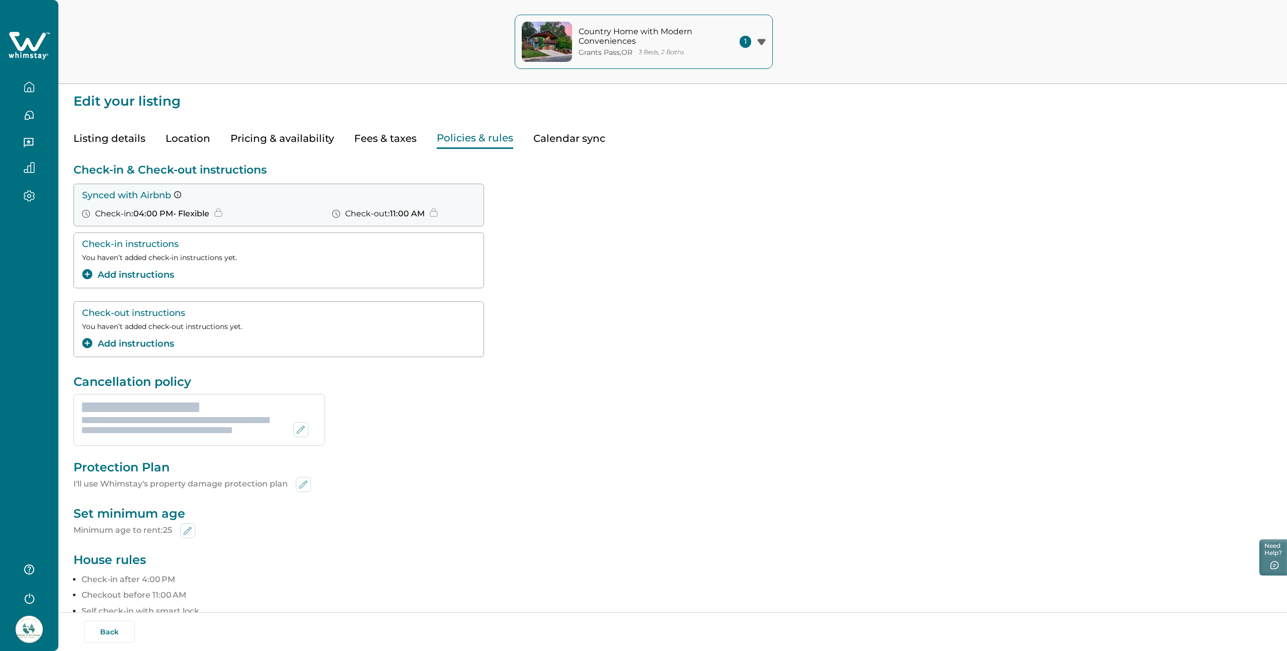
click at [464, 136] on button "Policies & rules" at bounding box center [475, 138] width 76 height 21
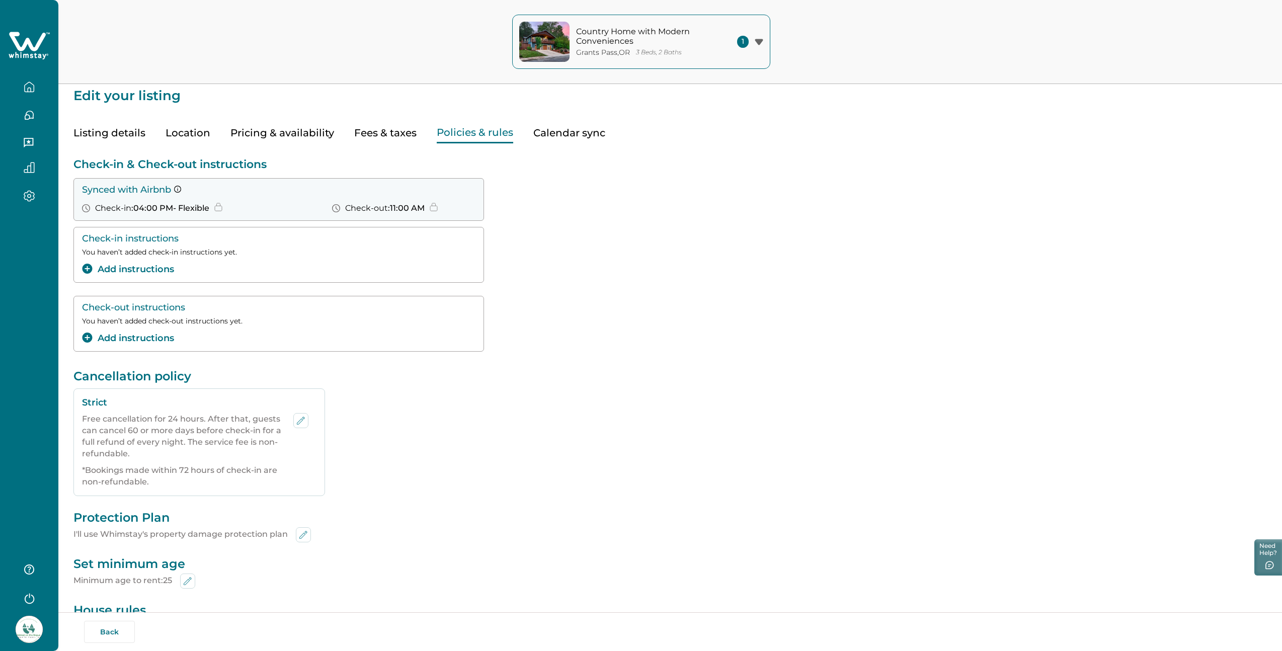
scroll to position [5, 0]
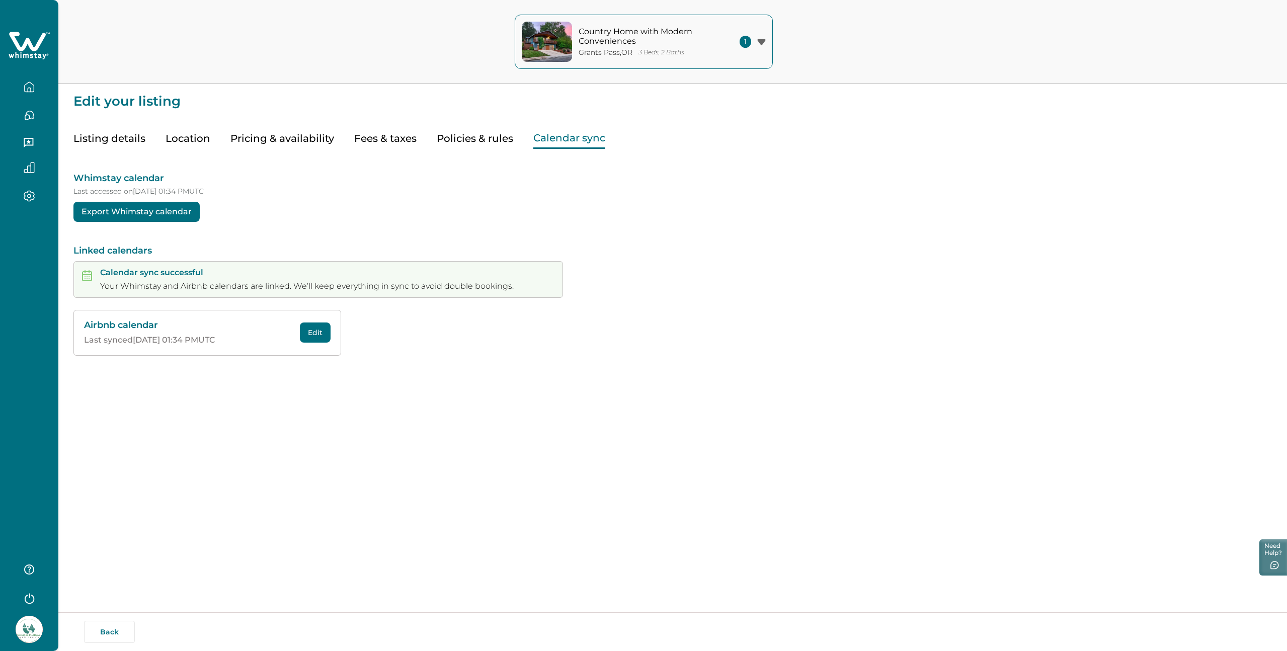
click at [568, 129] on button "Calendar sync" at bounding box center [569, 138] width 72 height 21
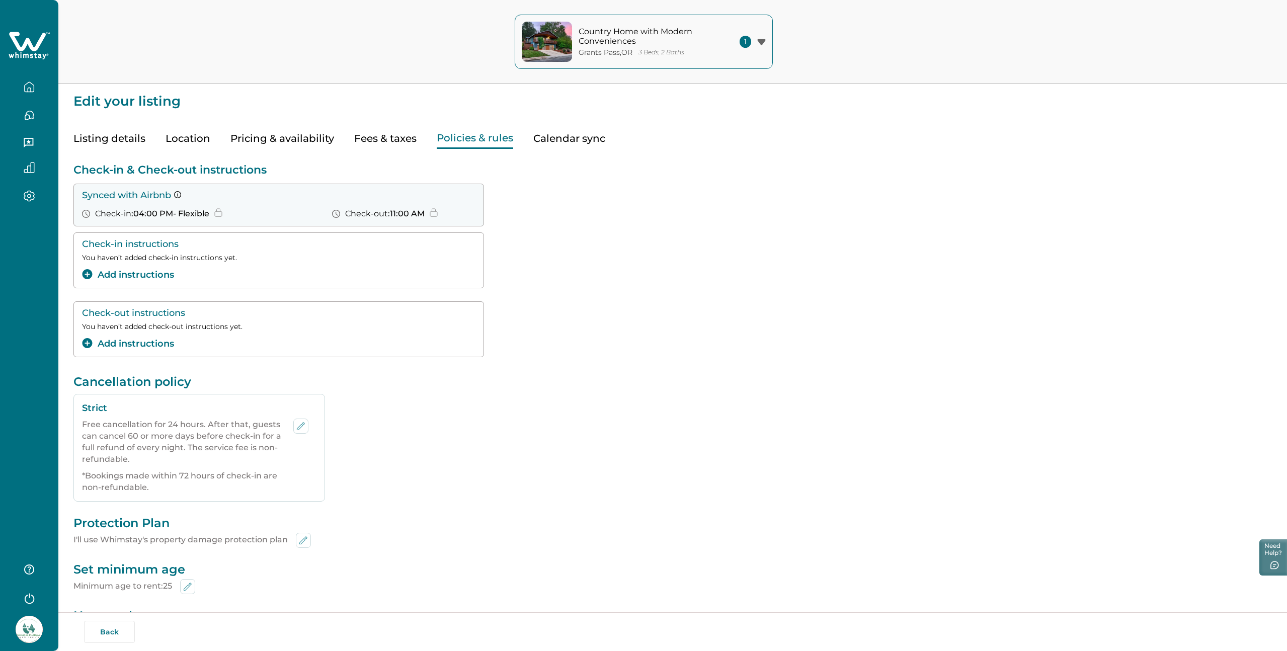
click at [471, 135] on button "Policies & rules" at bounding box center [475, 138] width 76 height 21
click at [88, 273] on icon "add-instructions" at bounding box center [87, 274] width 10 height 10
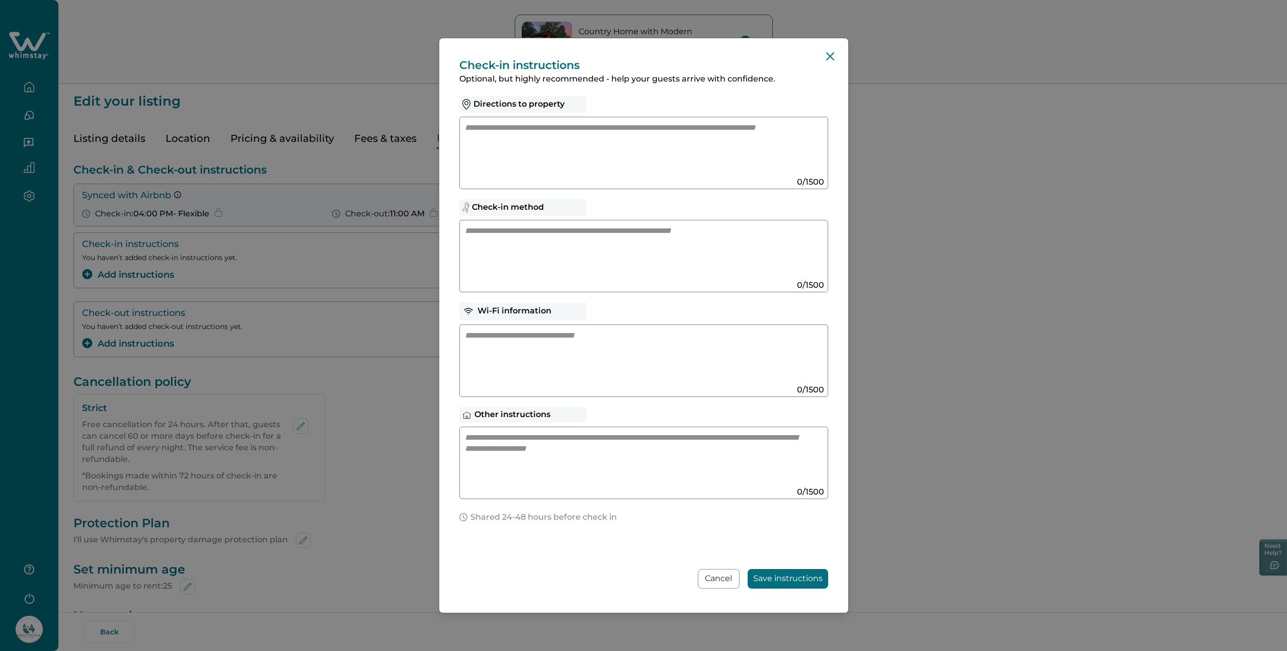
click at [483, 243] on textarea at bounding box center [634, 252] width 338 height 54
paste textarea "**********"
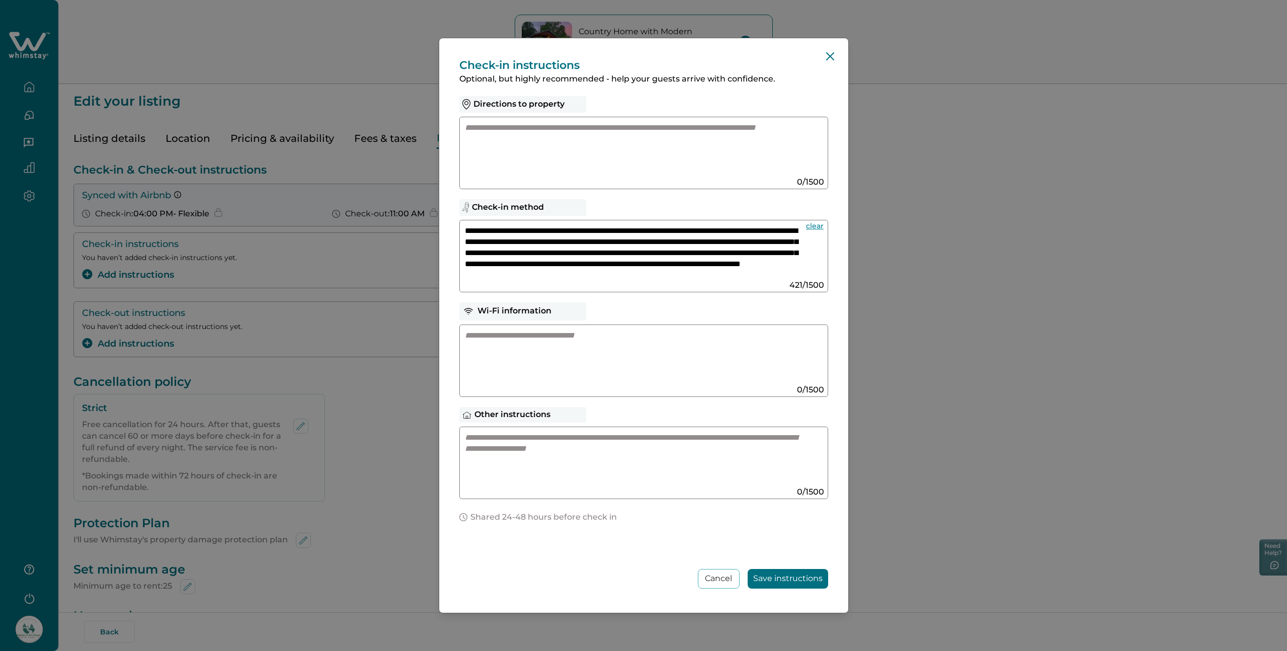
scroll to position [13, 0]
type textarea "**********"
click at [647, 353] on textarea at bounding box center [634, 357] width 338 height 54
type textarea "**********"
click at [486, 135] on textarea at bounding box center [634, 149] width 338 height 54
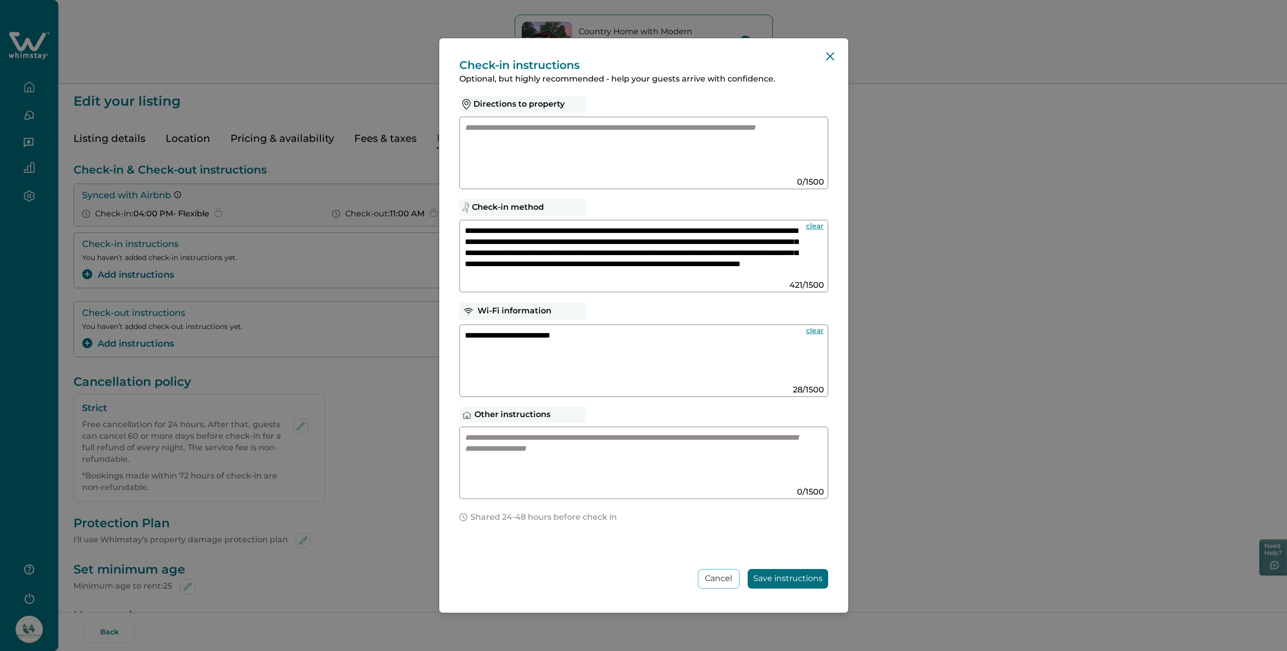
paste textarea "**********"
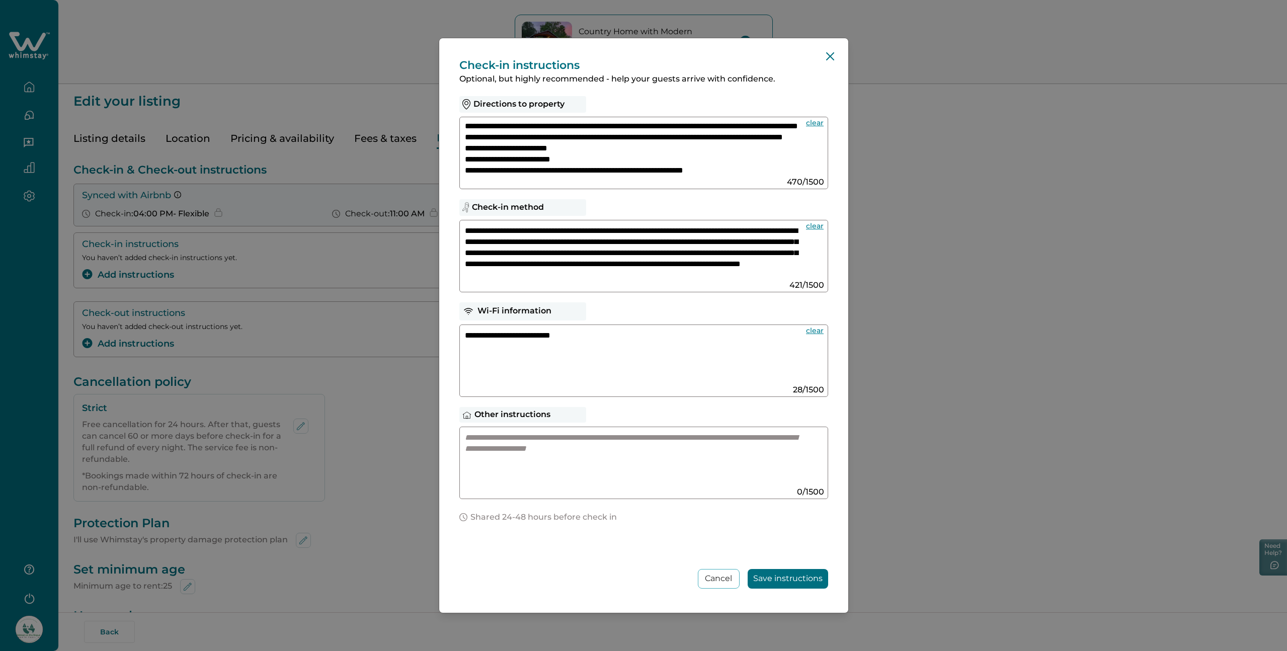
scroll to position [54, 0]
drag, startPoint x: 545, startPoint y: 153, endPoint x: 551, endPoint y: 155, distance: 6.5
click at [551, 155] on textarea "**********" at bounding box center [634, 149] width 338 height 54
drag, startPoint x: 614, startPoint y: 151, endPoint x: 587, endPoint y: 152, distance: 26.7
click at [587, 152] on textarea "**********" at bounding box center [634, 149] width 338 height 54
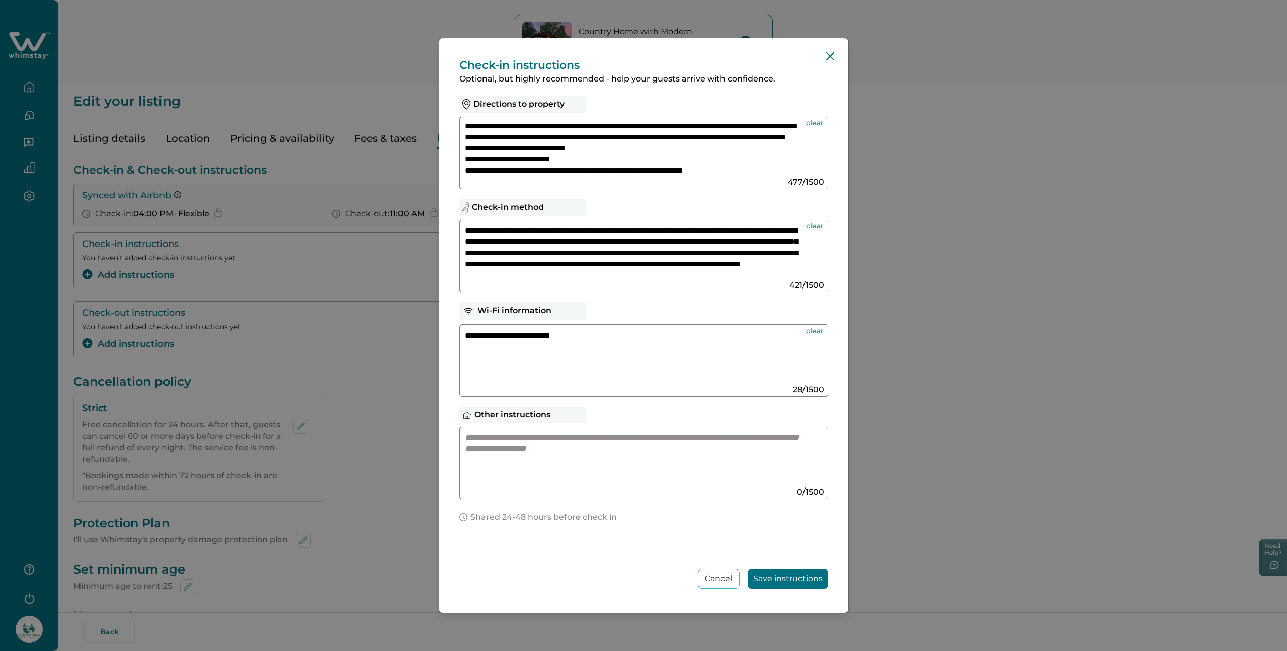
scroll to position [57, 0]
drag, startPoint x: 754, startPoint y: 172, endPoint x: 744, endPoint y: 171, distance: 10.6
click at [740, 172] on textarea "**********" at bounding box center [634, 149] width 338 height 54
type textarea "**********"
click at [544, 265] on textarea "**********" at bounding box center [634, 252] width 338 height 54
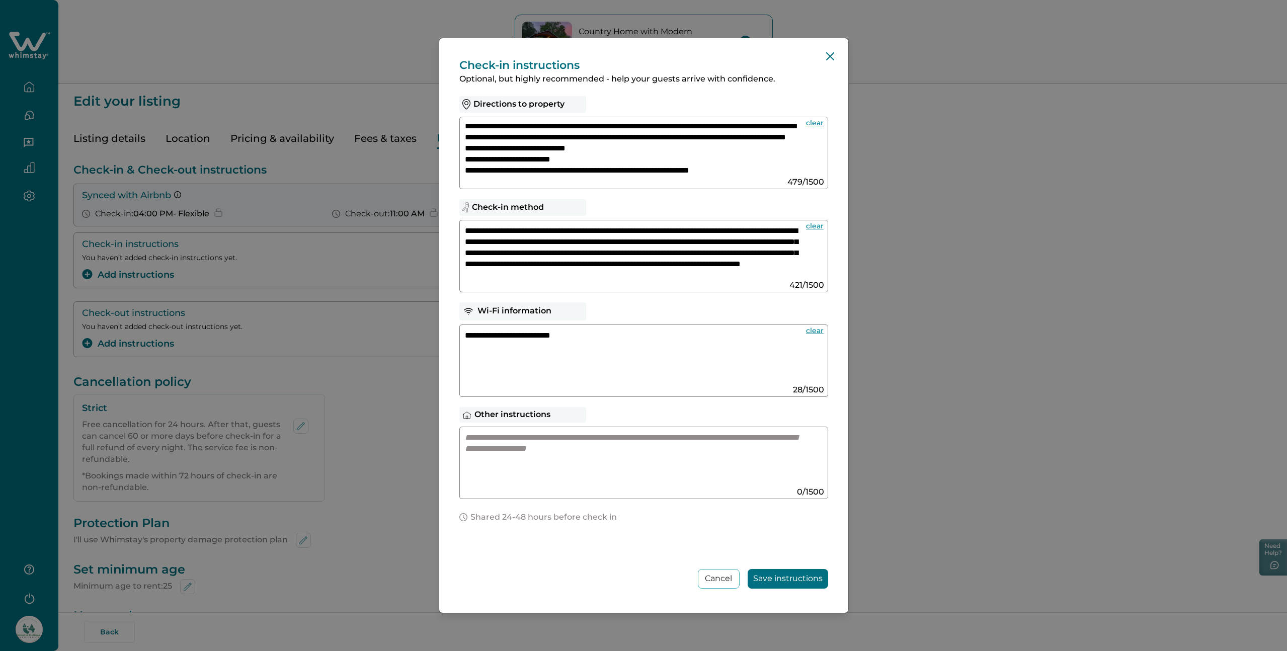
drag, startPoint x: 544, startPoint y: 265, endPoint x: 537, endPoint y: 266, distance: 7.1
click at [537, 266] on textarea "**********" at bounding box center [634, 252] width 338 height 54
type textarea "**********"
click at [477, 440] on textarea at bounding box center [634, 459] width 338 height 54
paste textarea
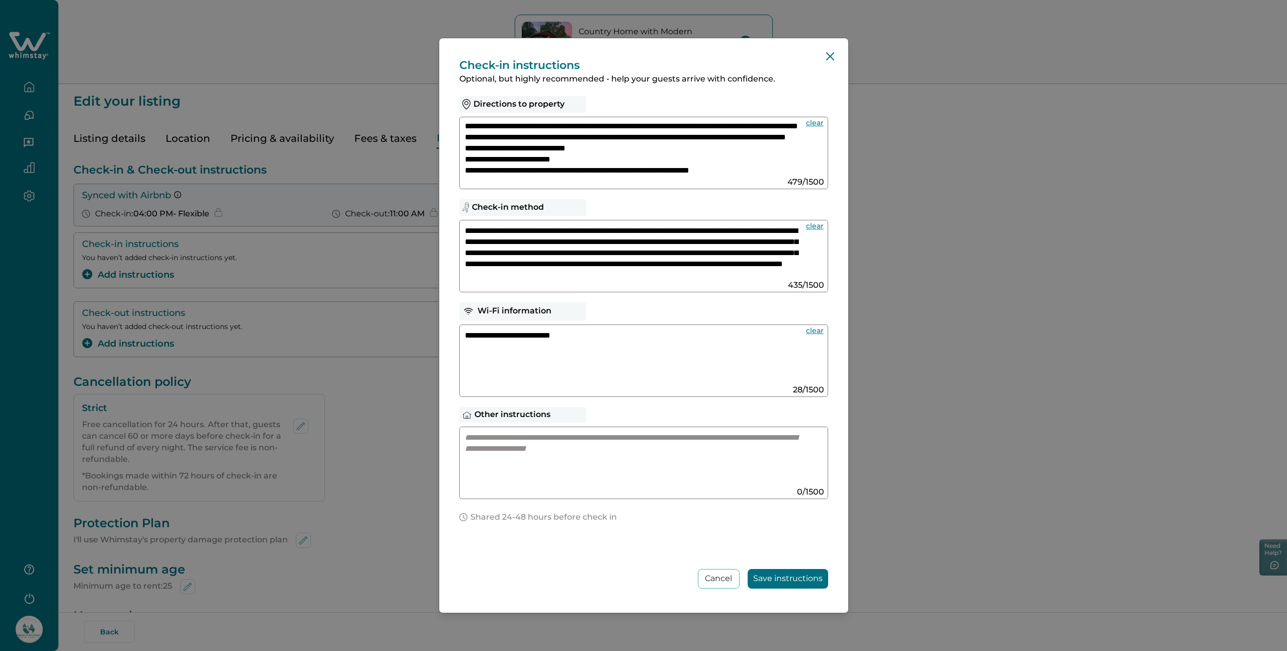
click at [485, 441] on textarea at bounding box center [634, 459] width 338 height 54
paste textarea
click at [532, 463] on textarea at bounding box center [634, 459] width 338 height 54
paste textarea
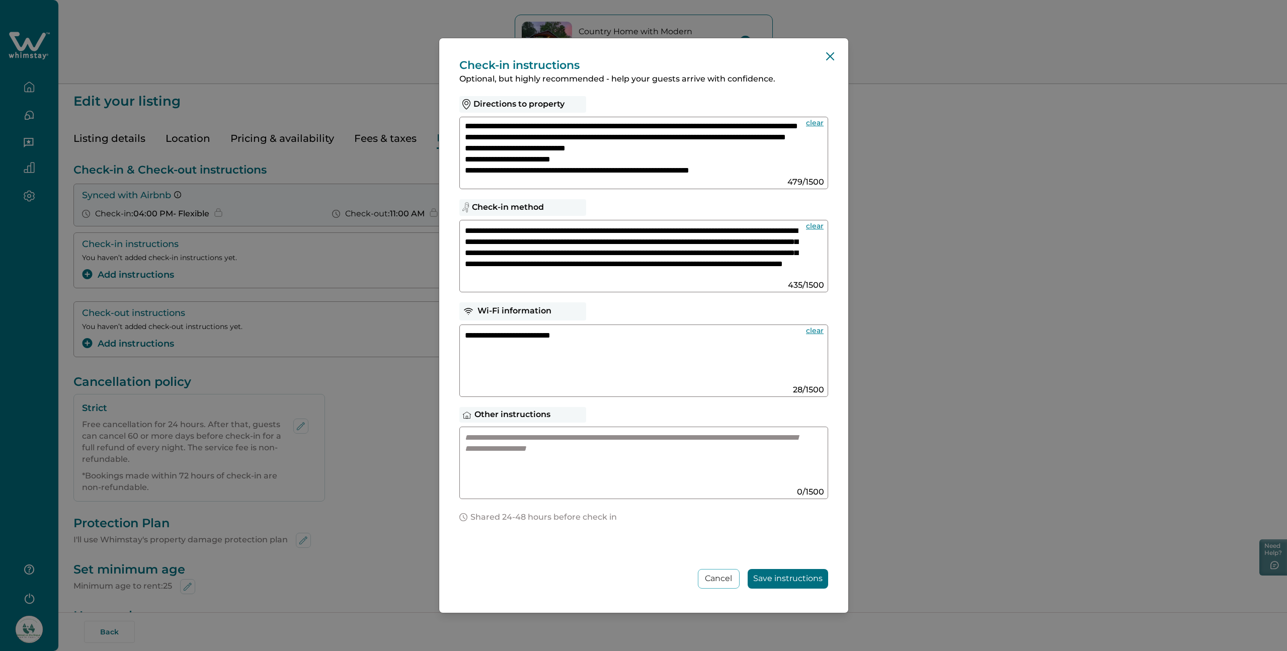
click at [705, 455] on textarea at bounding box center [634, 459] width 338 height 54
paste textarea "**********"
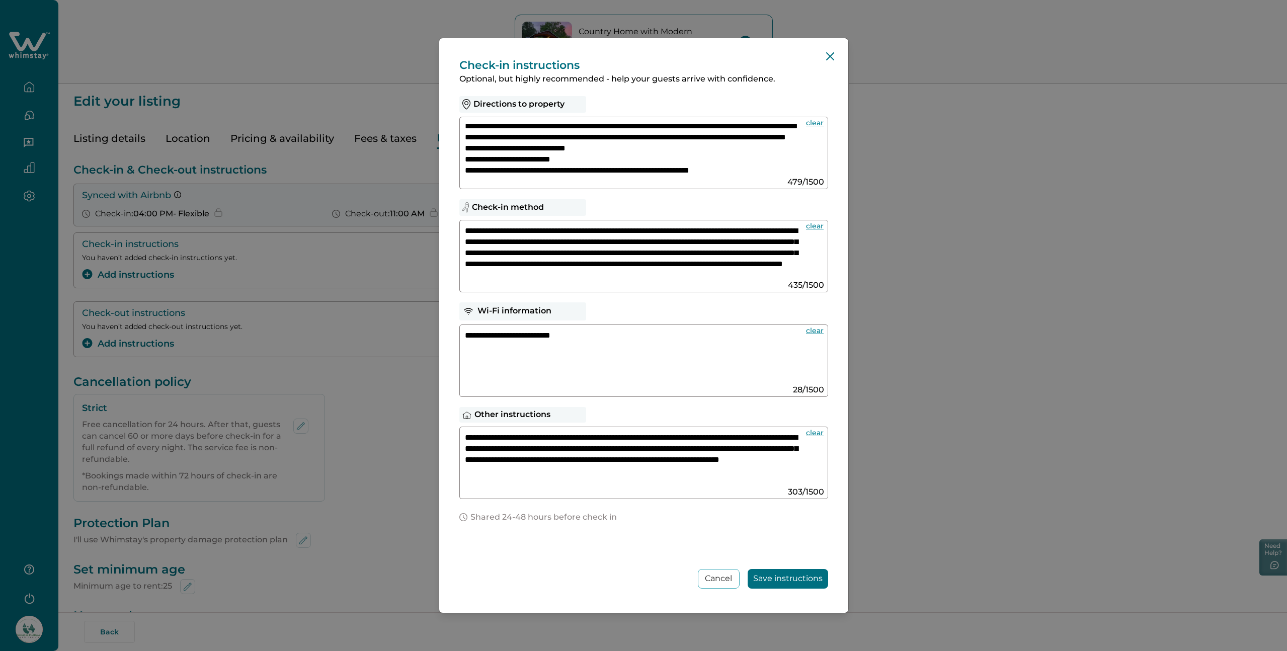
scroll to position [12, 0]
click at [469, 466] on textarea "**********" at bounding box center [634, 459] width 338 height 54
click at [759, 460] on textarea "**********" at bounding box center [634, 459] width 338 height 54
paste textarea "**********"
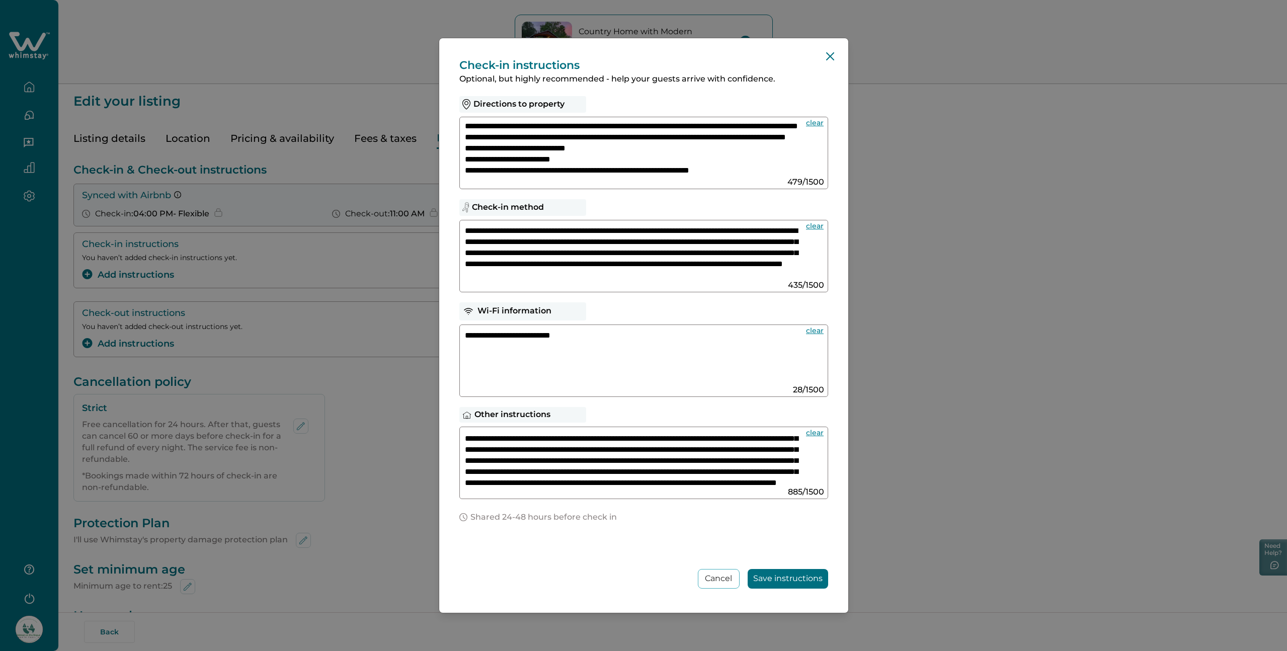
scroll to position [22, 0]
click at [718, 450] on textarea "**********" at bounding box center [634, 459] width 338 height 54
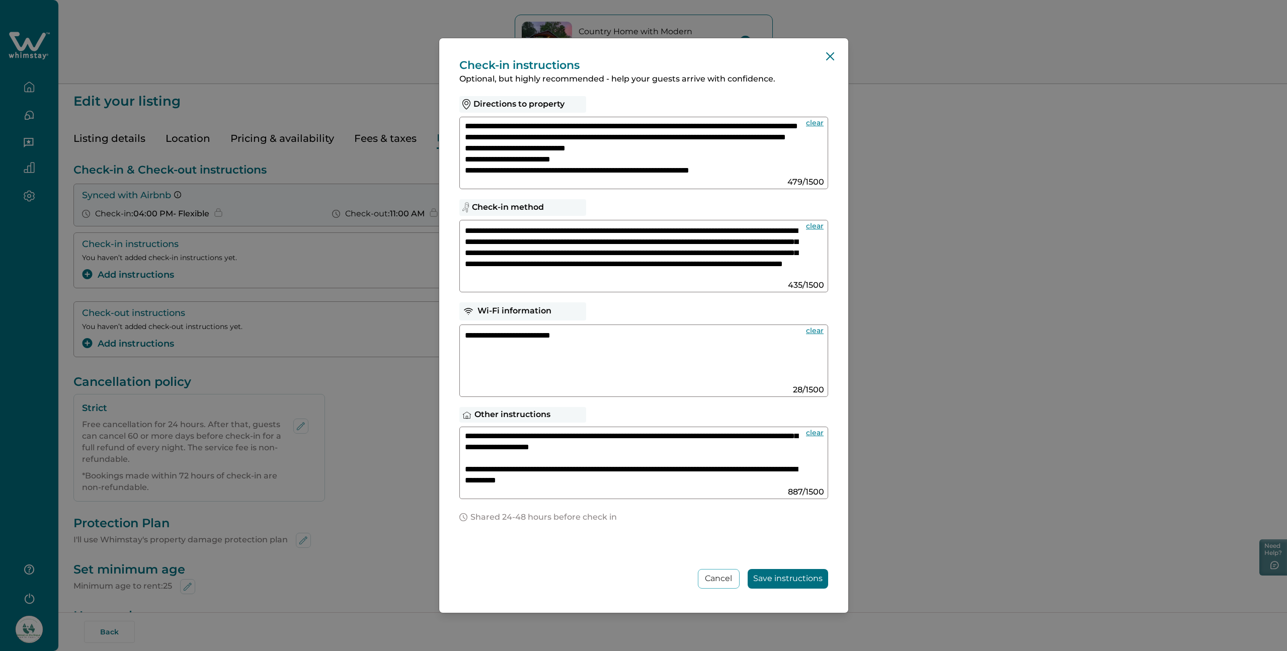
scroll to position [134, 0]
click at [620, 453] on textarea "**********" at bounding box center [634, 459] width 338 height 54
paste textarea
click at [618, 451] on textarea "**********" at bounding box center [634, 459] width 338 height 54
paste textarea
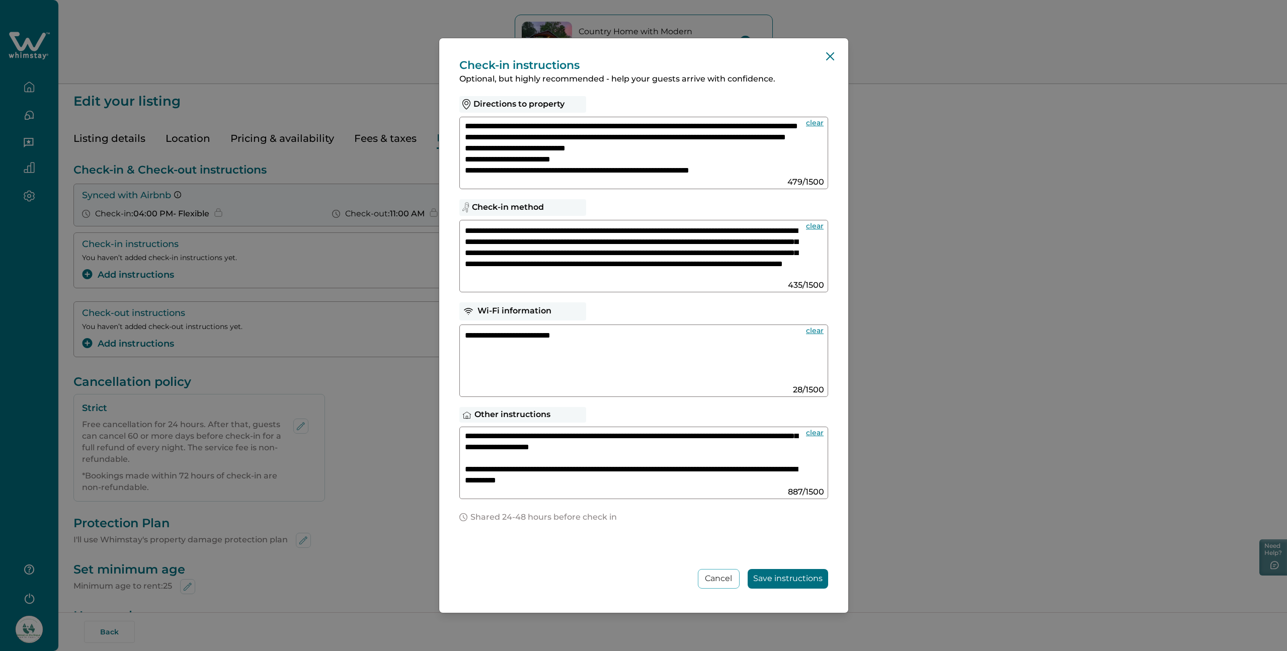
click at [618, 451] on textarea "**********" at bounding box center [634, 459] width 338 height 54
paste textarea "**********"
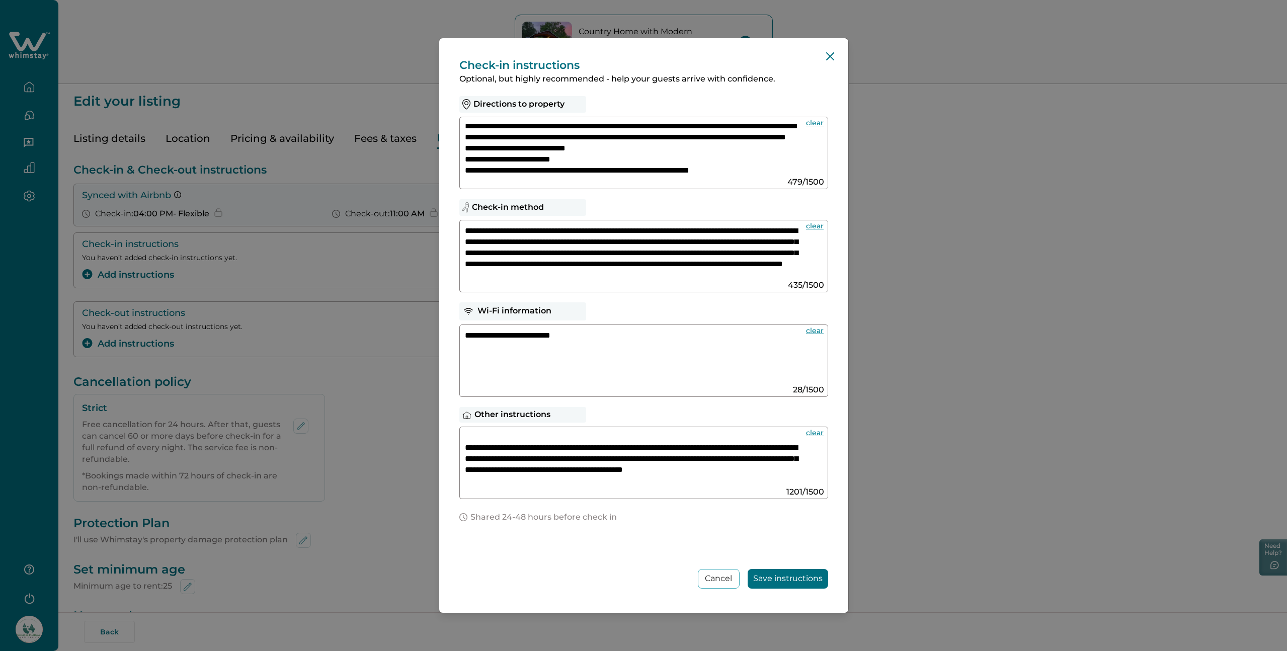
scroll to position [101, 0]
click at [610, 477] on textarea at bounding box center [634, 459] width 338 height 54
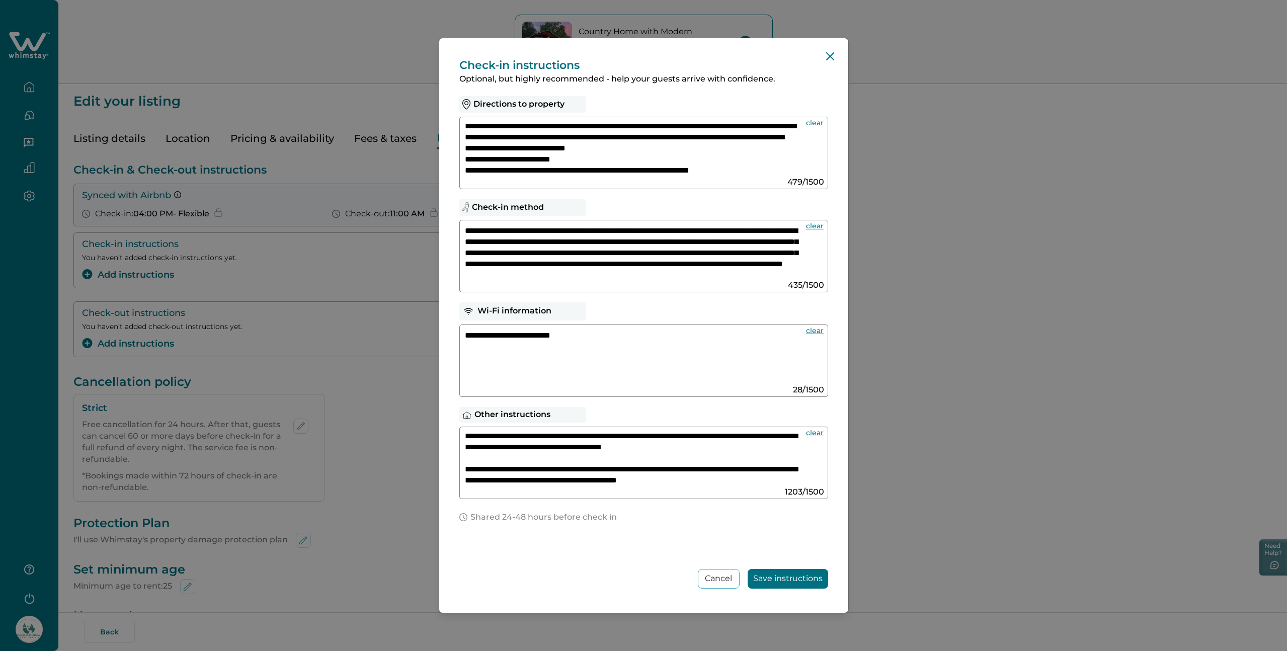
scroll to position [200, 0]
click at [769, 451] on textarea at bounding box center [634, 459] width 338 height 54
click at [472, 461] on textarea at bounding box center [634, 459] width 338 height 54
paste textarea "**********"
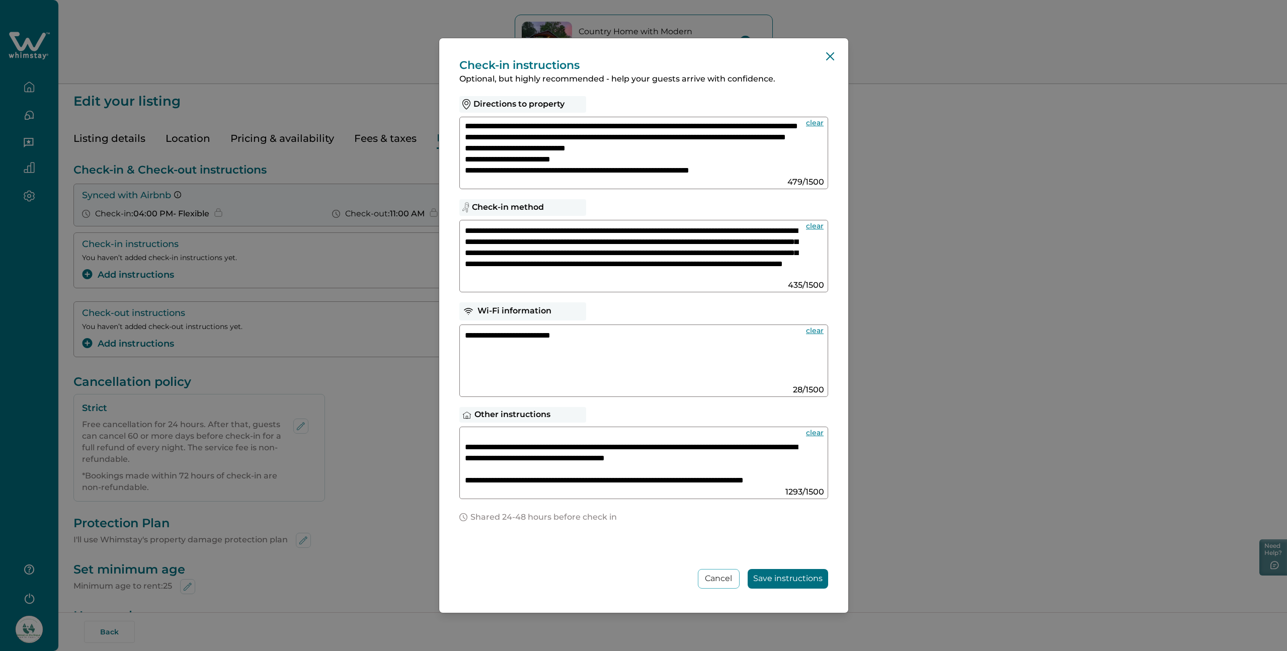
click at [466, 470] on textarea at bounding box center [634, 459] width 338 height 54
click at [532, 466] on textarea at bounding box center [634, 459] width 338 height 54
paste textarea "**********"
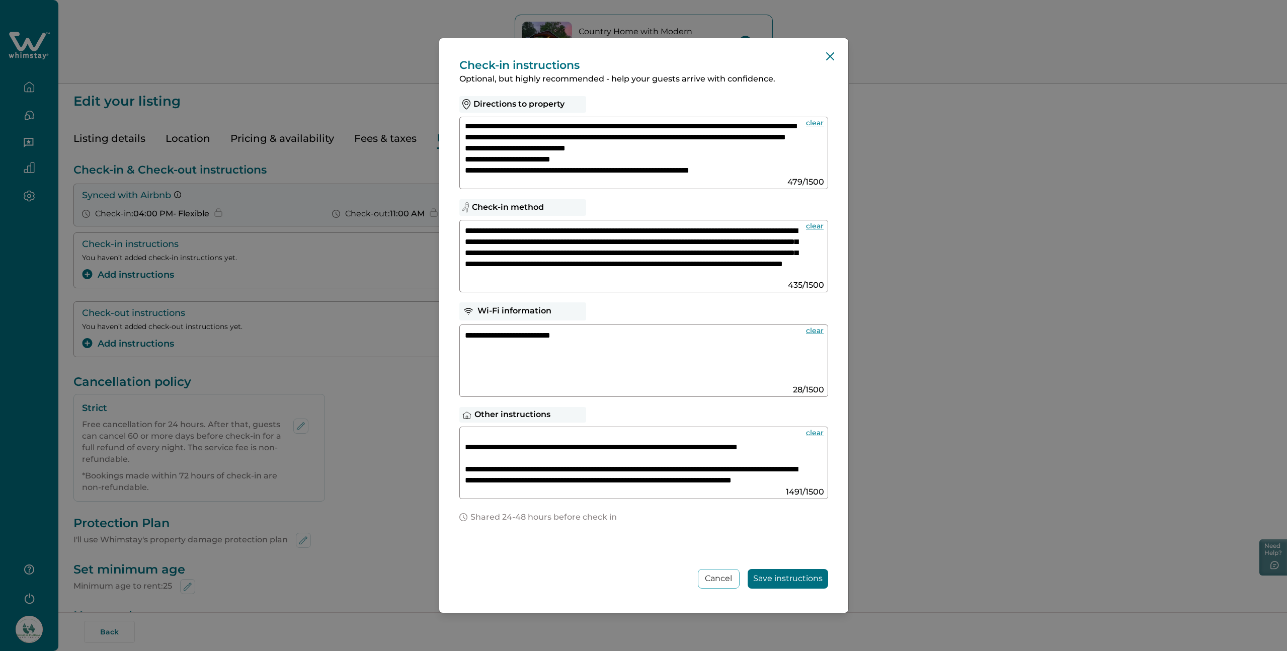
scroll to position [300, 0]
drag, startPoint x: 465, startPoint y: 468, endPoint x: 744, endPoint y: 490, distance: 279.6
click at [744, 490] on div at bounding box center [643, 463] width 369 height 72
paste textarea "**********"
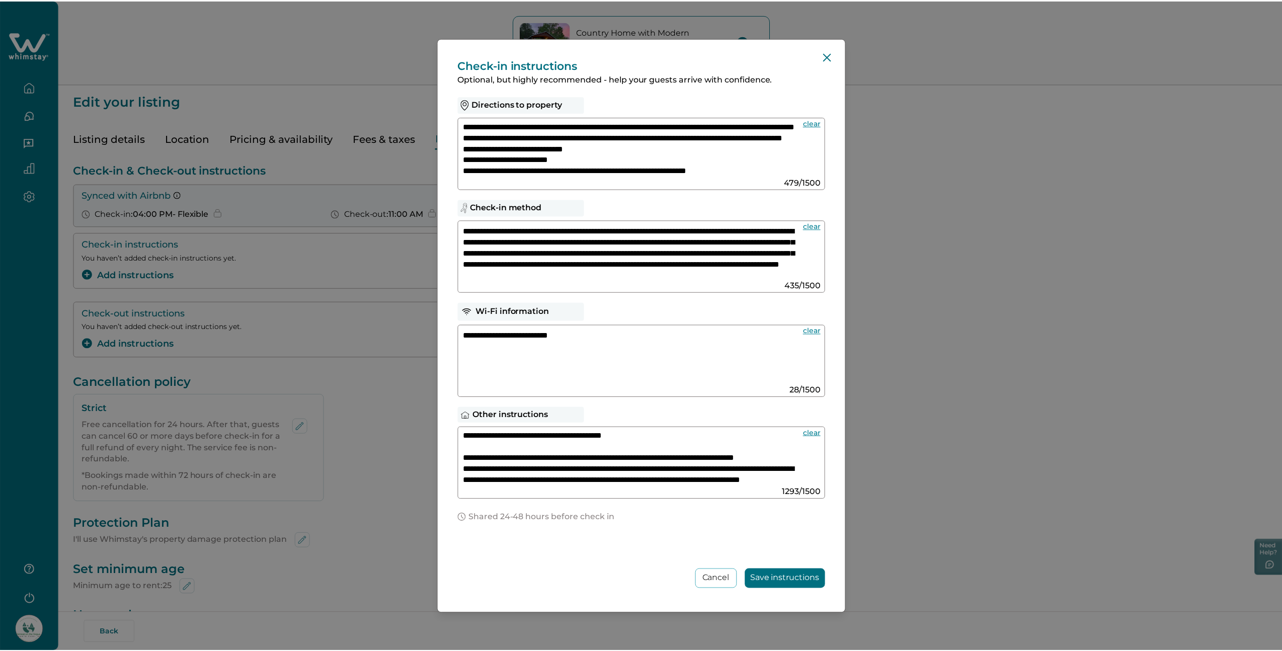
scroll to position [245, 0]
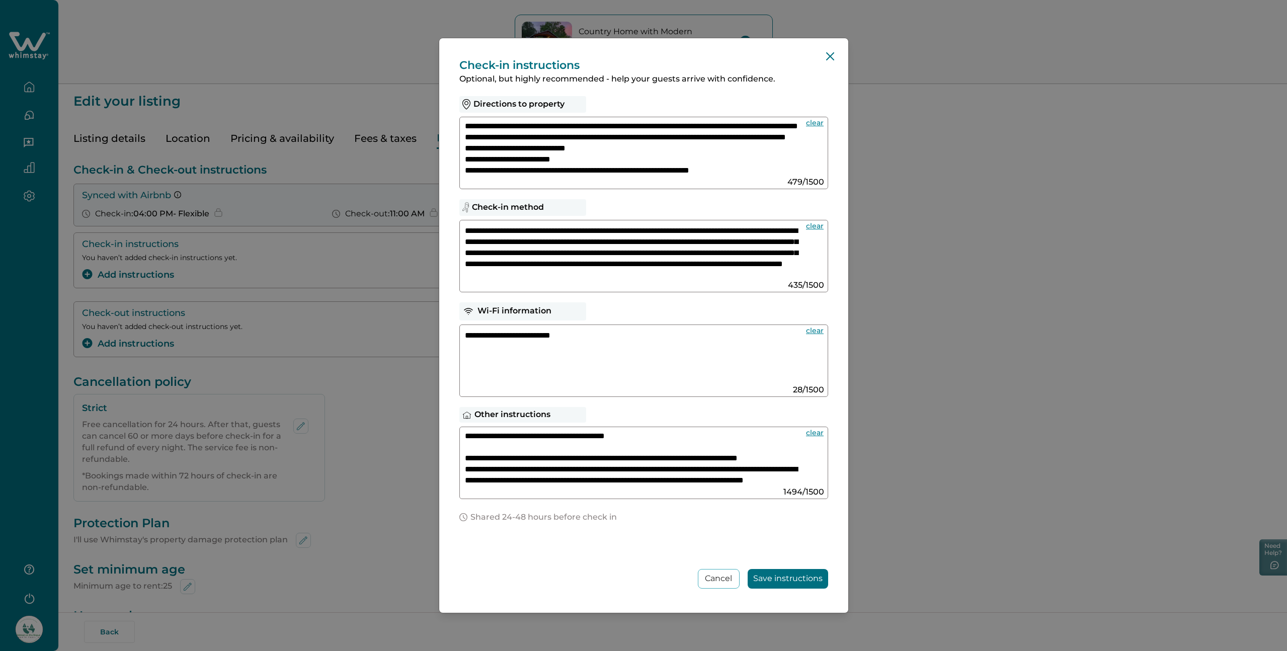
click at [465, 447] on textarea at bounding box center [634, 459] width 338 height 54
type textarea "**********"
click at [792, 579] on button "Save instructions" at bounding box center [788, 579] width 81 height 20
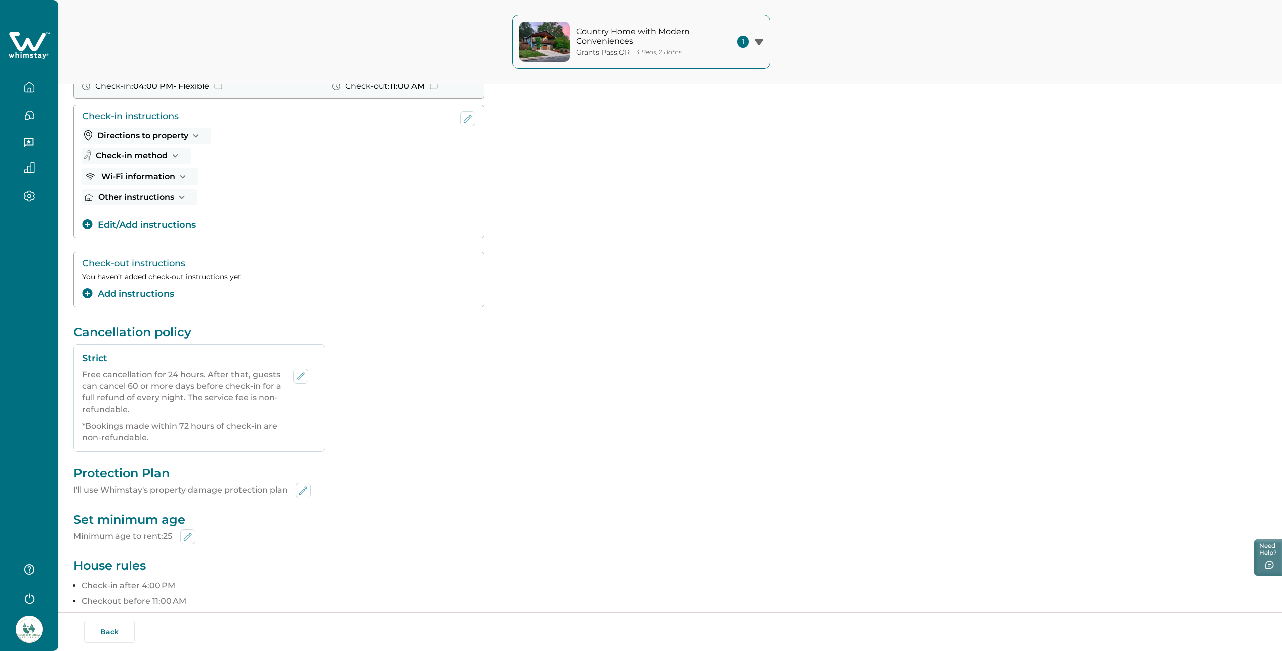
scroll to position [131, 0]
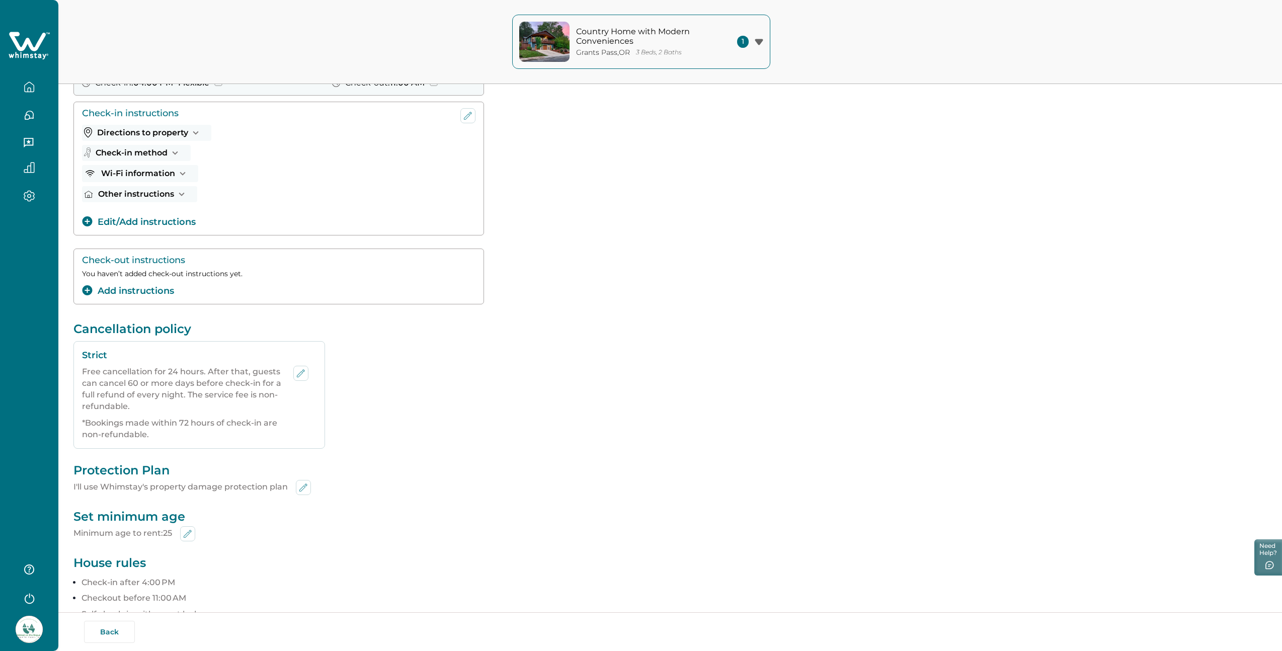
click at [141, 290] on button "Add instructions" at bounding box center [128, 291] width 92 height 14
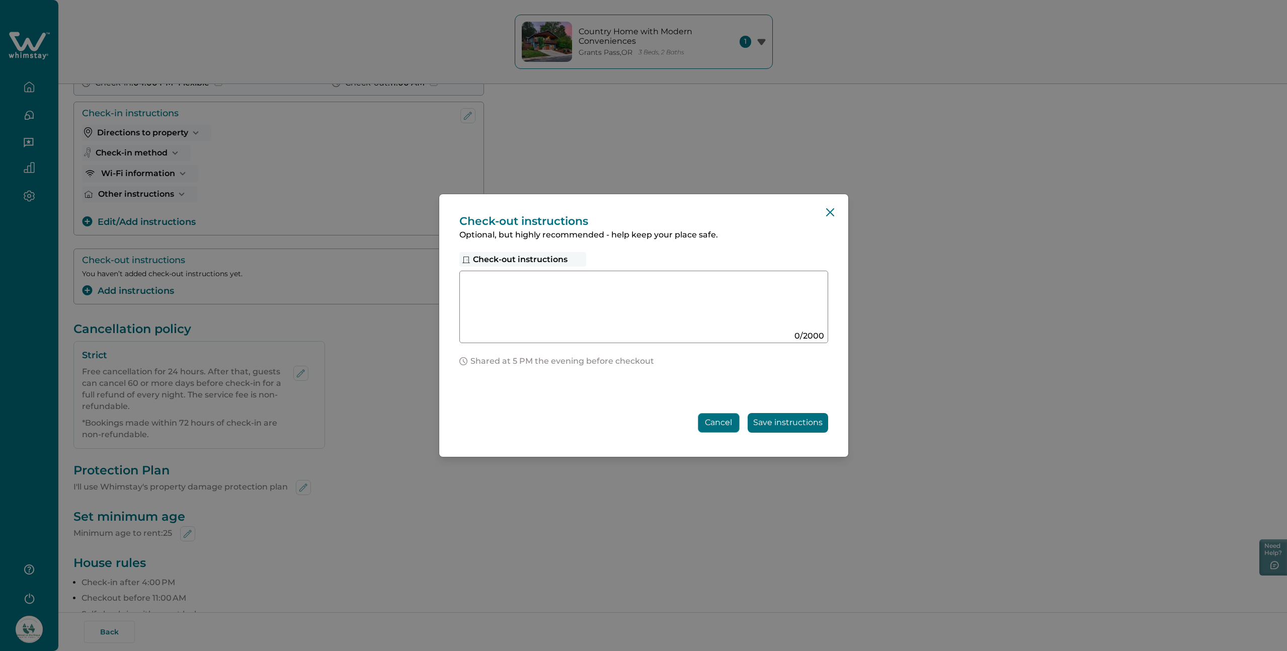
click at [722, 424] on button "Cancel" at bounding box center [719, 423] width 42 height 20
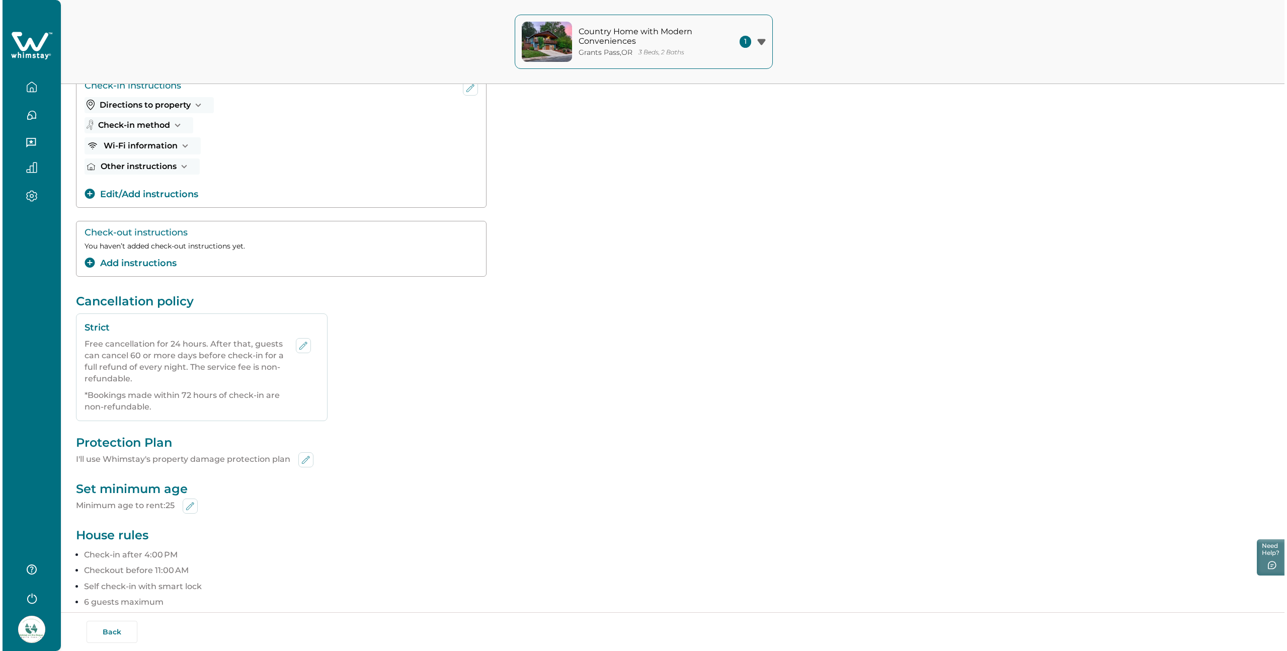
scroll to position [109, 0]
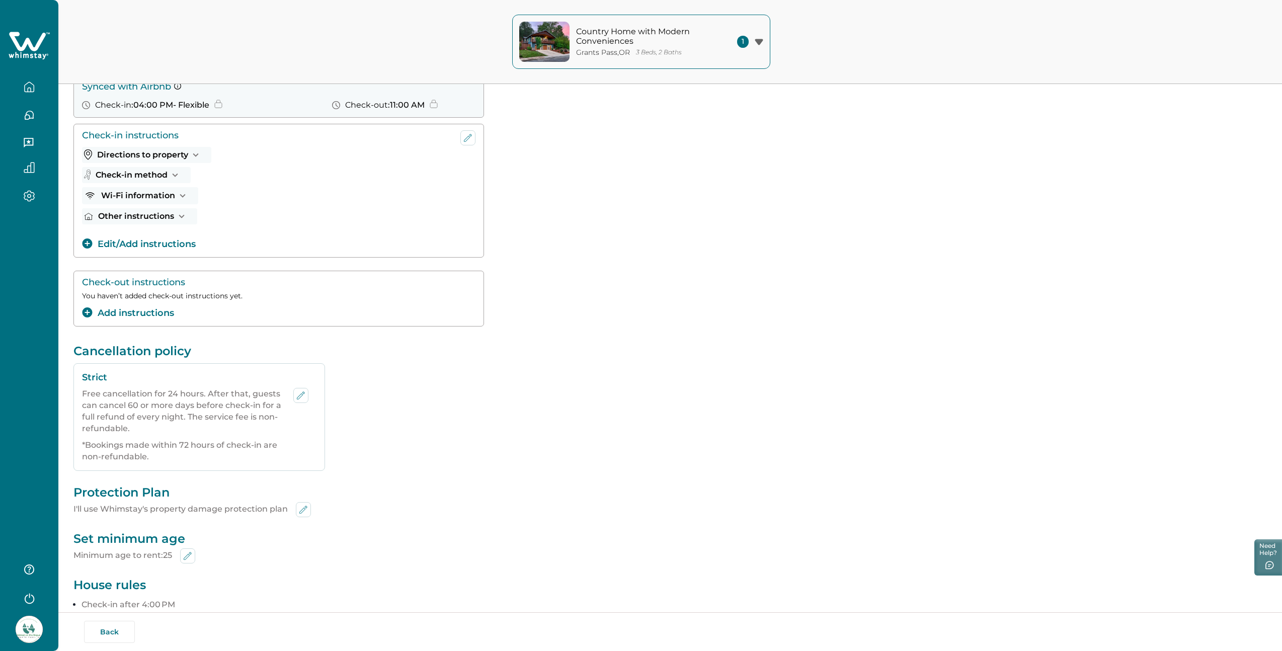
click at [88, 311] on icon "add-instructions" at bounding box center [87, 312] width 10 height 10
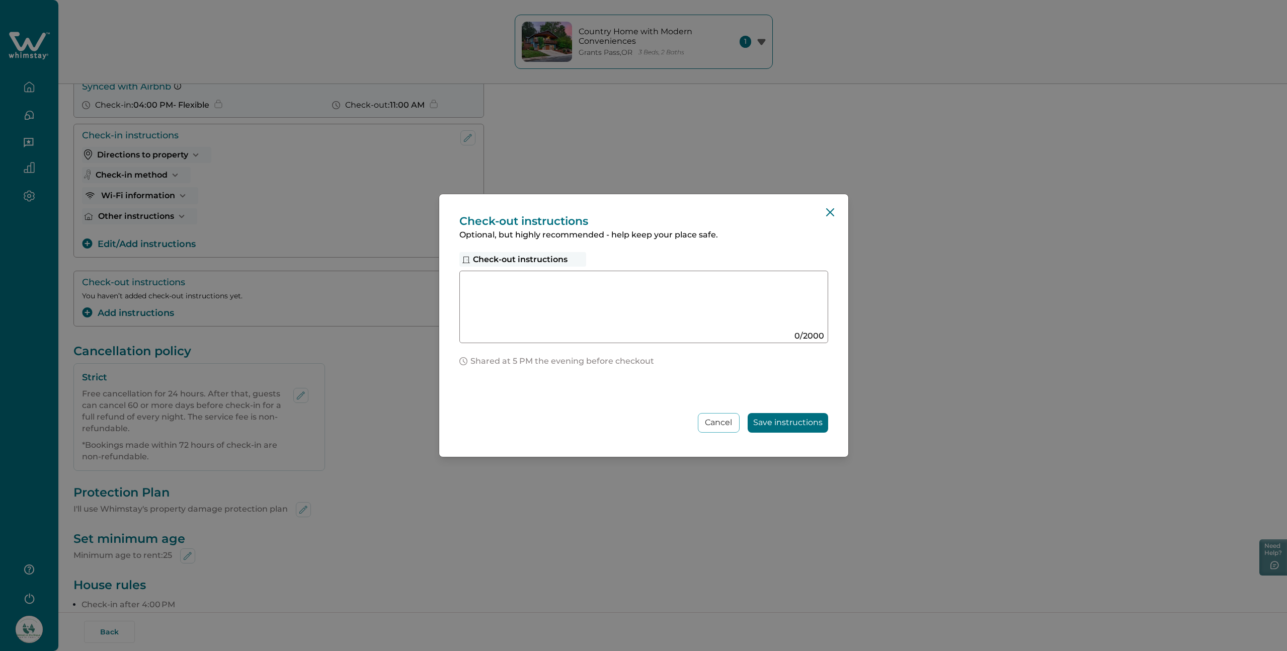
click at [501, 285] on textarea at bounding box center [634, 303] width 338 height 54
paste textarea "**********"
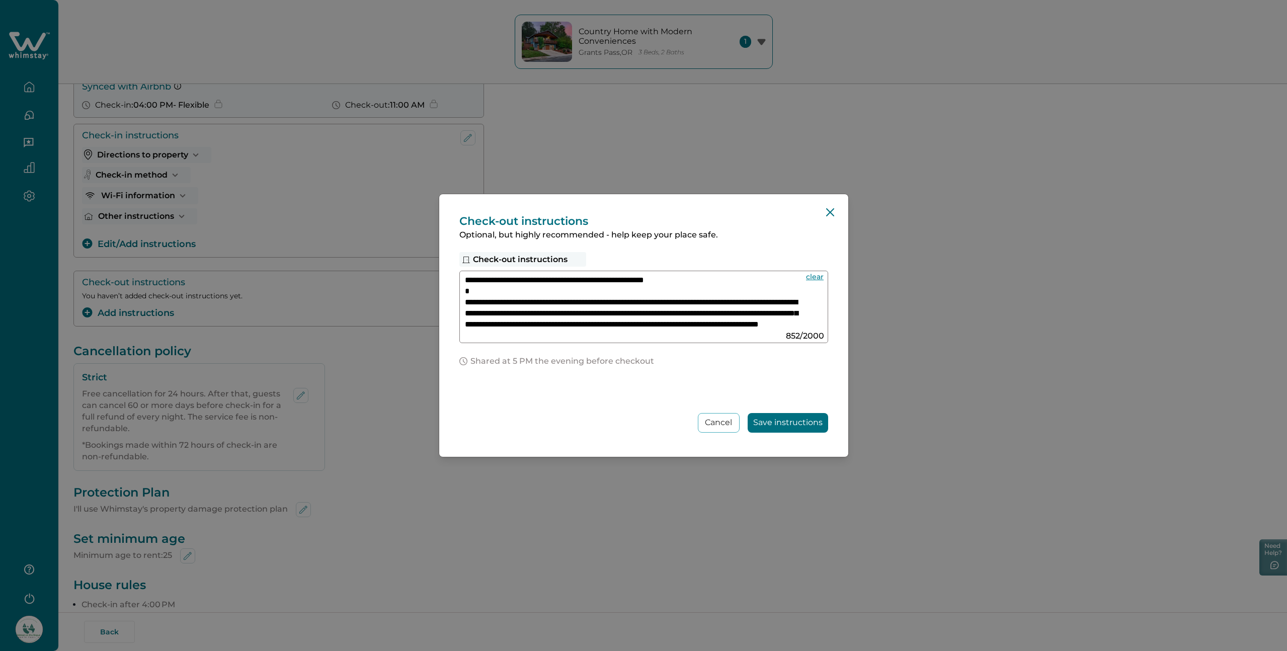
scroll to position [123, 0]
type textarea "**********"
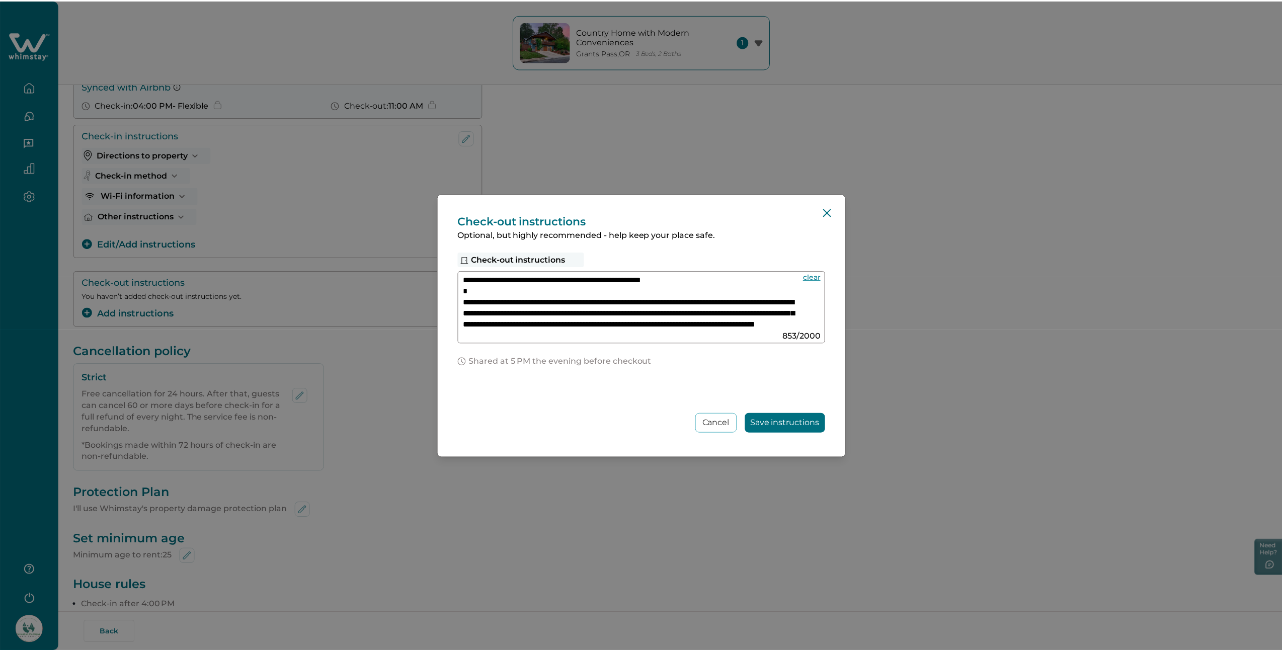
scroll to position [105, 0]
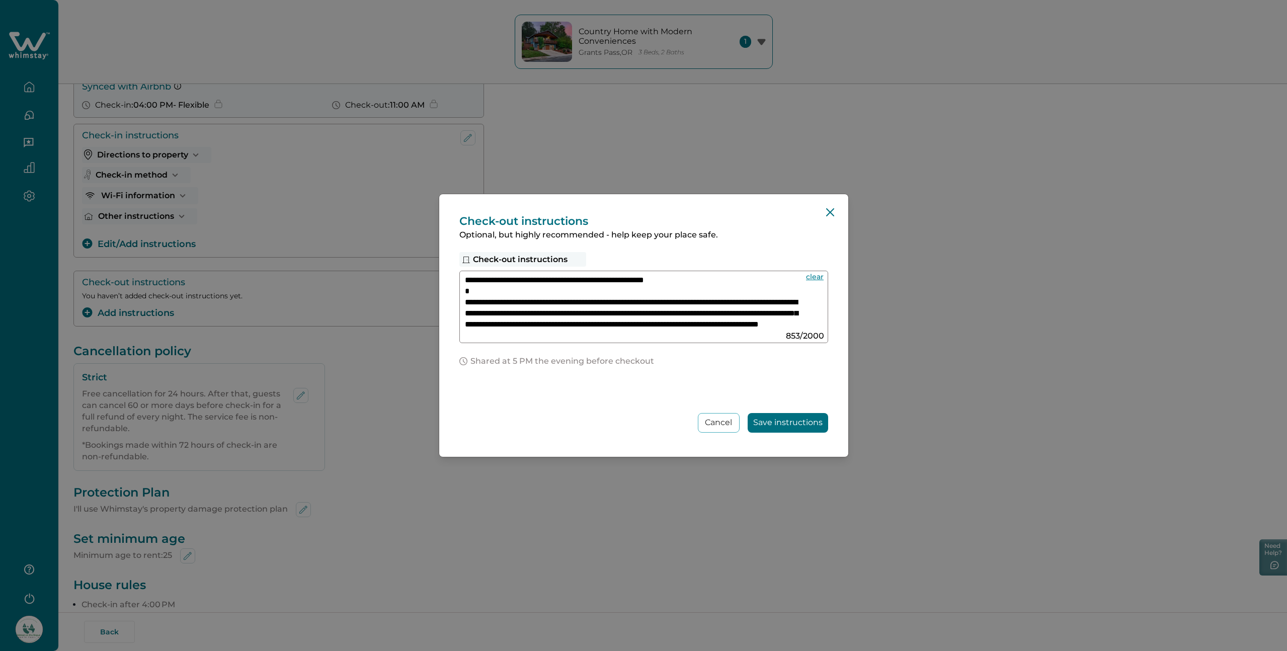
click at [796, 422] on button "Save instructions" at bounding box center [788, 423] width 81 height 20
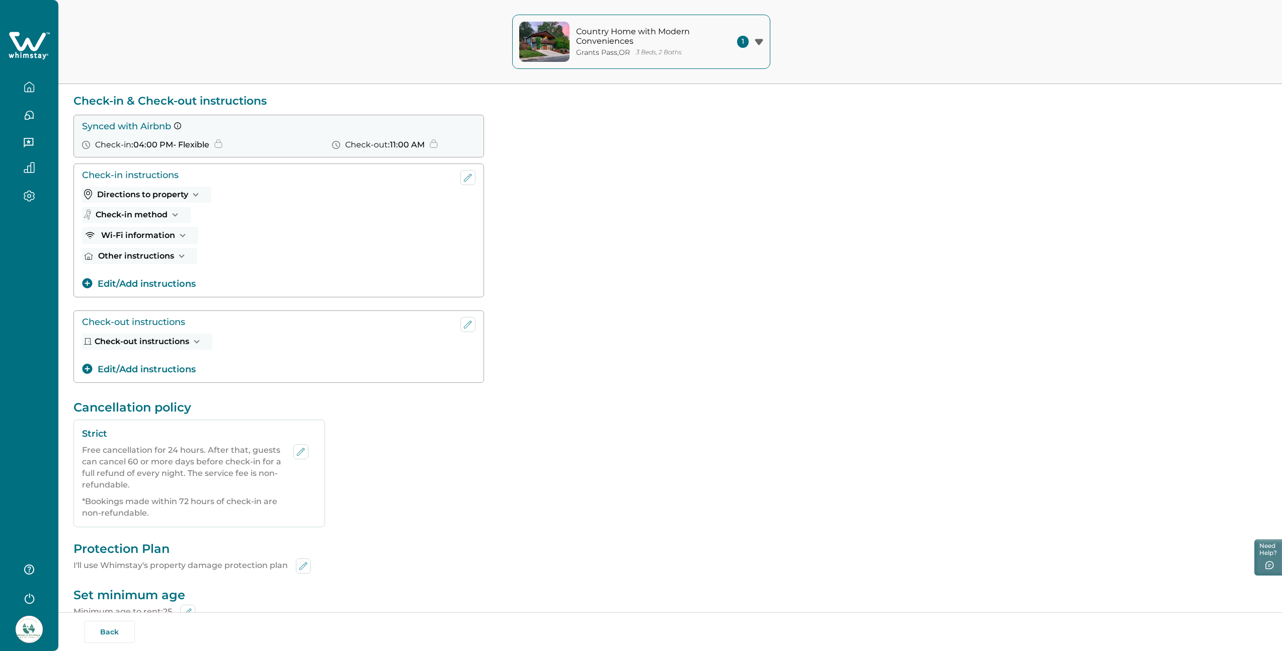
scroll to position [0, 0]
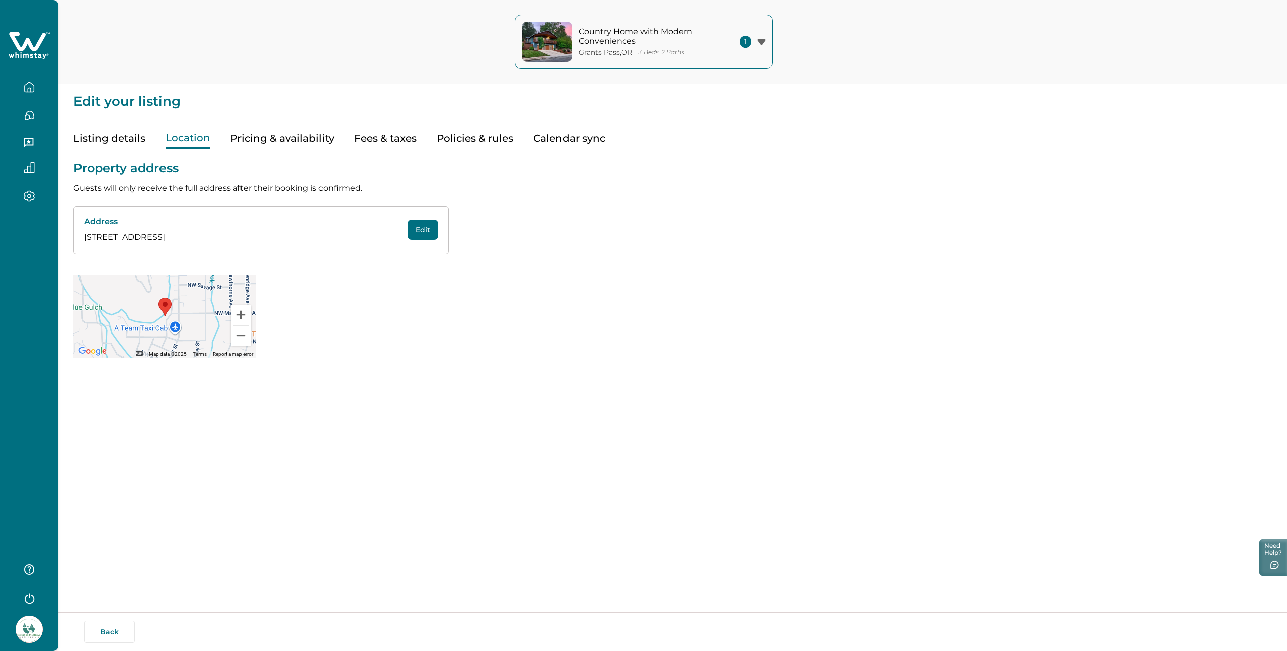
click at [196, 135] on button "Location" at bounding box center [188, 138] width 45 height 21
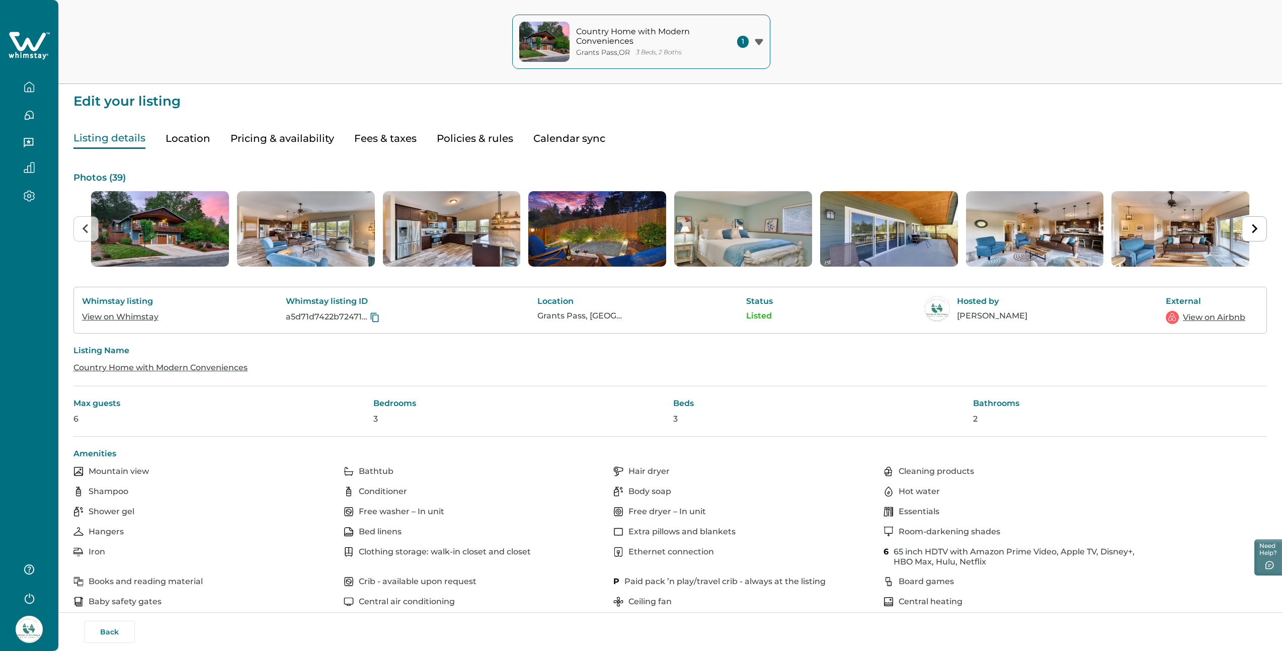
click at [106, 136] on button "Listing details" at bounding box center [109, 138] width 72 height 21
click at [142, 316] on link "View on Whimstay" at bounding box center [120, 317] width 76 height 10
click at [27, 194] on icon "button" at bounding box center [29, 196] width 11 height 12
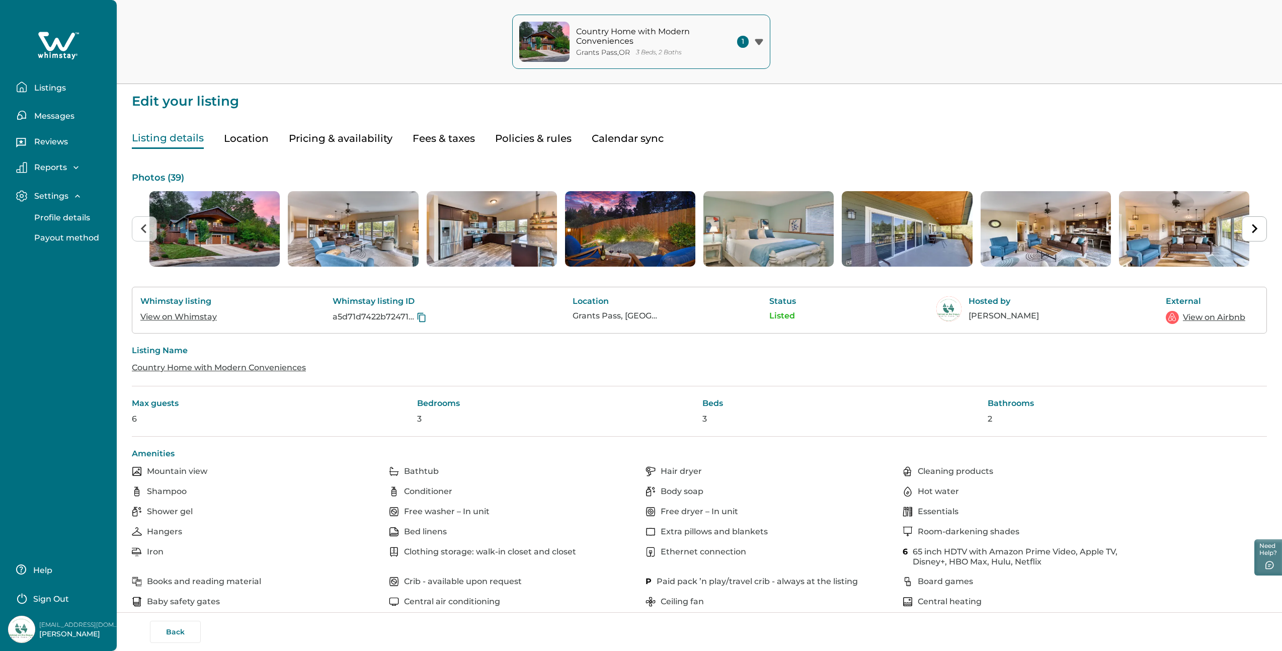
click at [70, 238] on p "Payout method" at bounding box center [65, 238] width 68 height 10
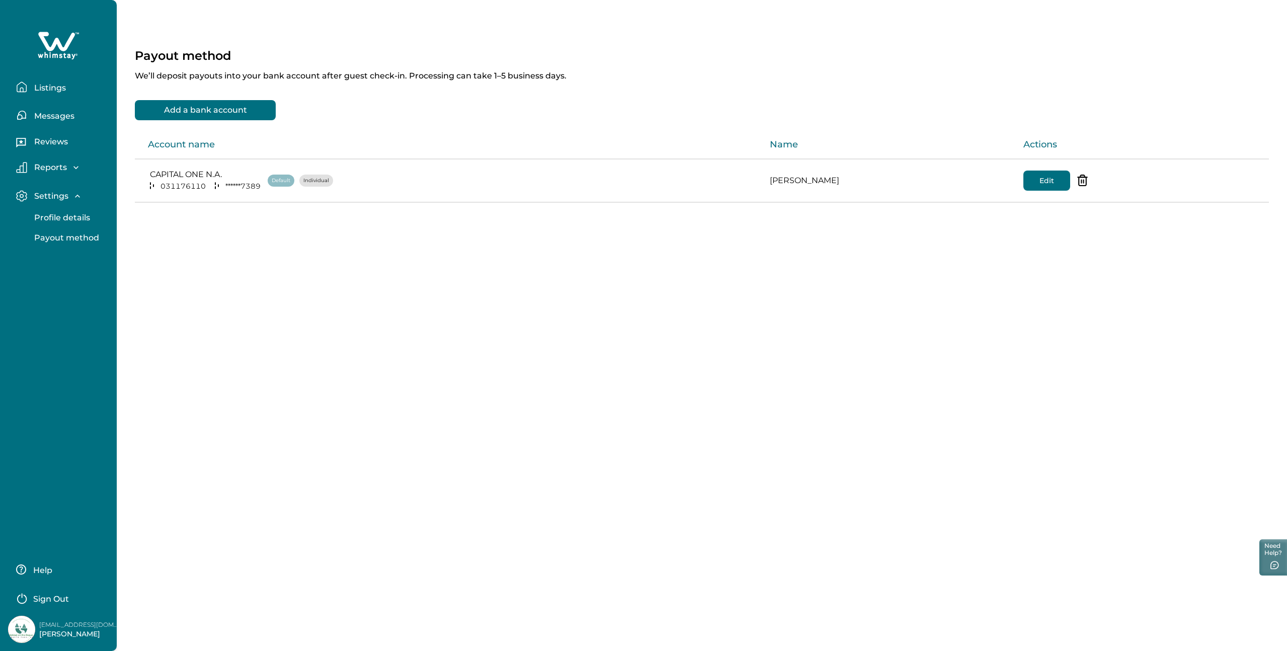
click at [70, 218] on p "Profile details" at bounding box center [60, 218] width 59 height 10
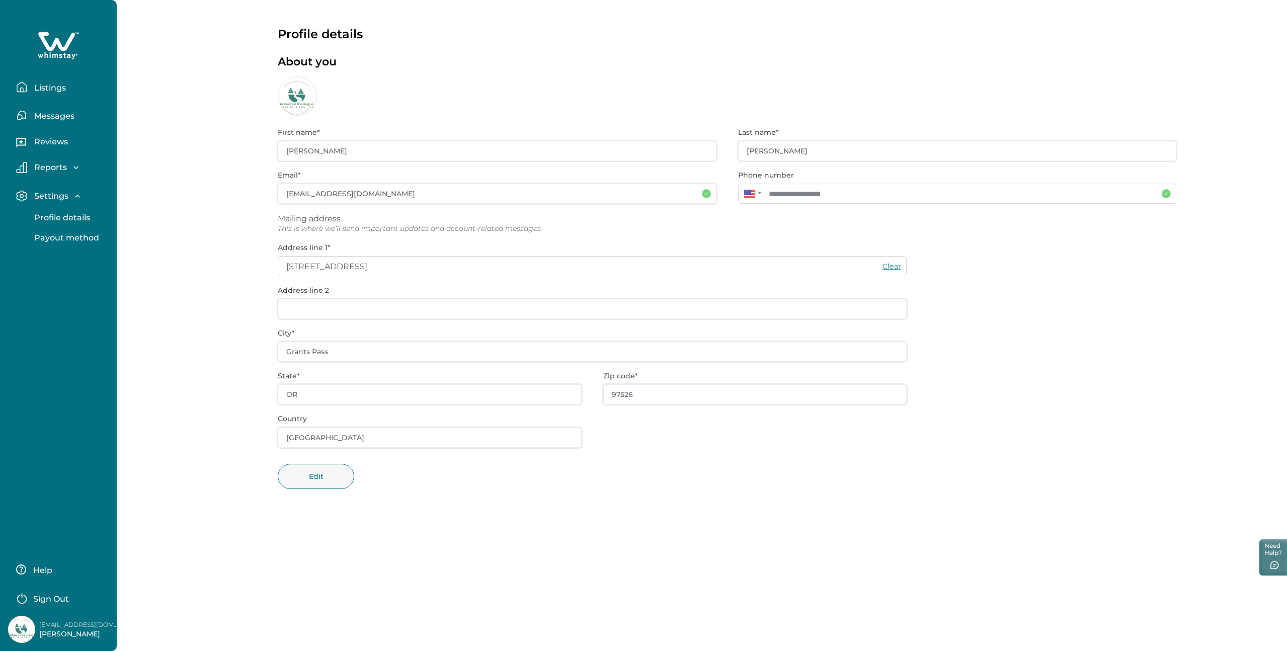
click at [57, 169] on p "Reports" at bounding box center [49, 168] width 36 height 10
click at [60, 207] on p "Reservations" at bounding box center [59, 209] width 56 height 10
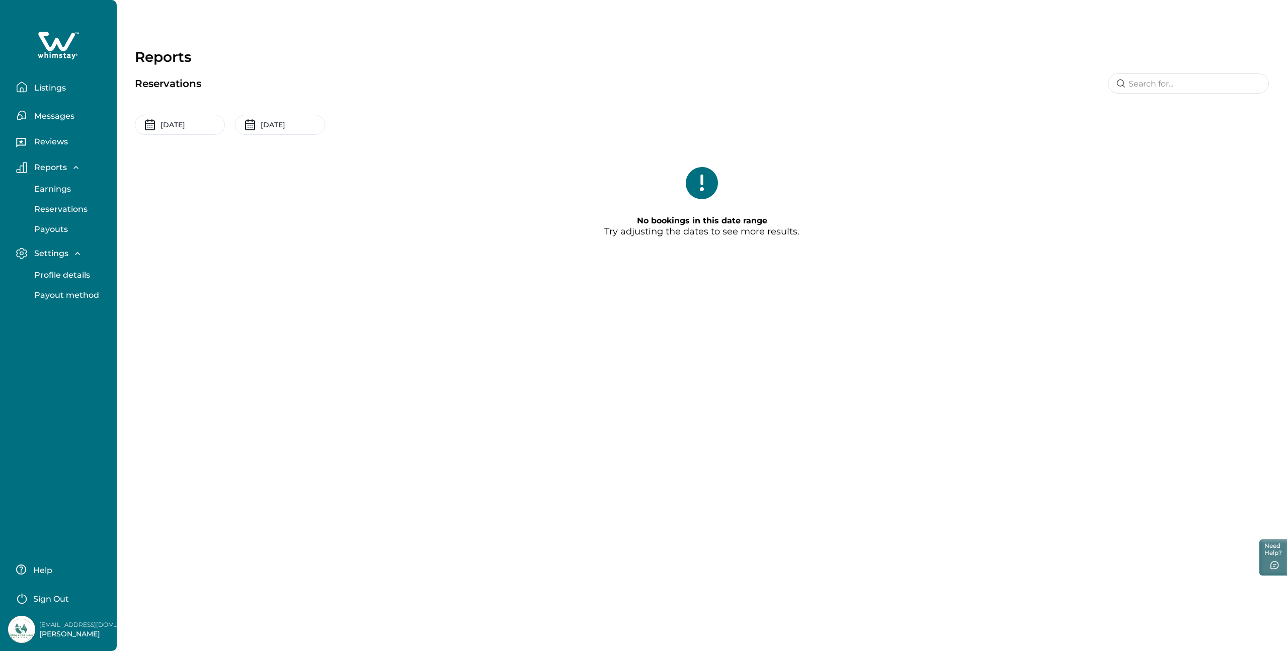
click at [60, 228] on p "Payouts" at bounding box center [49, 229] width 37 height 10
click at [54, 139] on p "Reviews" at bounding box center [49, 142] width 37 height 10
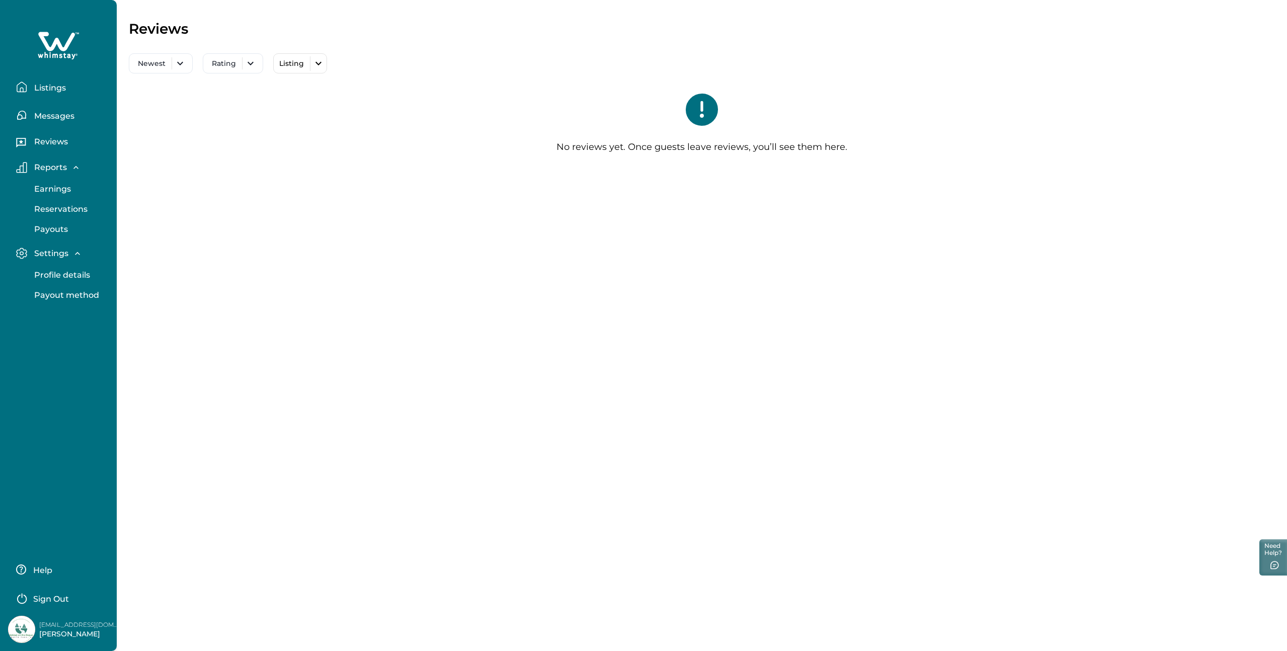
click at [60, 112] on p "Messages" at bounding box center [52, 116] width 43 height 10
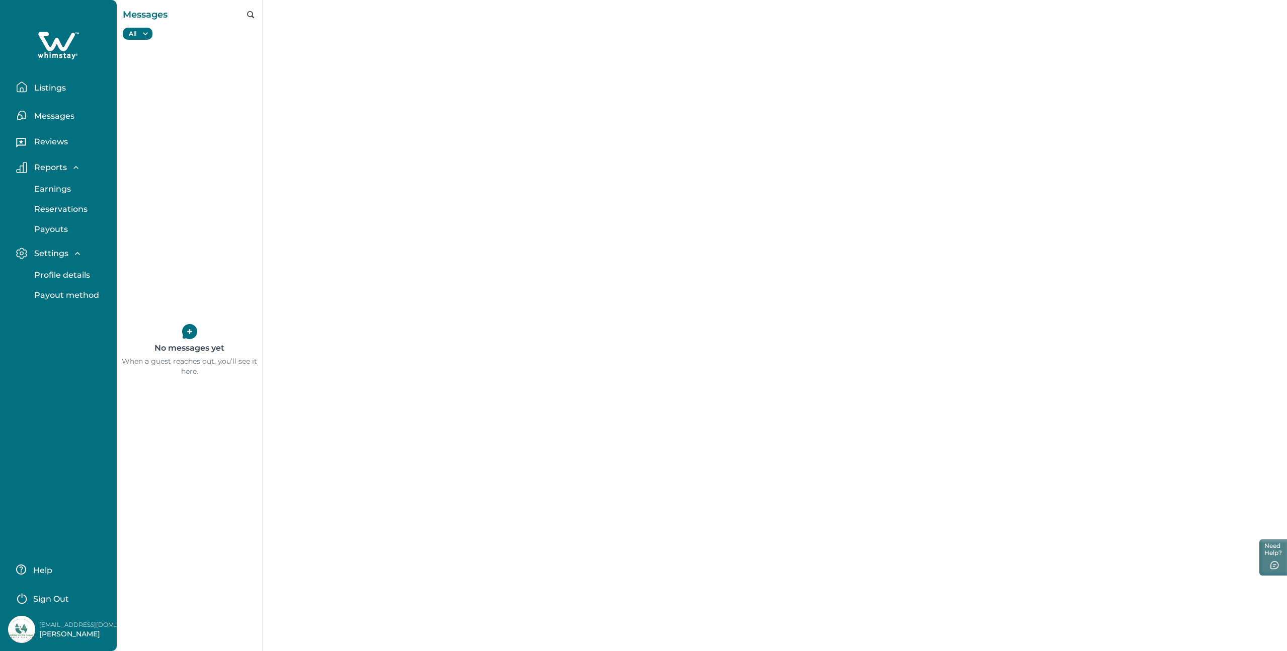
click at [53, 86] on p "Listings" at bounding box center [48, 88] width 35 height 10
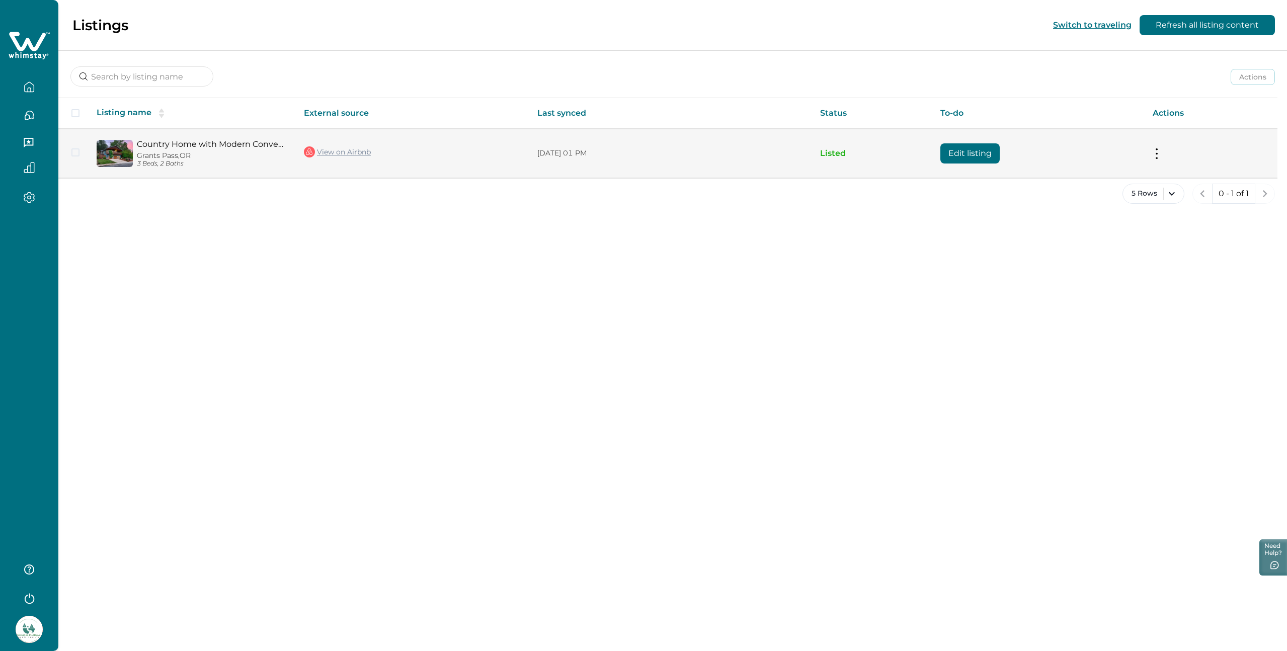
click at [1174, 154] on td "Actions View listing on Whimstay Unlist listing View listing details" at bounding box center [1211, 153] width 133 height 49
click at [967, 149] on button "Edit listing" at bounding box center [969, 153] width 59 height 20
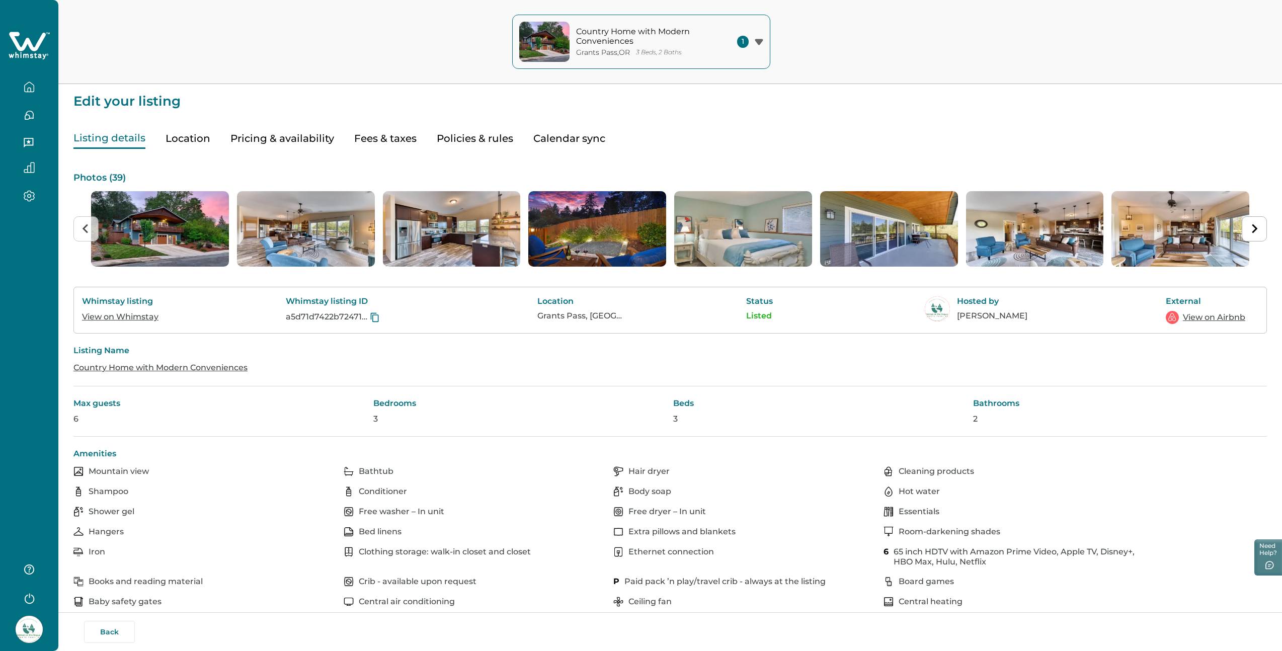
scroll to position [1, 0]
click at [288, 135] on button "Pricing & availability" at bounding box center [282, 138] width 104 height 21
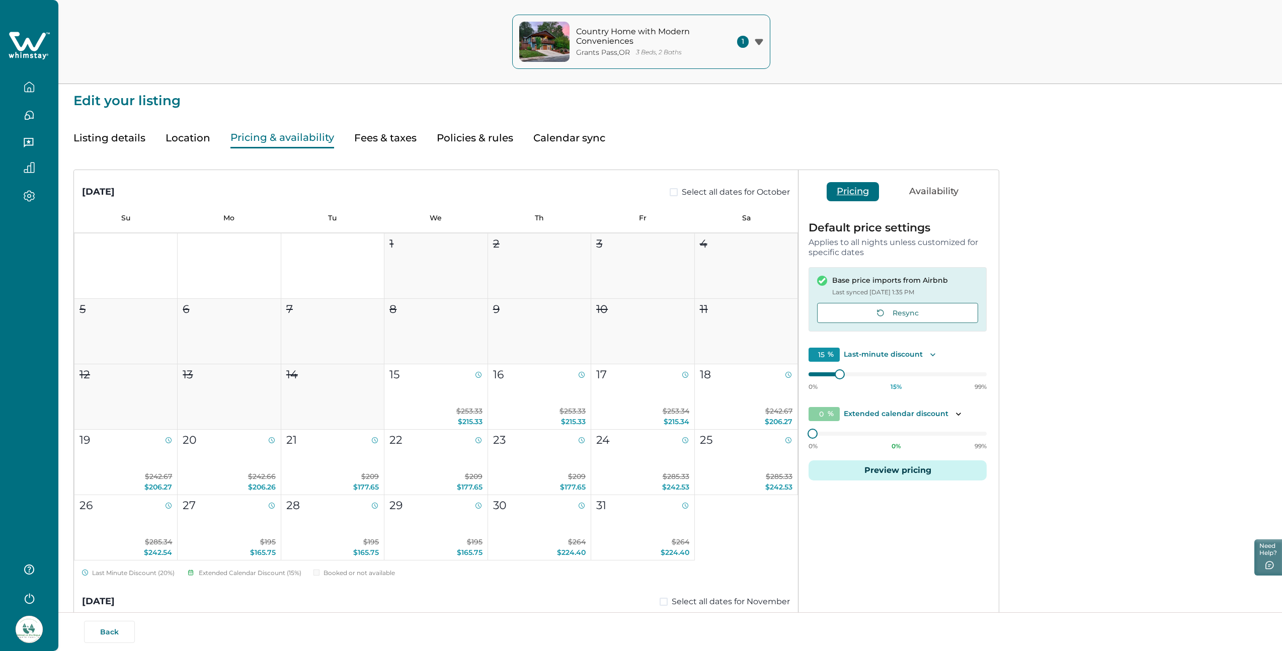
click at [933, 355] on icon "Toggle description" at bounding box center [933, 355] width 10 height 10
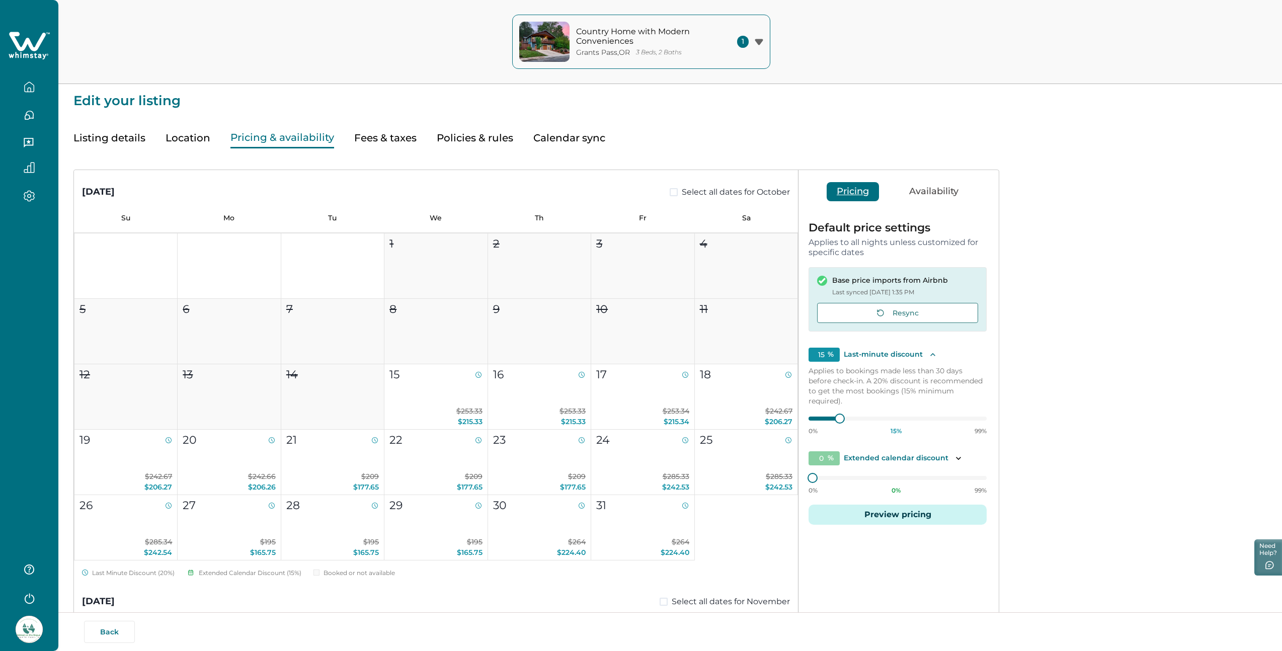
click at [933, 355] on icon "Toggle description" at bounding box center [933, 355] width 10 height 10
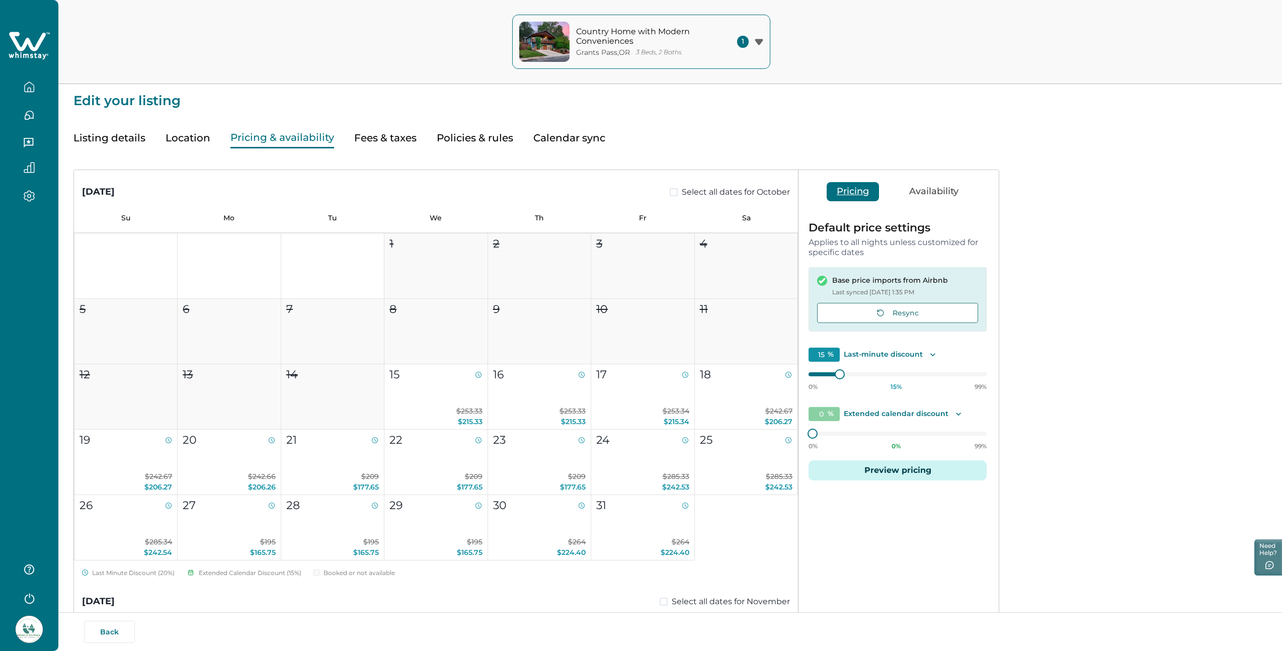
click at [956, 413] on icon "Toggle description" at bounding box center [958, 414] width 10 height 10
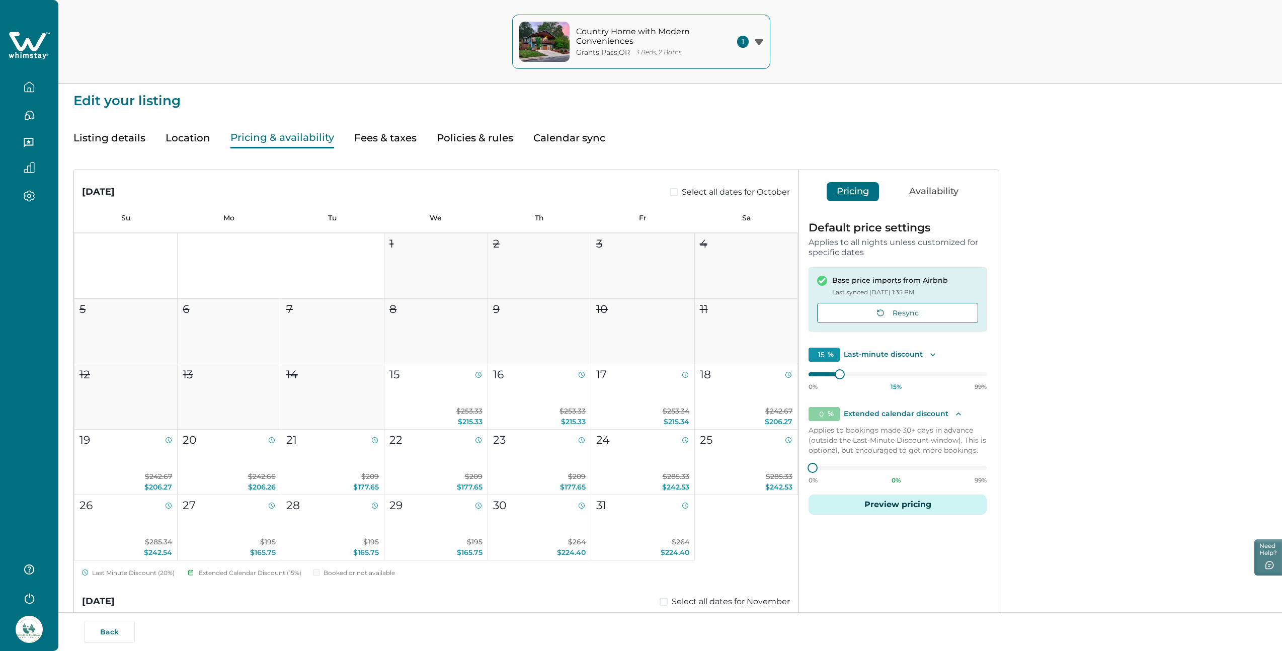
click at [958, 412] on icon "Toggle description" at bounding box center [958, 414] width 10 height 10
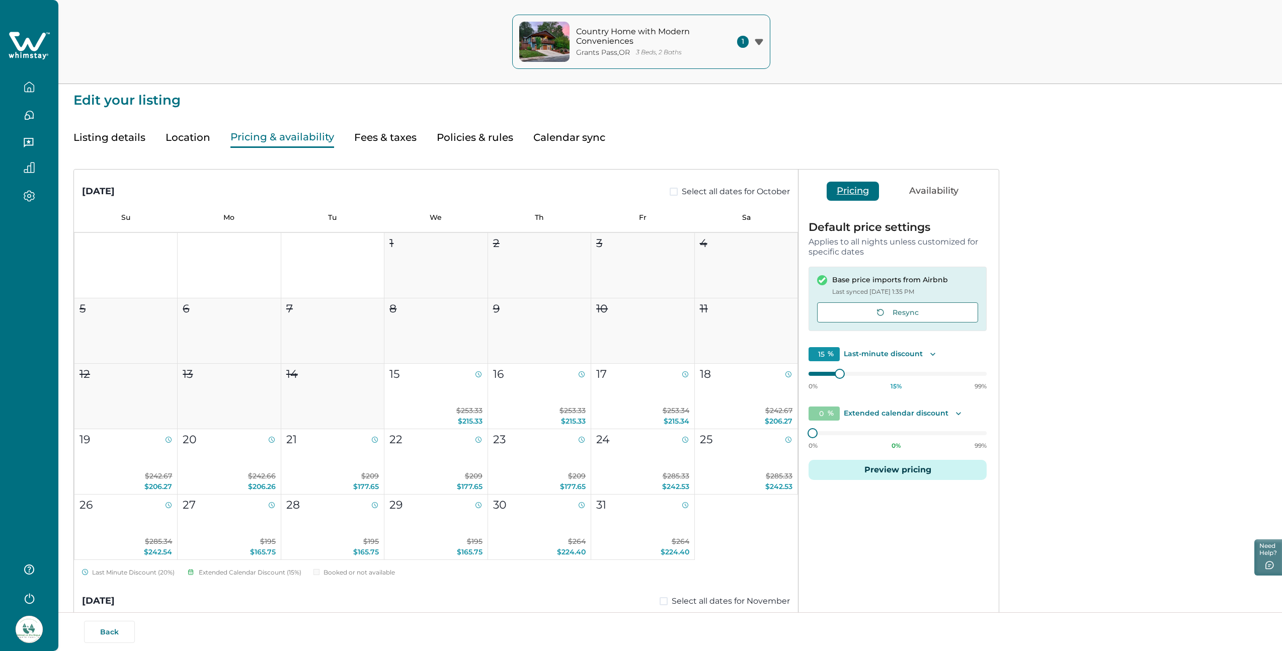
scroll to position [2, 0]
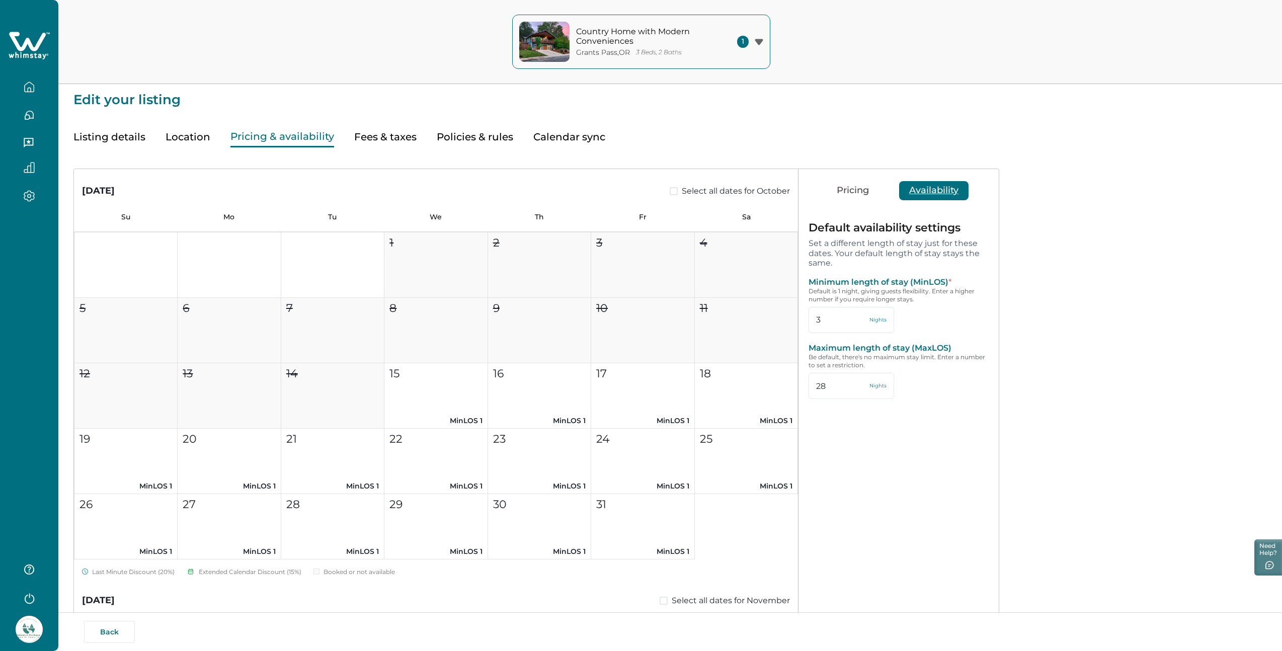
click at [945, 194] on button "Availability" at bounding box center [933, 190] width 69 height 19
click at [862, 187] on button "Pricing" at bounding box center [853, 190] width 52 height 19
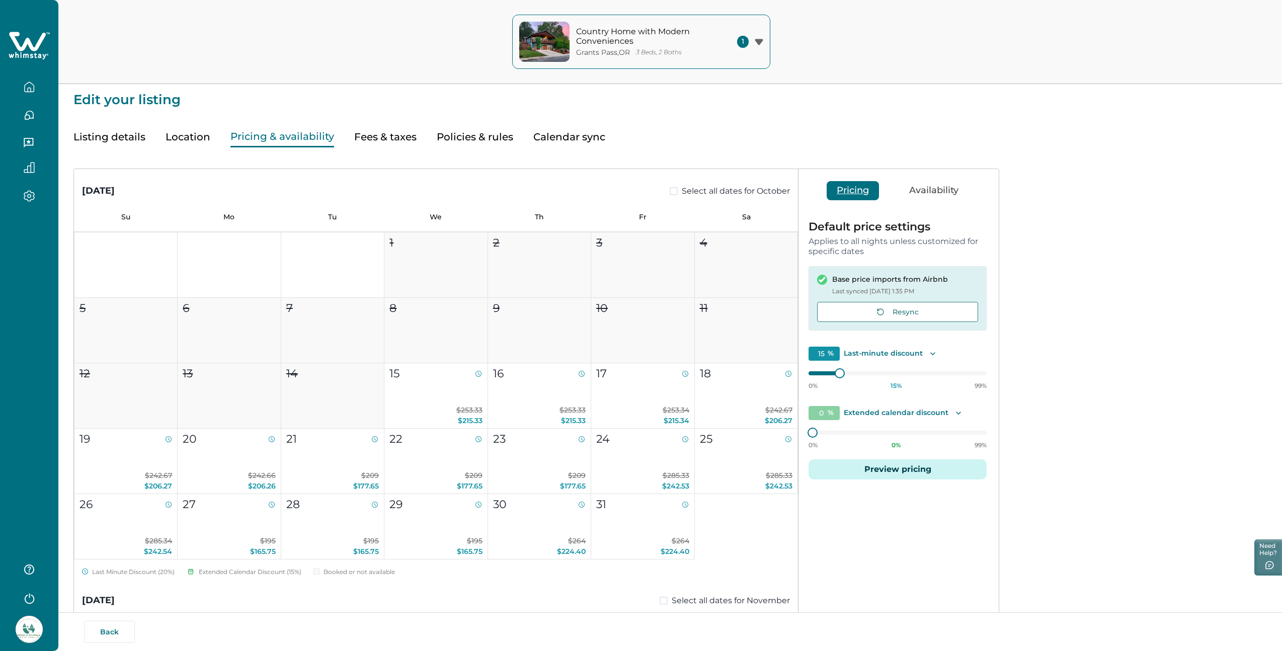
click at [380, 130] on button "Fees & taxes" at bounding box center [385, 137] width 62 height 21
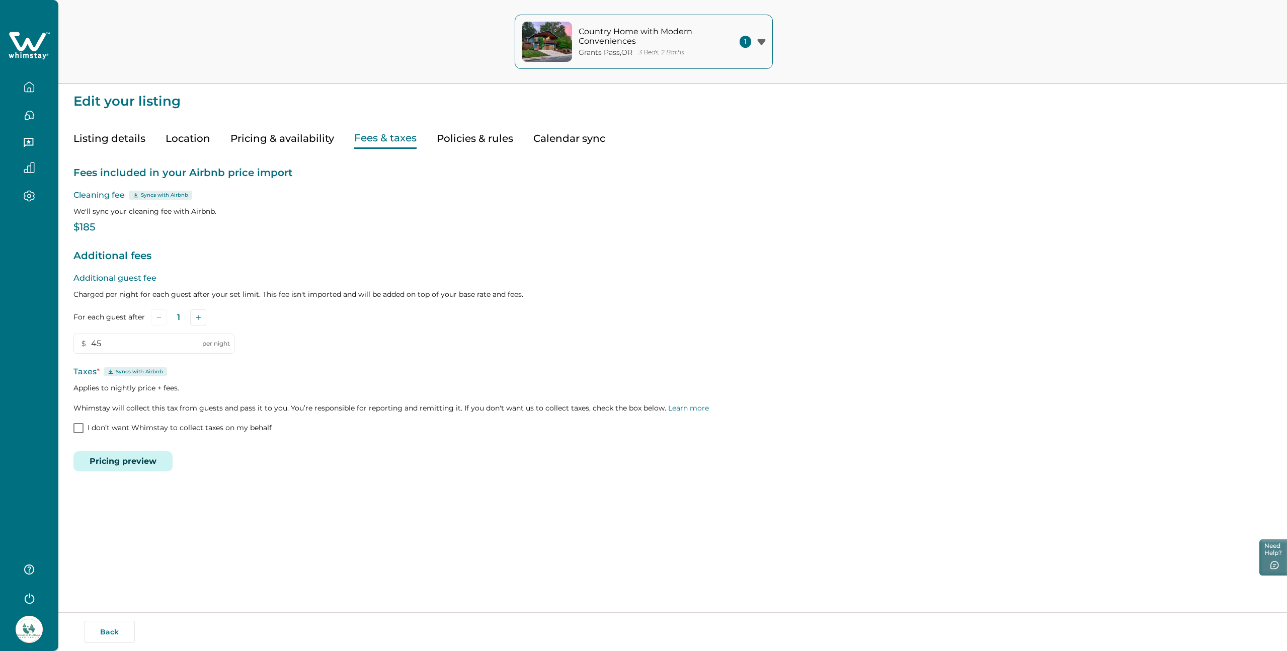
click at [479, 134] on button "Policies & rules" at bounding box center [475, 138] width 76 height 21
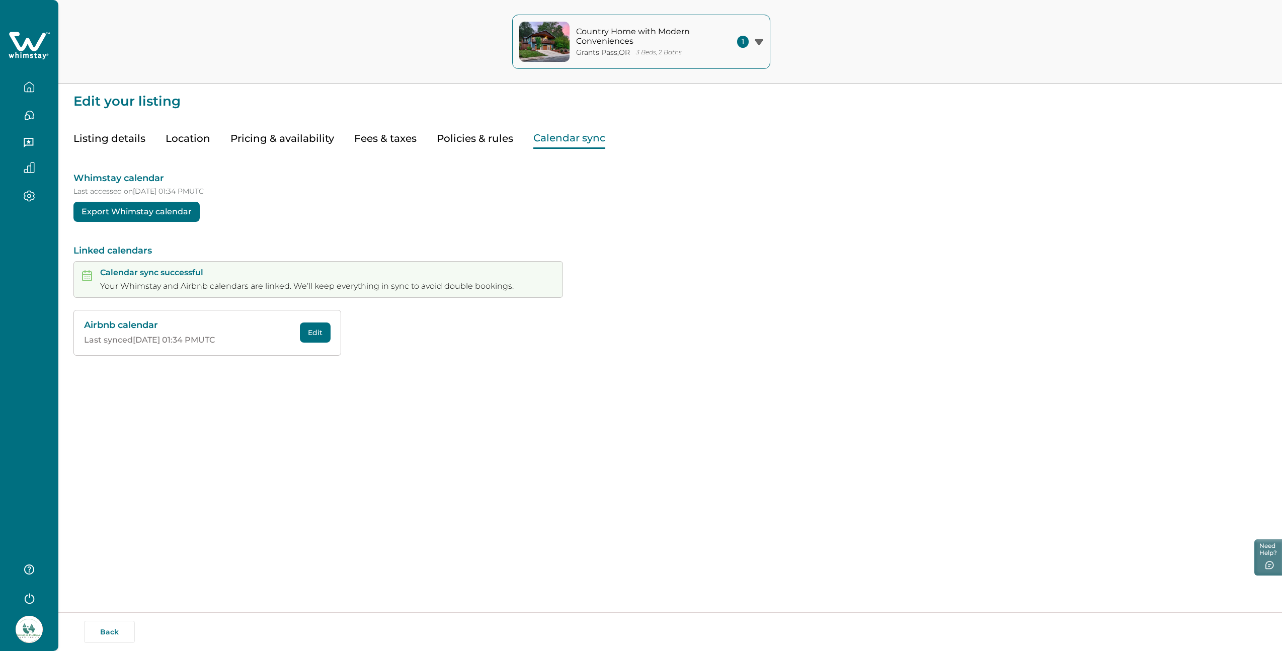
click at [559, 140] on button "Calendar sync" at bounding box center [569, 138] width 72 height 21
click at [115, 135] on button "Listing details" at bounding box center [109, 138] width 72 height 21
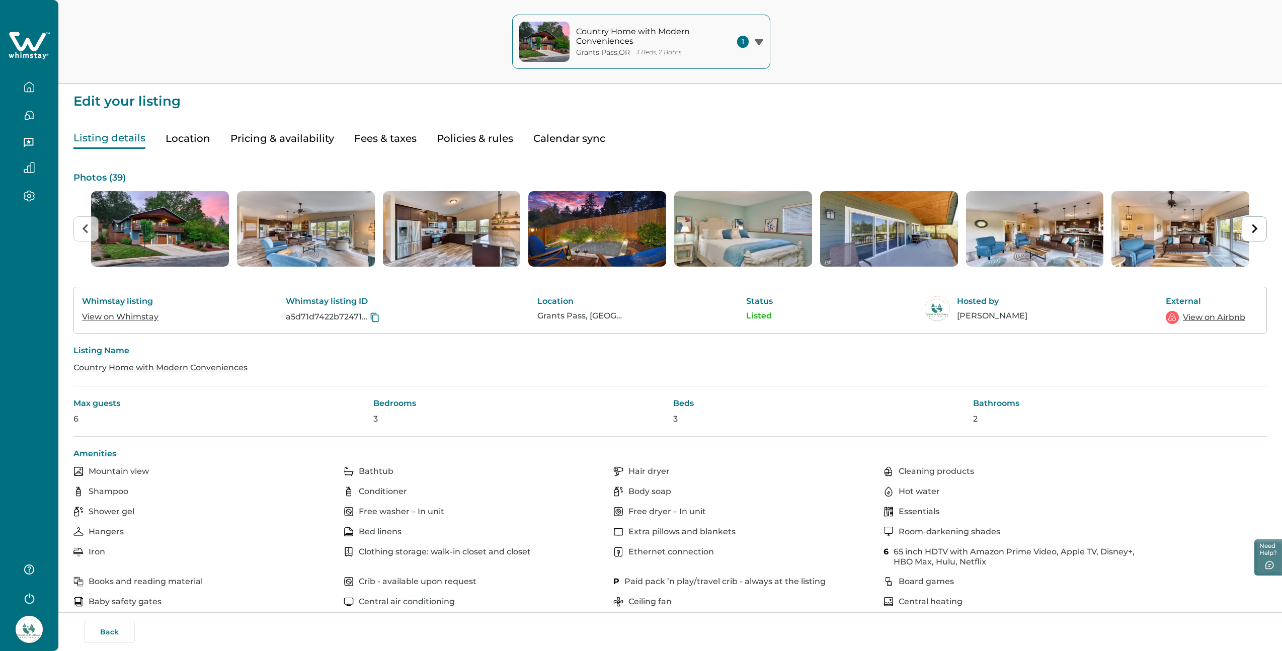
click at [30, 86] on icon "button" at bounding box center [29, 87] width 11 height 11
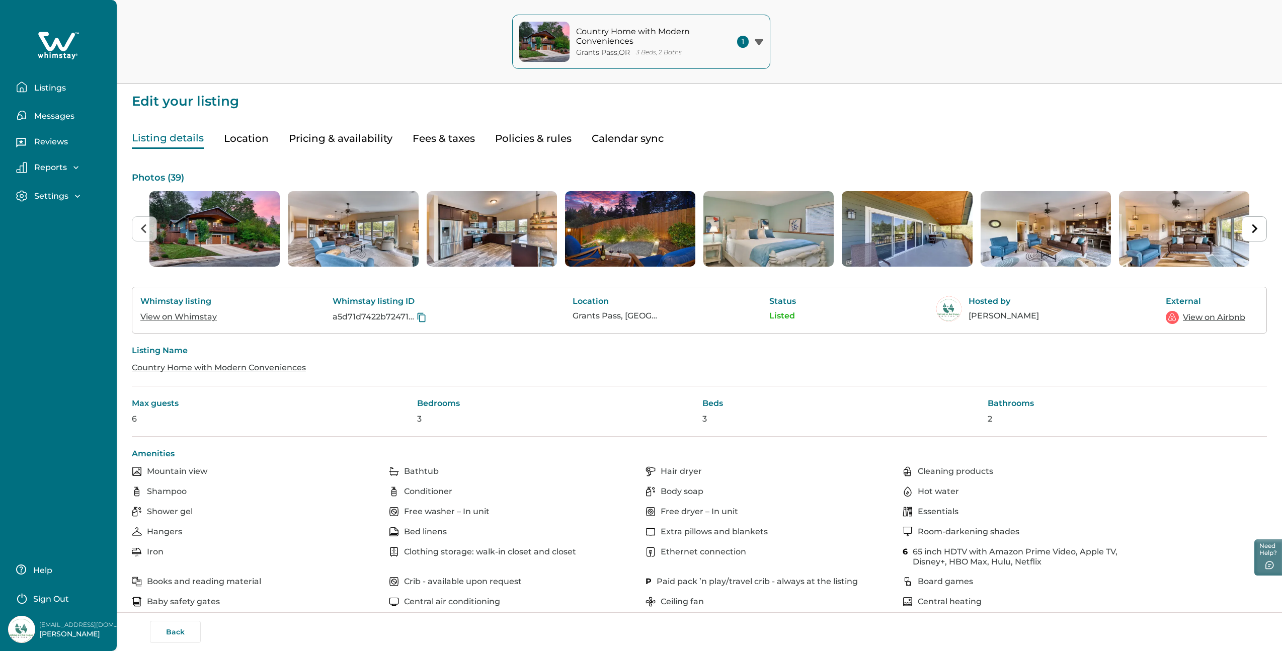
click at [44, 571] on p "Help" at bounding box center [41, 571] width 22 height 10
click at [53, 85] on p "Listings" at bounding box center [48, 88] width 35 height 10
